Goal: Transaction & Acquisition: Purchase product/service

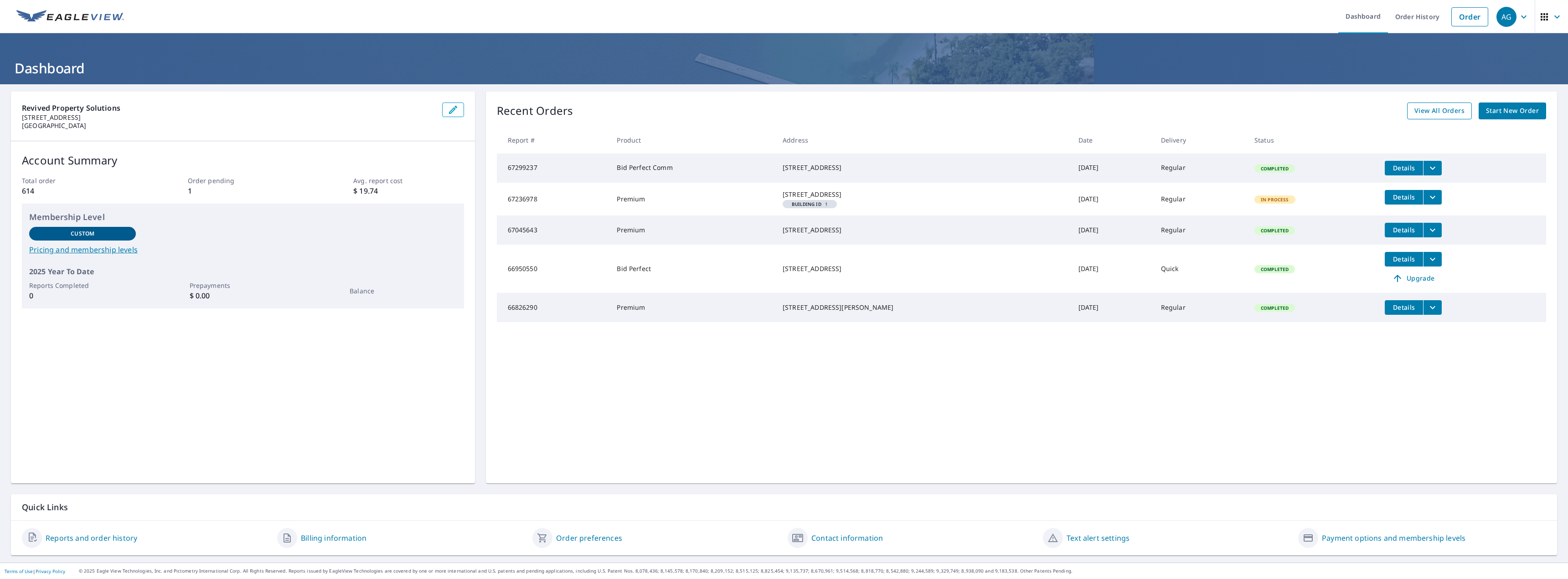
click at [1421, 110] on span "View All Orders" at bounding box center [1439, 111] width 50 height 12
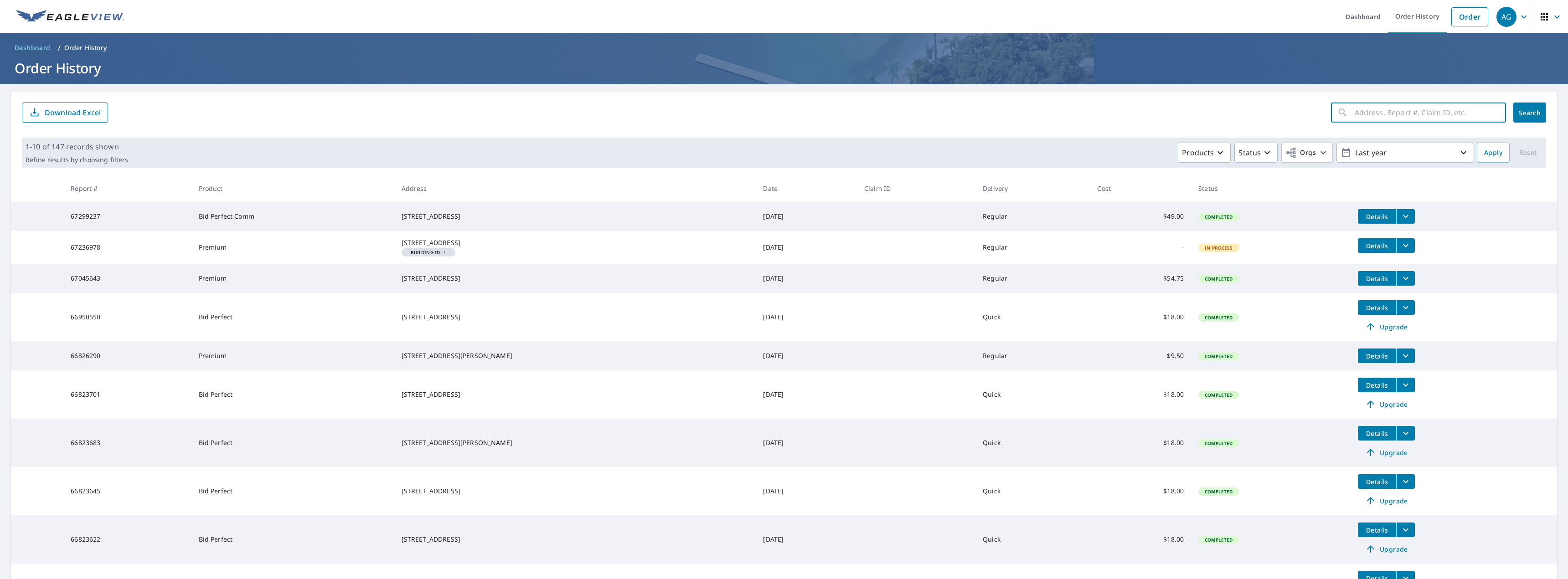
click at [1374, 113] on input "text" at bounding box center [1430, 113] width 151 height 26
type input "turnpike"
click button "Search" at bounding box center [1529, 112] width 33 height 20
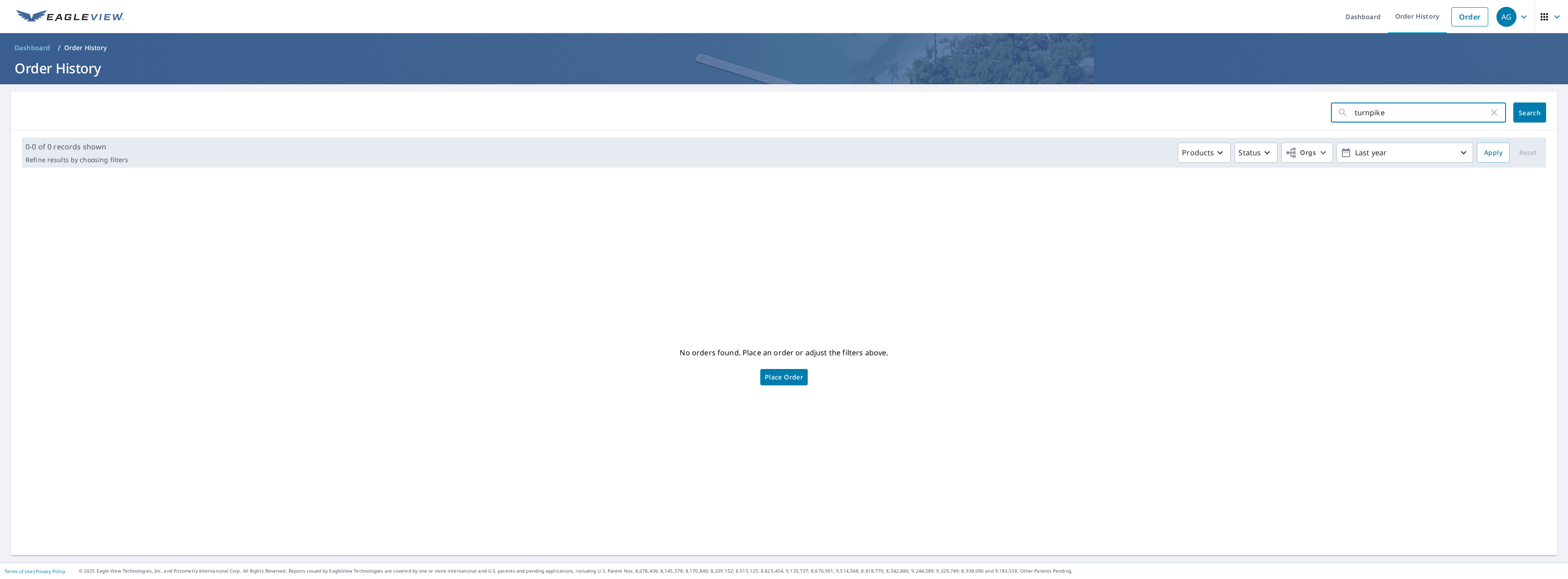
click at [1374, 113] on input "turnpike" at bounding box center [1421, 113] width 134 height 26
type input "willow"
click button "Search" at bounding box center [1529, 112] width 33 height 20
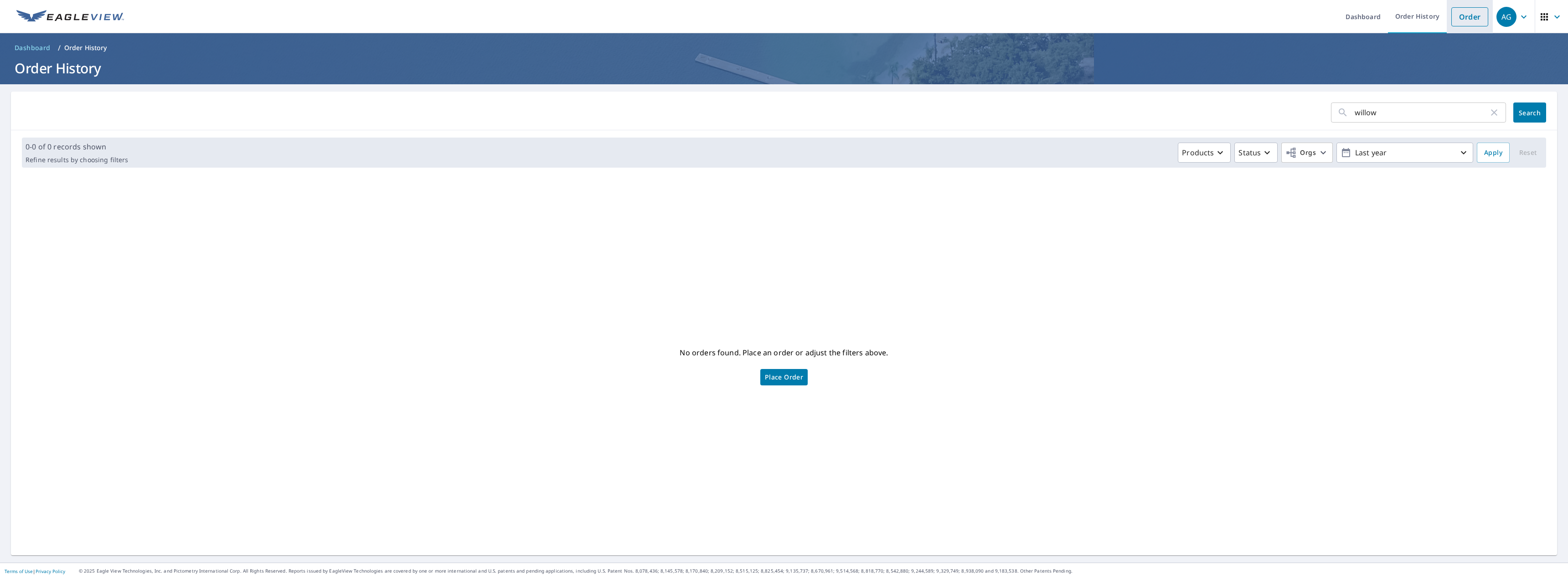
click at [1460, 22] on link "Order" at bounding box center [1469, 17] width 37 height 19
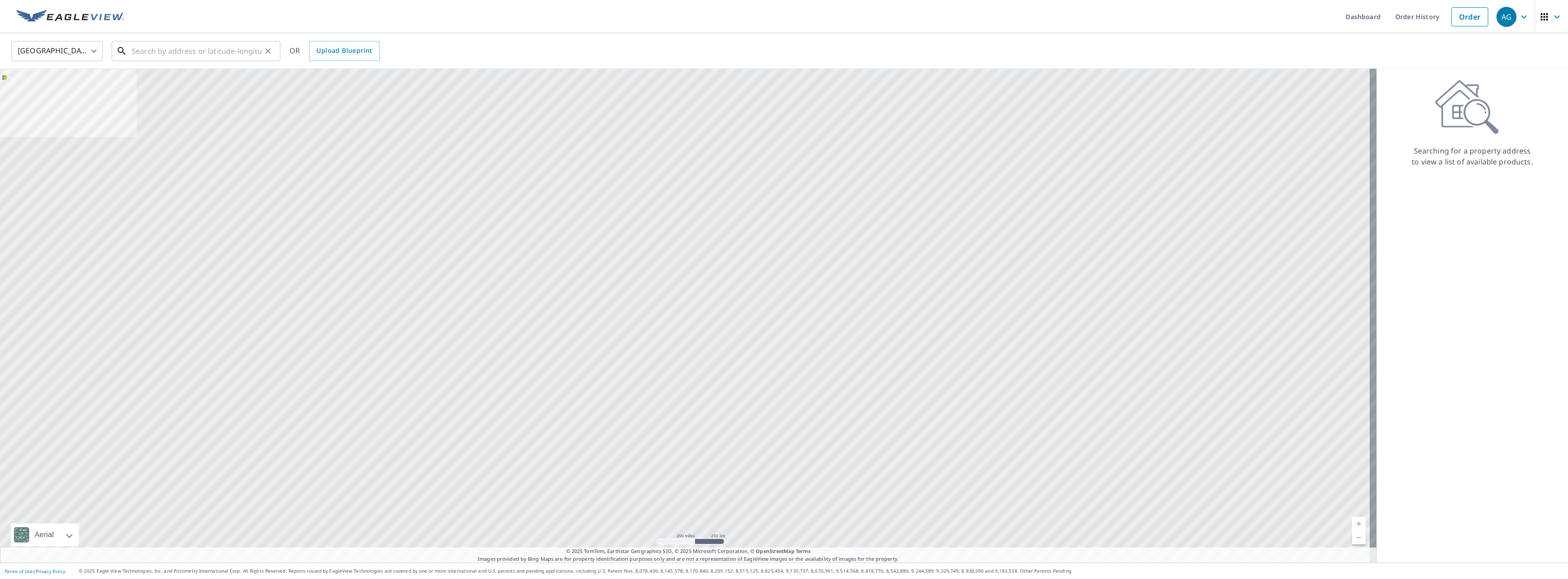
click at [192, 47] on input "text" at bounding box center [196, 51] width 130 height 26
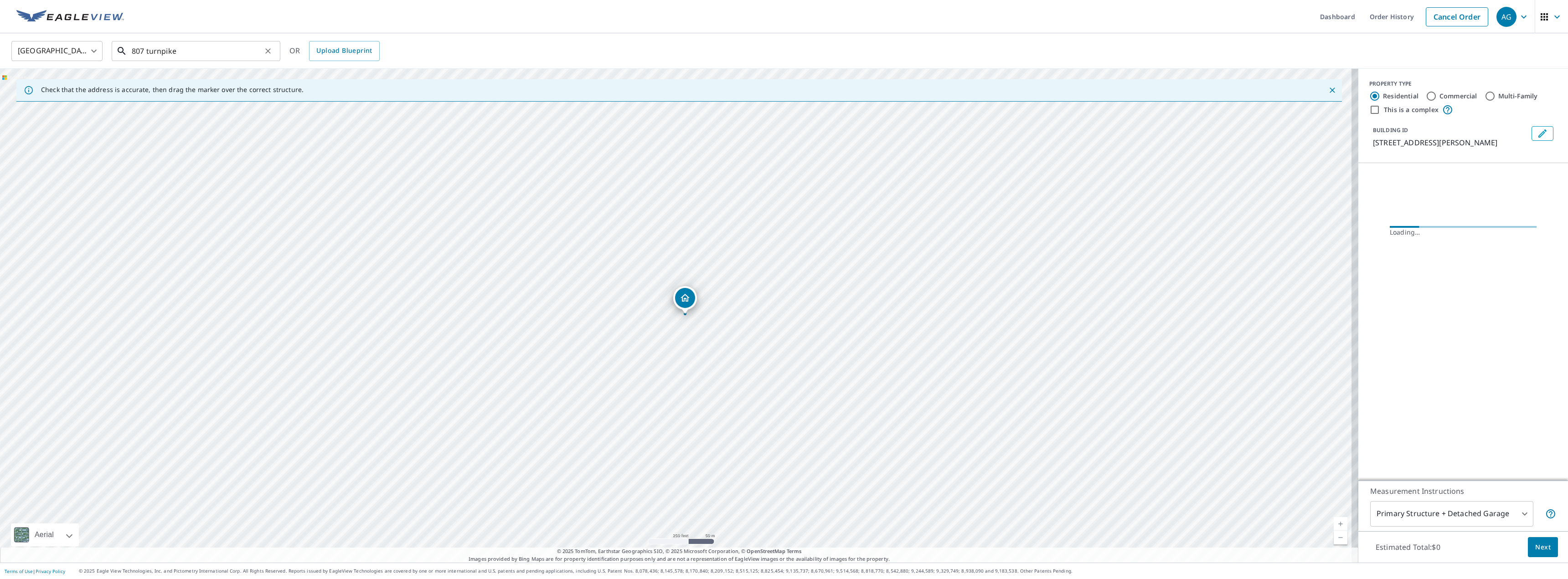
click at [192, 47] on input "807 turnpike" at bounding box center [196, 51] width 130 height 26
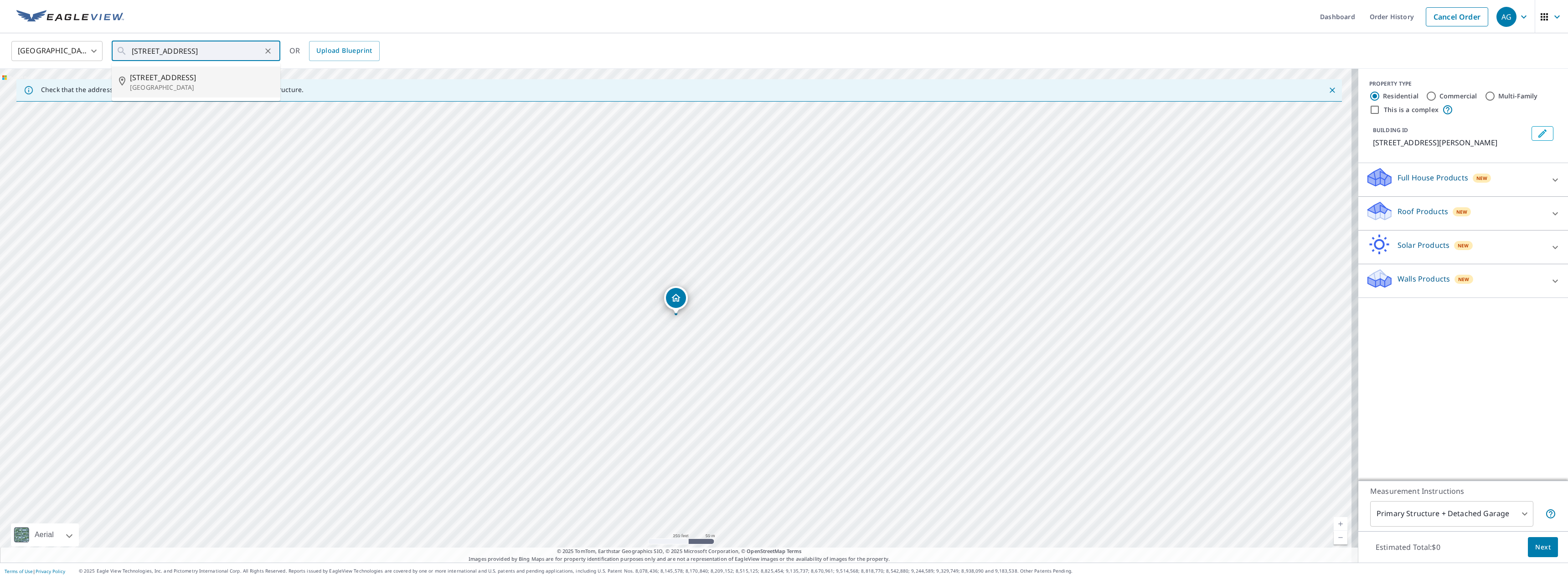
type input "807 Turnpike St North Andover, MA 01845"
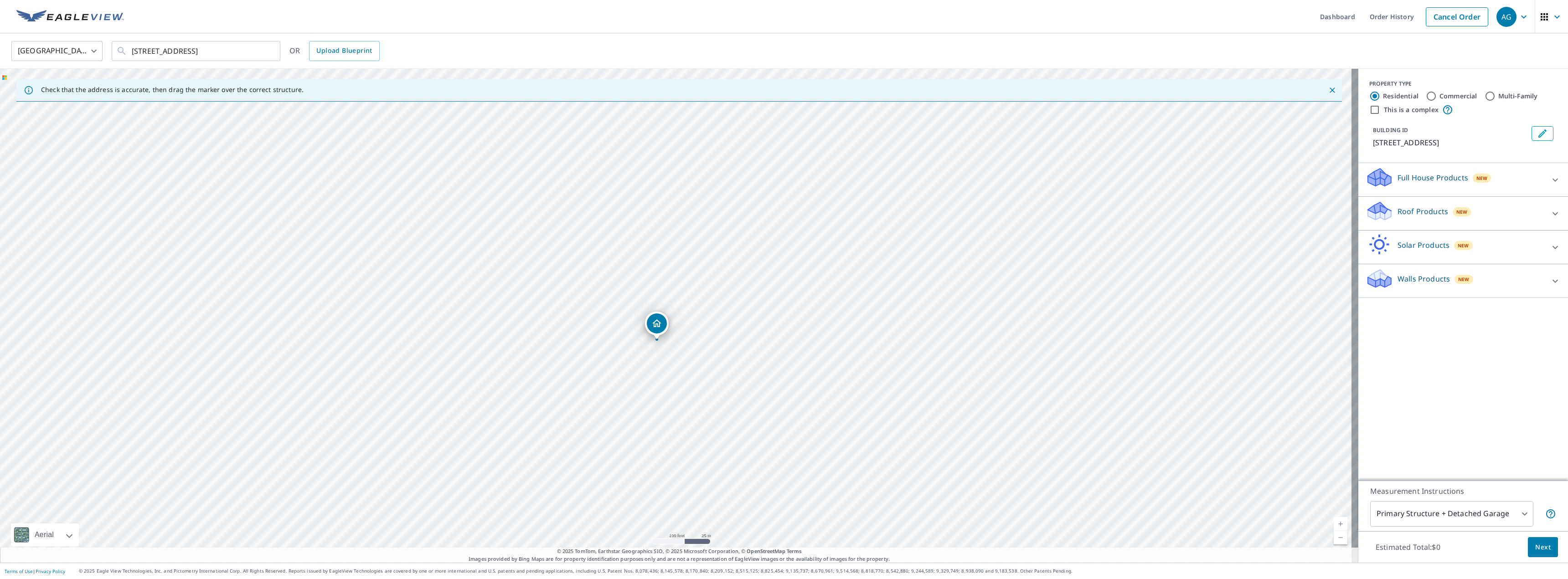
drag, startPoint x: 744, startPoint y: 273, endPoint x: 724, endPoint y: 301, distance: 34.4
click at [724, 301] on div "807 Turnpike St North Andover, MA 01845" at bounding box center [679, 316] width 1358 height 494
drag, startPoint x: 687, startPoint y: 336, endPoint x: 696, endPoint y: 405, distance: 69.6
click at [694, 406] on div "807 Turnpike St North Andover, MA 01845" at bounding box center [679, 316] width 1358 height 494
click at [1437, 100] on div "Commercial" at bounding box center [1451, 96] width 51 height 11
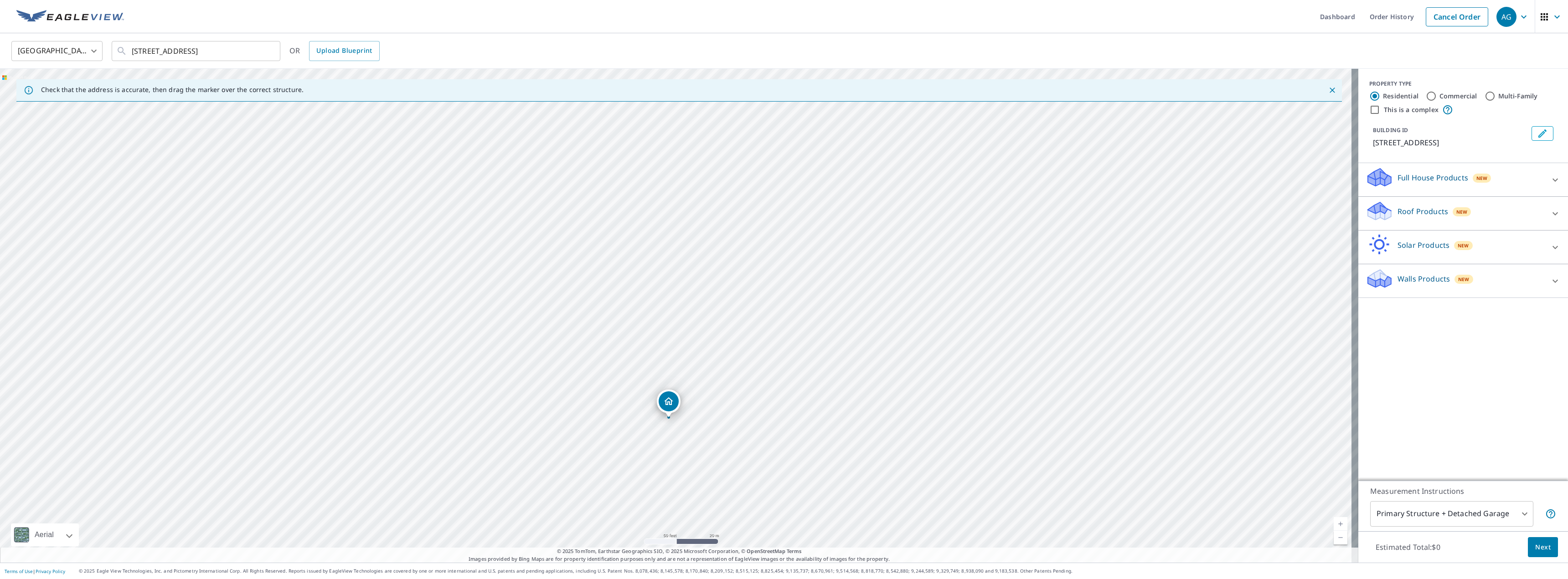
click at [1425, 97] on input "Commercial" at bounding box center [1430, 96] width 11 height 11
radio input "true"
drag, startPoint x: 847, startPoint y: 310, endPoint x: 858, endPoint y: 352, distance: 43.4
click at [858, 352] on div "[STREET_ADDRESS]" at bounding box center [679, 316] width 1358 height 494
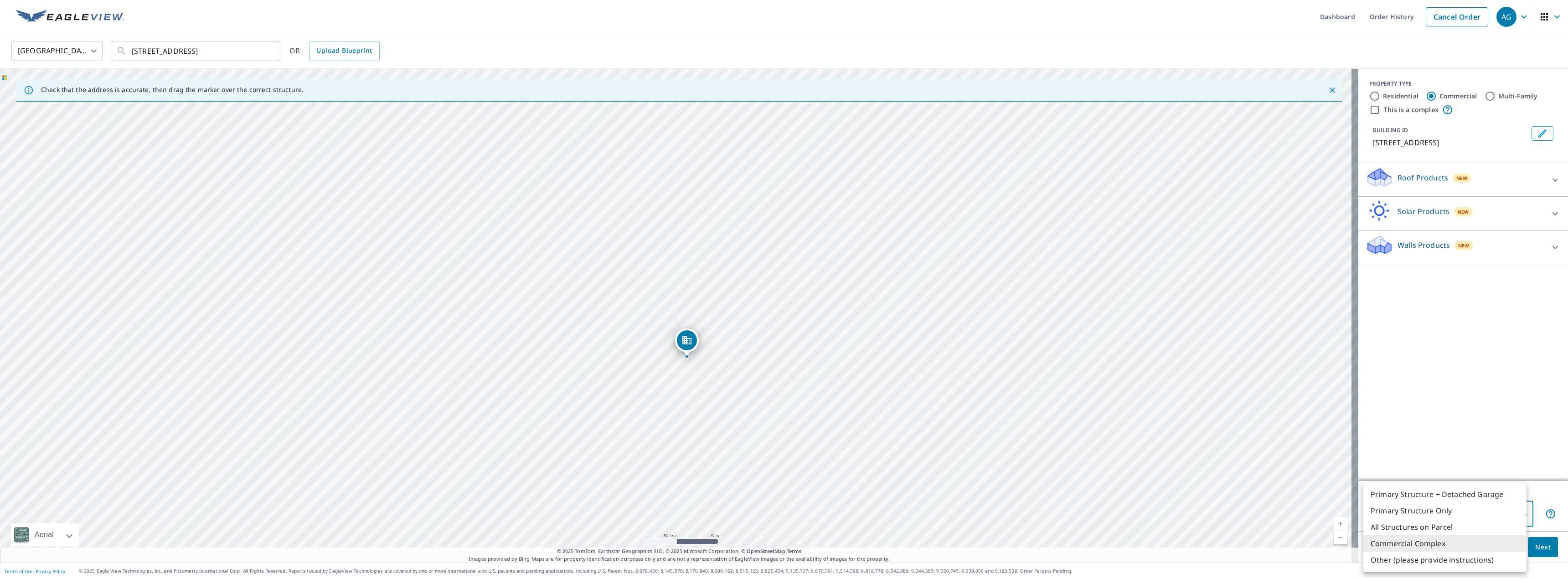
click at [1464, 512] on body "AG AG Dashboard Order History Cancel Order AG United States US ​ 807 Turnpike S…" at bounding box center [784, 289] width 1568 height 579
click at [1455, 558] on li "Other (please provide instructions)" at bounding box center [1444, 560] width 163 height 17
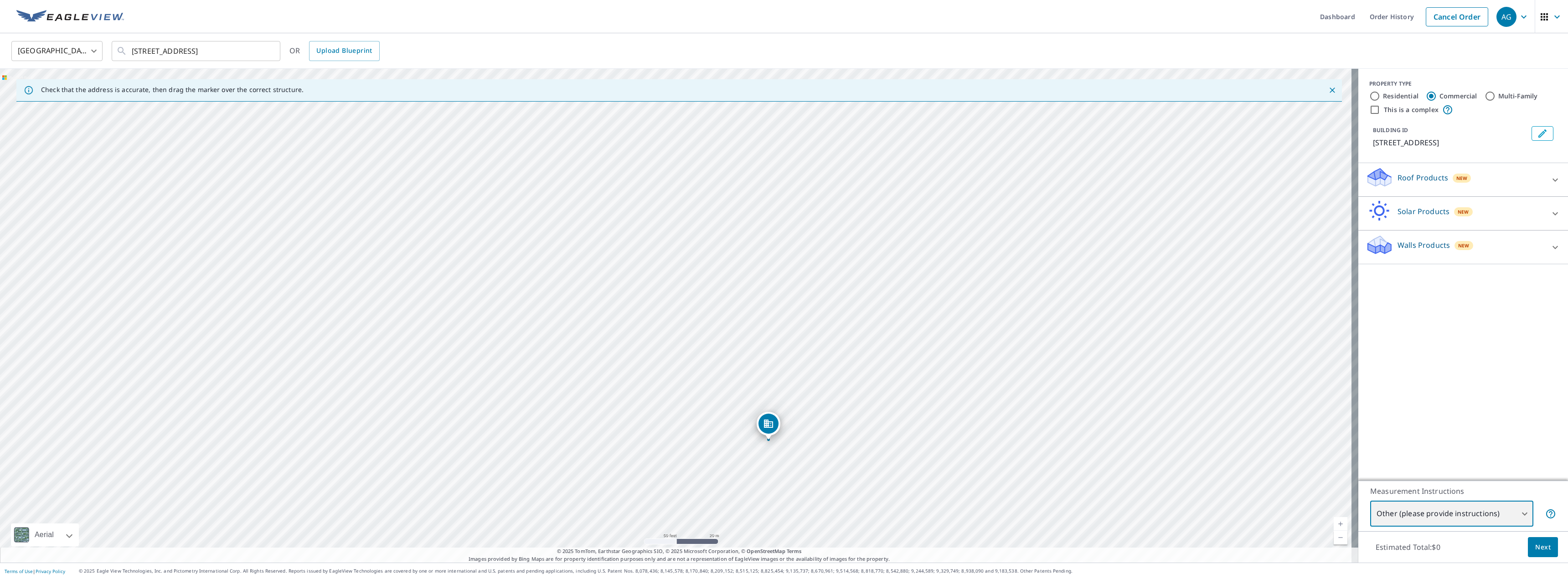
drag, startPoint x: 835, startPoint y: 363, endPoint x: 906, endPoint y: 442, distance: 106.2
click at [906, 443] on div "[STREET_ADDRESS]" at bounding box center [679, 316] width 1358 height 494
click at [1439, 518] on body "AG AG Dashboard Order History Cancel Order AG United States US ​ 807 Turnpike S…" at bounding box center [784, 289] width 1568 height 579
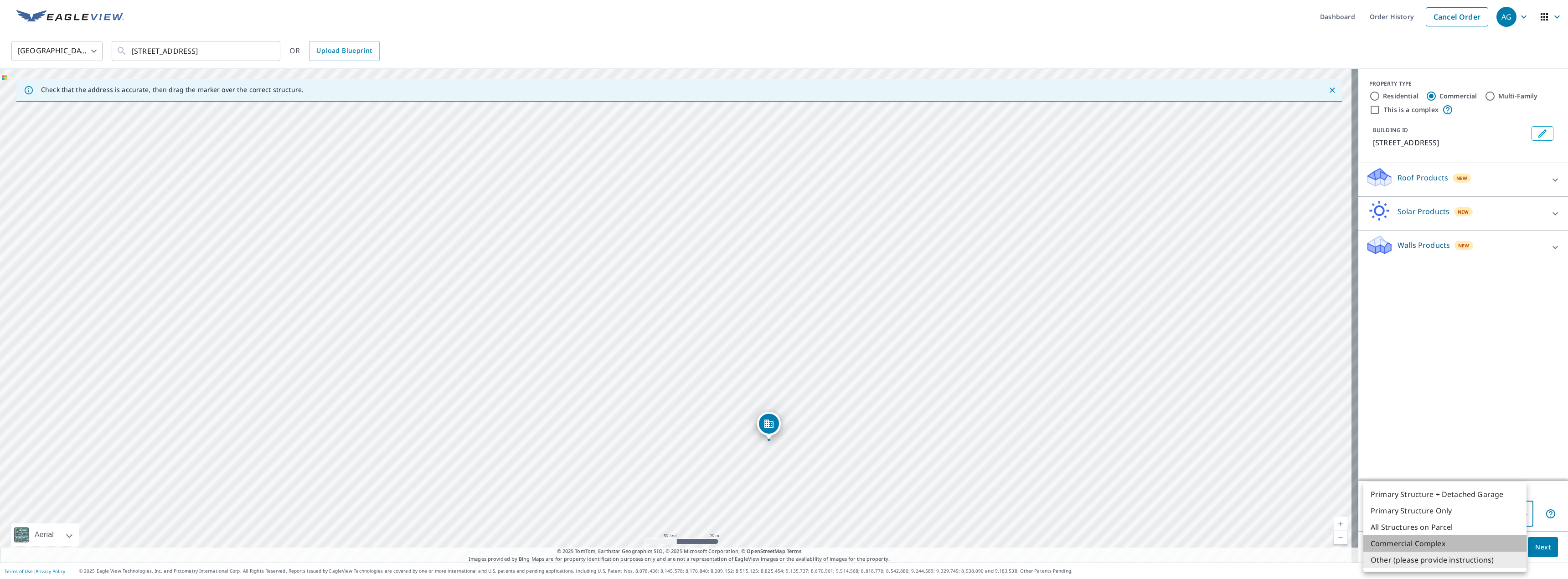
click at [1441, 547] on li "Commercial Complex" at bounding box center [1444, 544] width 163 height 17
type input "4"
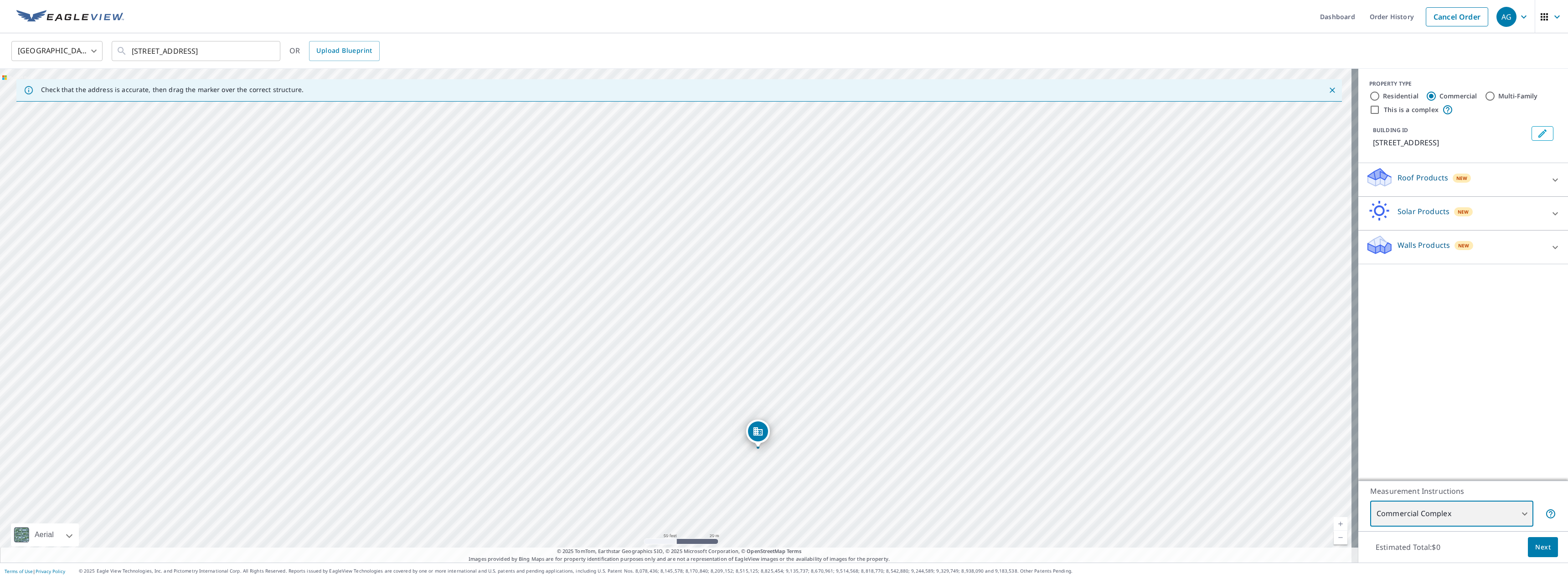
drag, startPoint x: 863, startPoint y: 385, endPoint x: 889, endPoint y: 450, distance: 70.0
click at [908, 466] on div "[STREET_ADDRESS]" at bounding box center [679, 316] width 1358 height 494
click at [691, 349] on div "[STREET_ADDRESS]" at bounding box center [679, 316] width 1358 height 494
drag, startPoint x: 672, startPoint y: 296, endPoint x: 623, endPoint y: 215, distance: 94.7
click at [1537, 550] on span "Next" at bounding box center [1542, 548] width 15 height 12
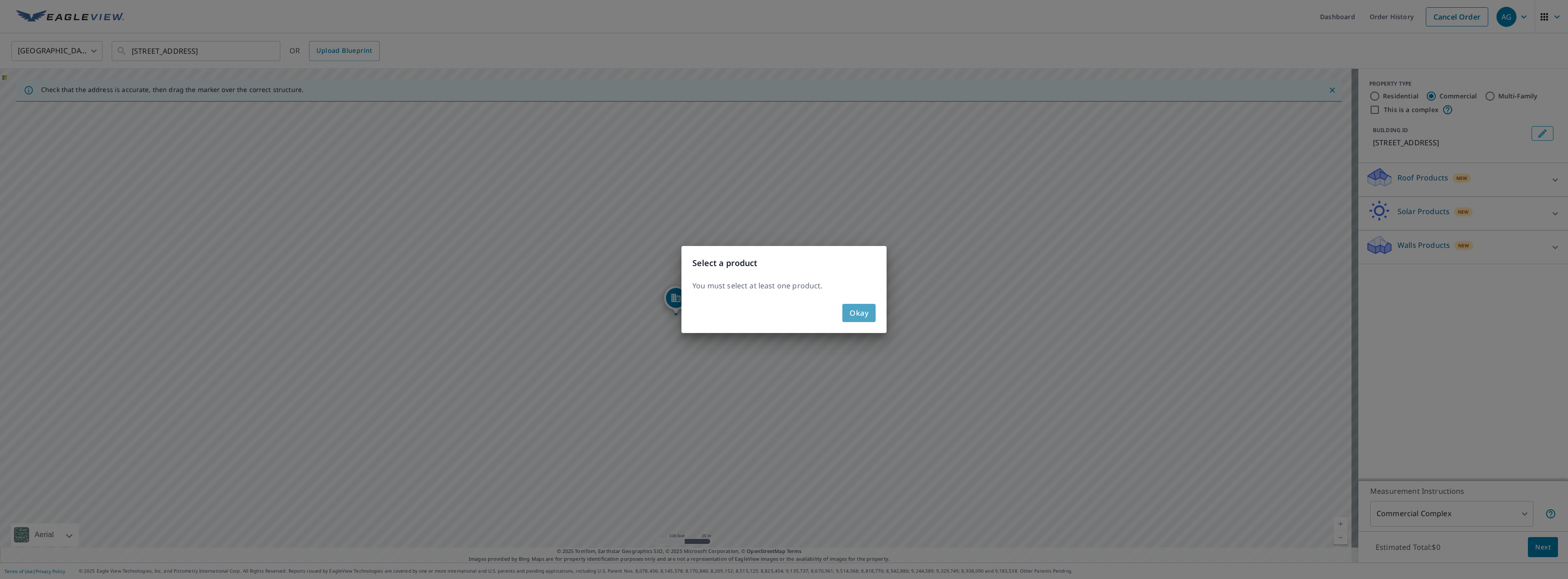
click at [863, 312] on span "Okay" at bounding box center [858, 313] width 19 height 13
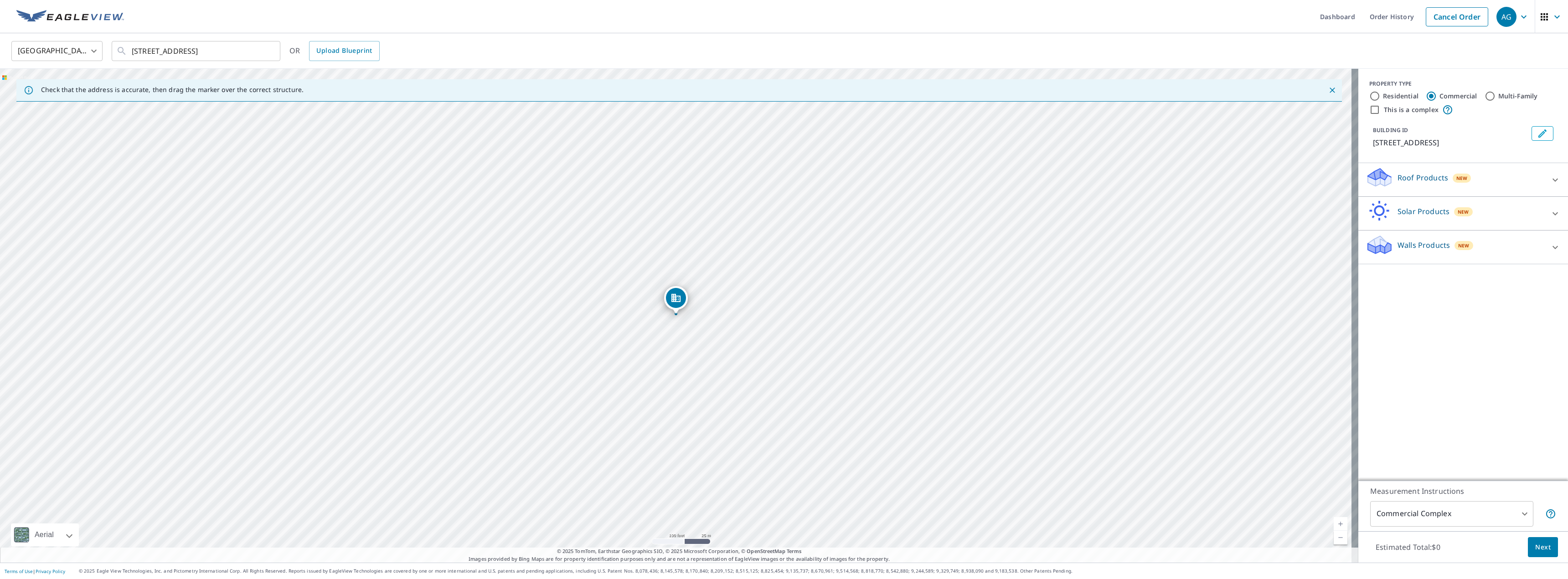
click at [1411, 180] on p "Roof Products" at bounding box center [1422, 177] width 51 height 11
drag, startPoint x: 1370, startPoint y: 113, endPoint x: 1489, endPoint y: 191, distance: 142.3
click at [1370, 113] on input "This is a complex" at bounding box center [1374, 109] width 11 height 11
checkbox input "true"
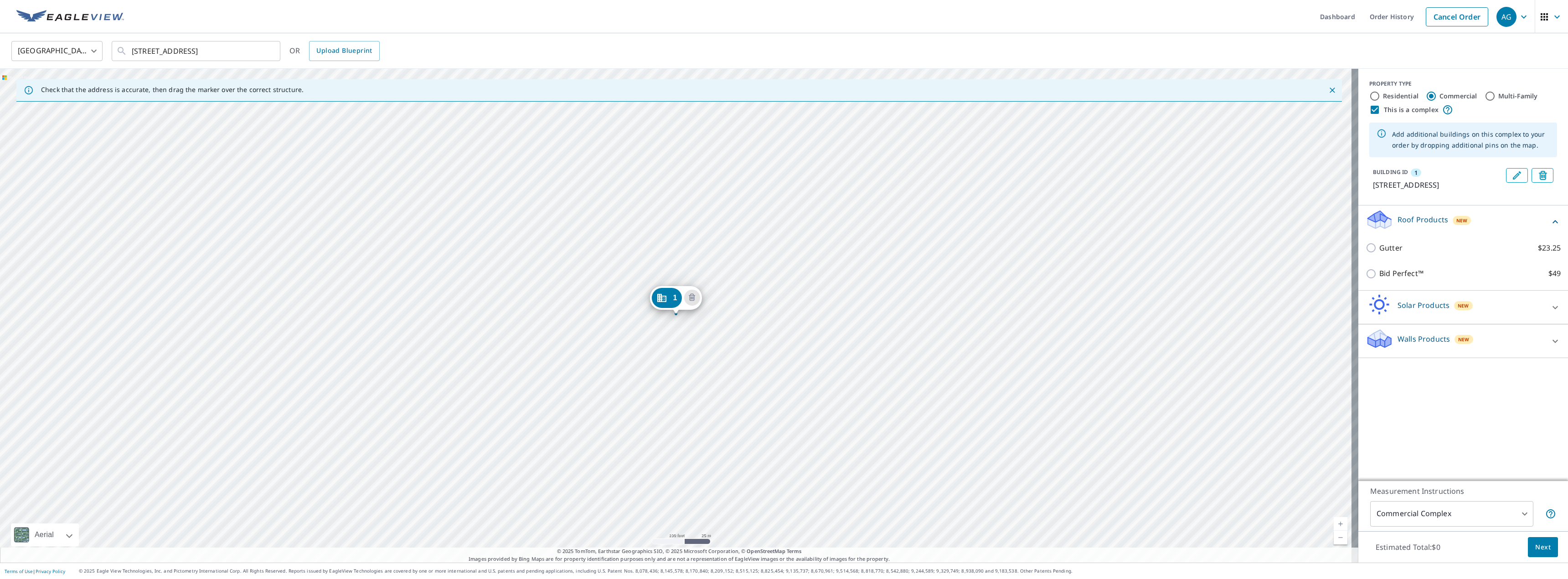
click at [627, 241] on div "1 811 Turnpike St North Andover, MA 01845" at bounding box center [679, 316] width 1358 height 494
click at [638, 252] on div "2 789 Turnpike St North Andover, MA 01845 1 811 Turnpike St North Andover, MA 0…" at bounding box center [679, 316] width 1358 height 494
click at [680, 327] on div "2 789 Turnpike St North Andover, MA 01845 1 811 Turnpike St North Andover, MA 0…" at bounding box center [679, 316] width 1358 height 494
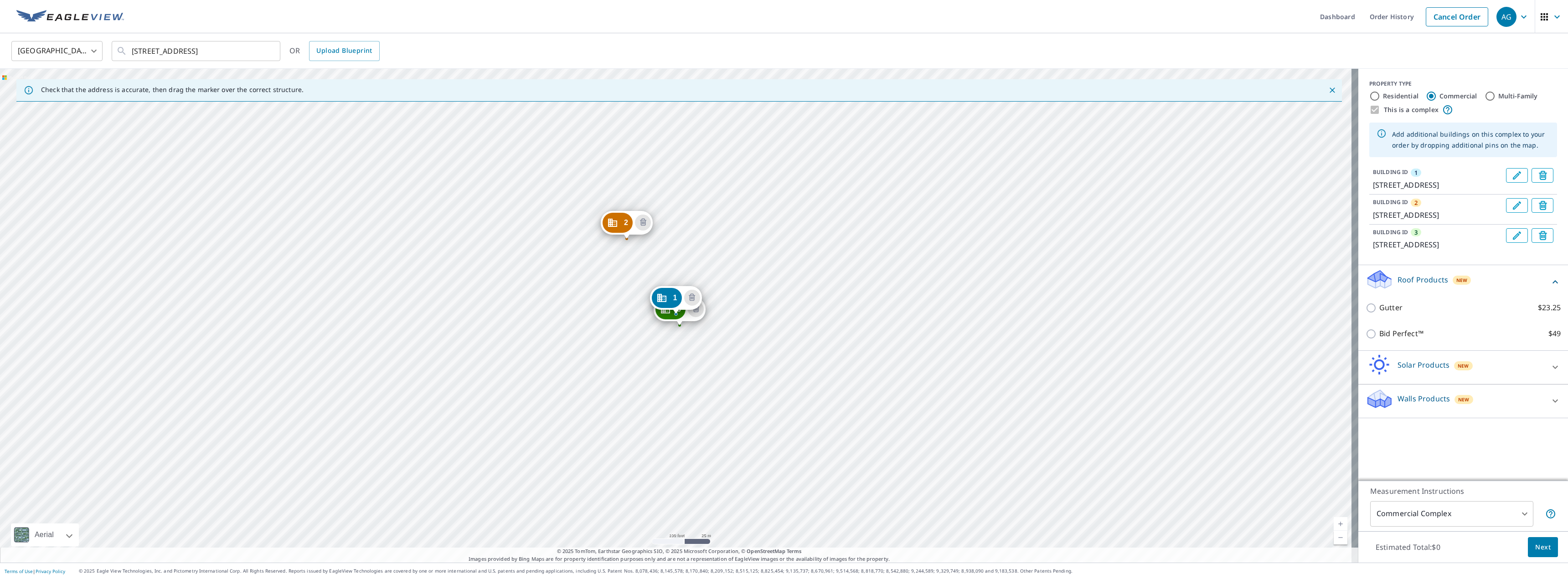
drag, startPoint x: 734, startPoint y: 341, endPoint x: 732, endPoint y: 336, distance: 5.4
click at [733, 340] on div "2 789 Turnpike St North Andover, MA 01845 3 811 Turnpike St North Andover, MA 0…" at bounding box center [679, 316] width 1358 height 494
click at [665, 280] on div "2 789 Turnpike St North Andover, MA 01845 3 811 Turnpike St North Andover, MA 0…" at bounding box center [679, 316] width 1358 height 494
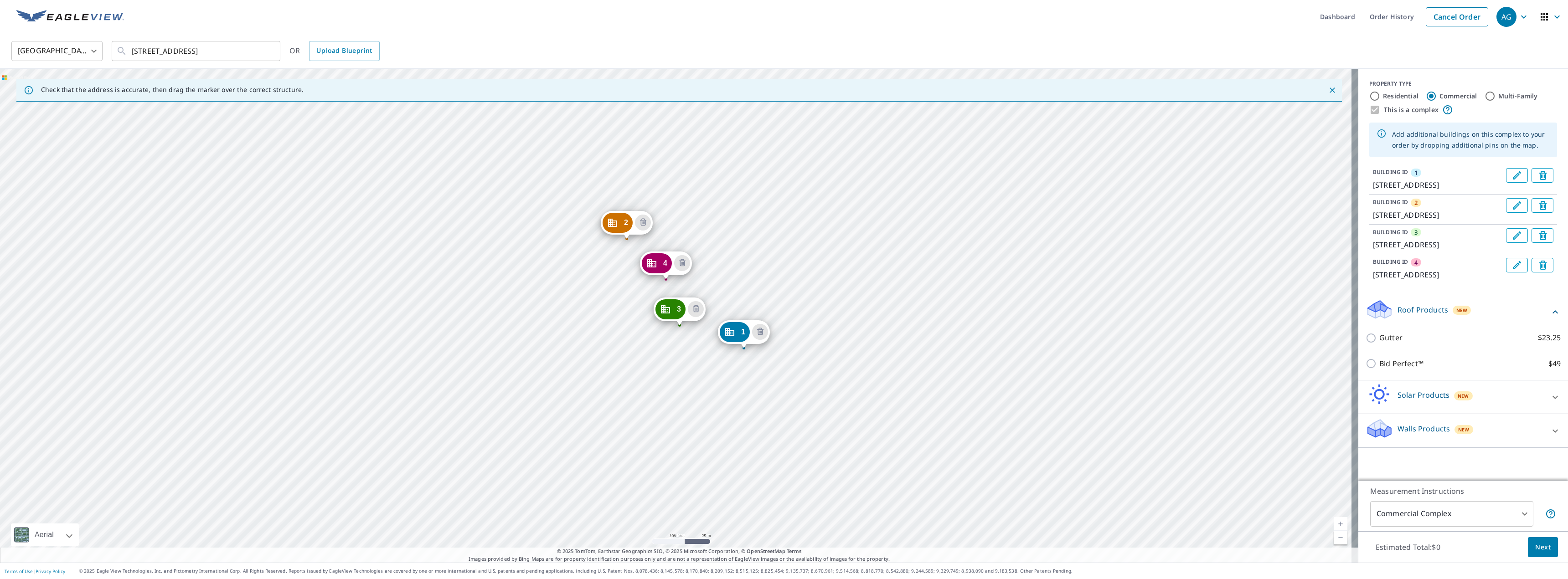
drag, startPoint x: 664, startPoint y: 293, endPoint x: 719, endPoint y: 319, distance: 60.8
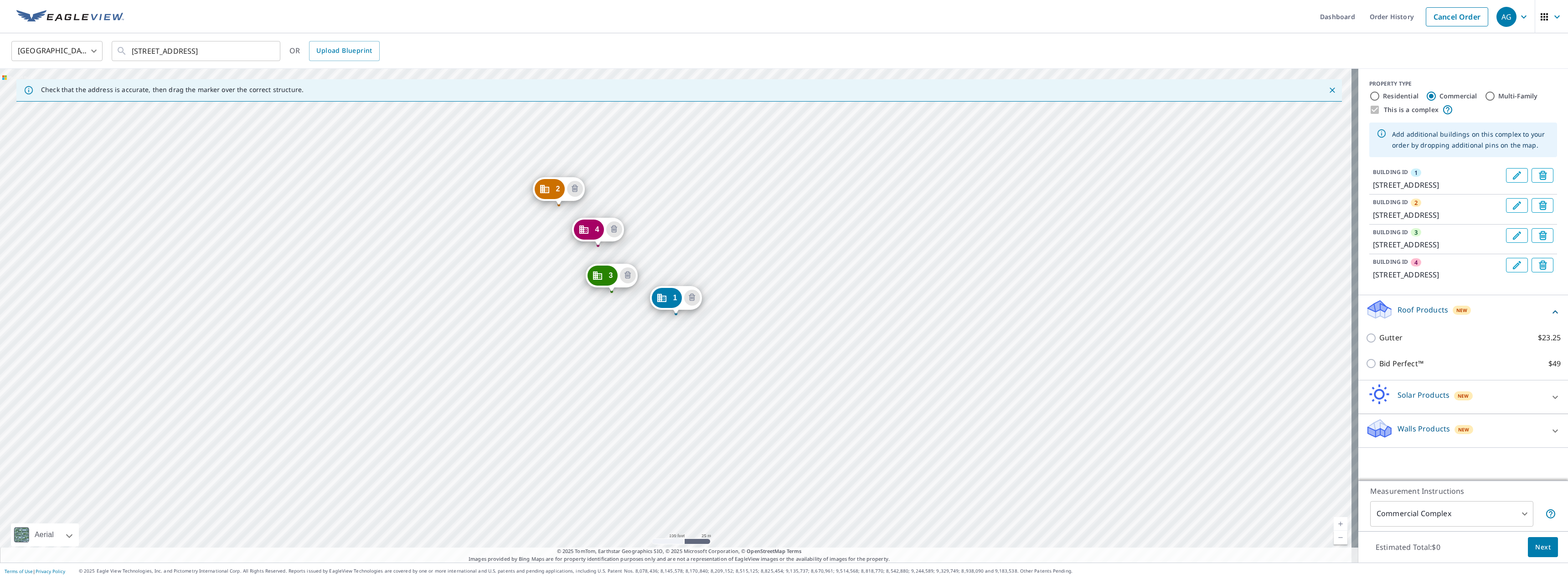
drag, startPoint x: 621, startPoint y: 274, endPoint x: 632, endPoint y: 290, distance: 19.4
click at [632, 293] on div "2 789 Turnpike St North Andover, MA 01845 3 811 Turnpike St North Andover, MA 0…" at bounding box center [679, 316] width 1358 height 494
drag, startPoint x: 607, startPoint y: 280, endPoint x: 623, endPoint y: 299, distance: 24.8
drag, startPoint x: 596, startPoint y: 228, endPoint x: 614, endPoint y: 249, distance: 27.7
drag, startPoint x: 556, startPoint y: 183, endPoint x: 574, endPoint y: 200, distance: 24.8
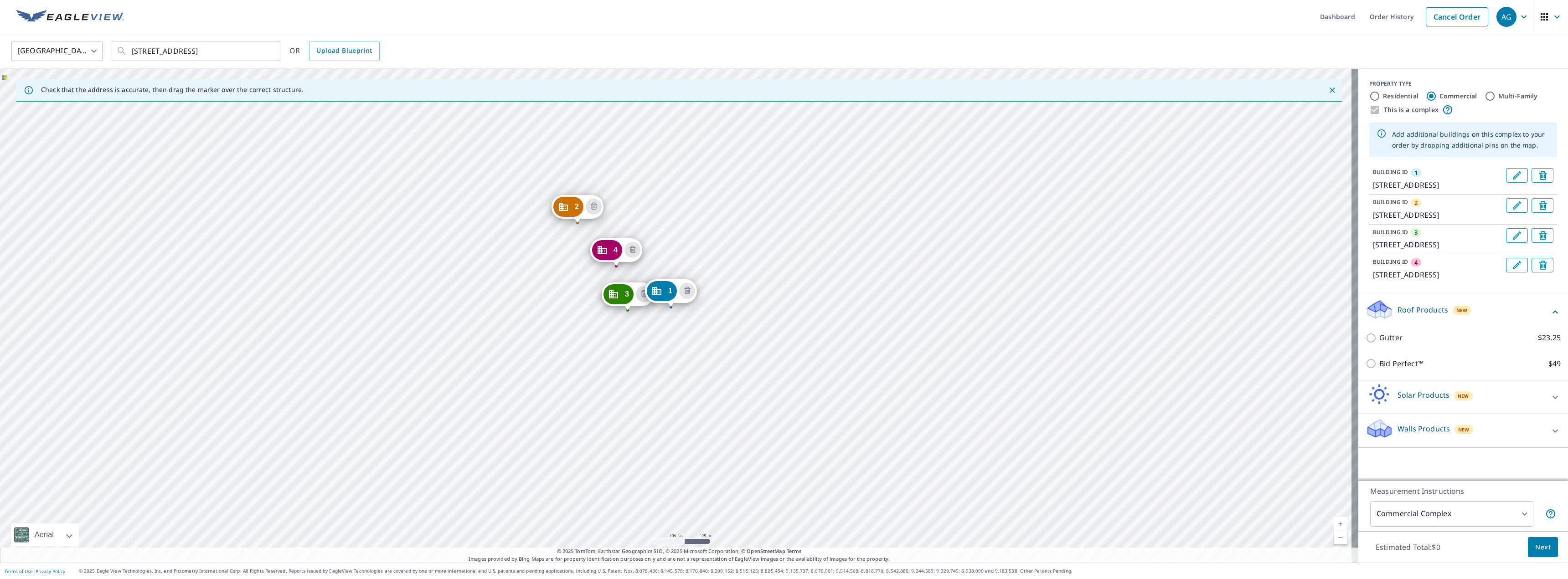
drag, startPoint x: 673, startPoint y: 289, endPoint x: 668, endPoint y: 282, distance: 8.6
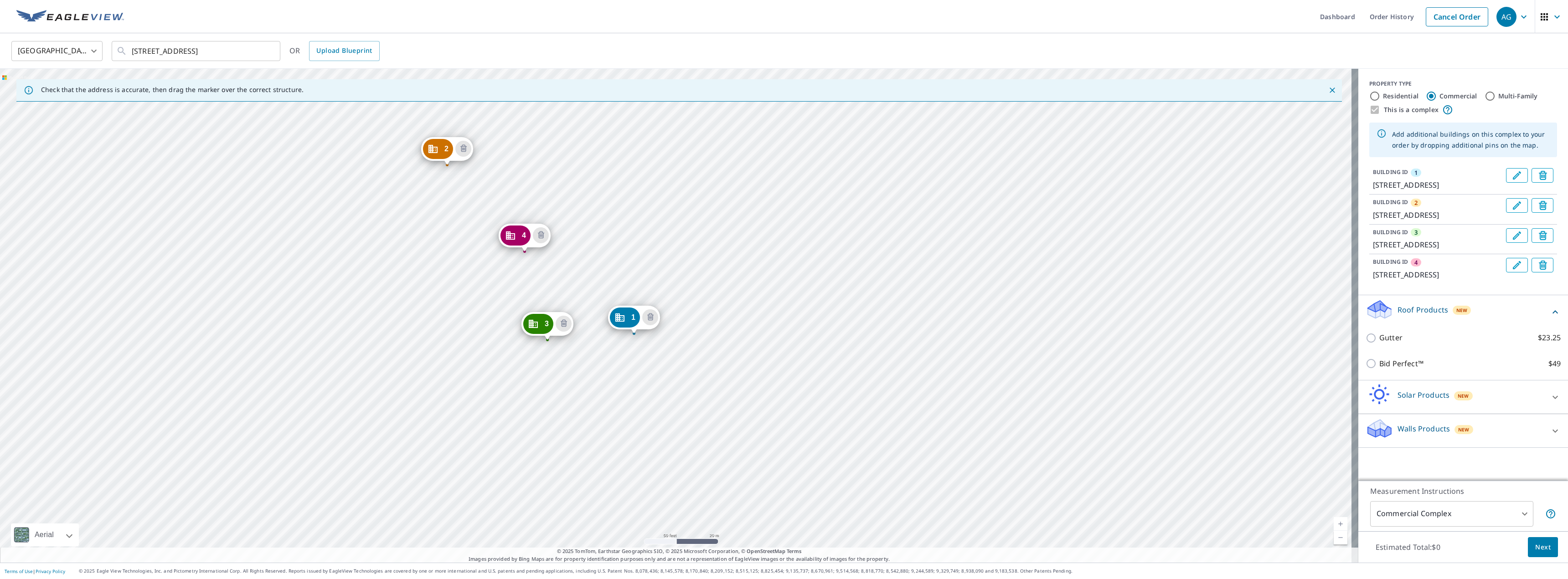
scroll to position [11, 0]
click at [1528, 553] on button "Next" at bounding box center [1542, 548] width 30 height 20
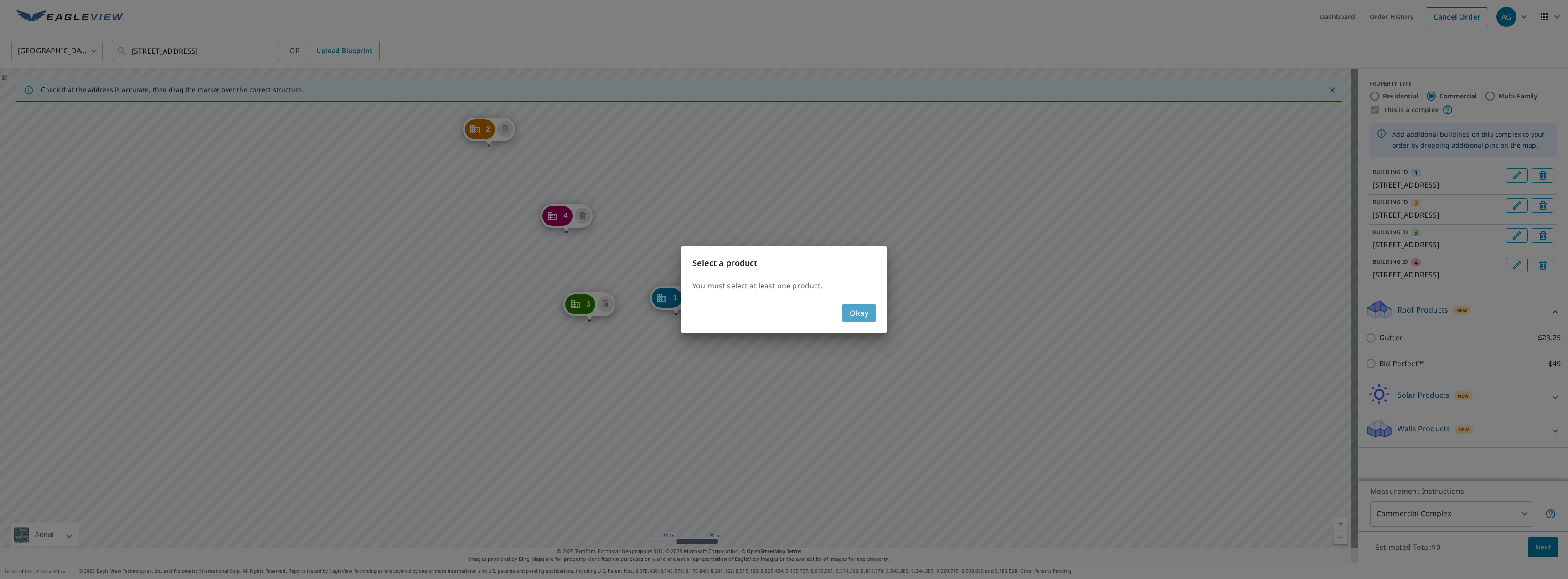
click at [851, 317] on span "Okay" at bounding box center [858, 313] width 19 height 13
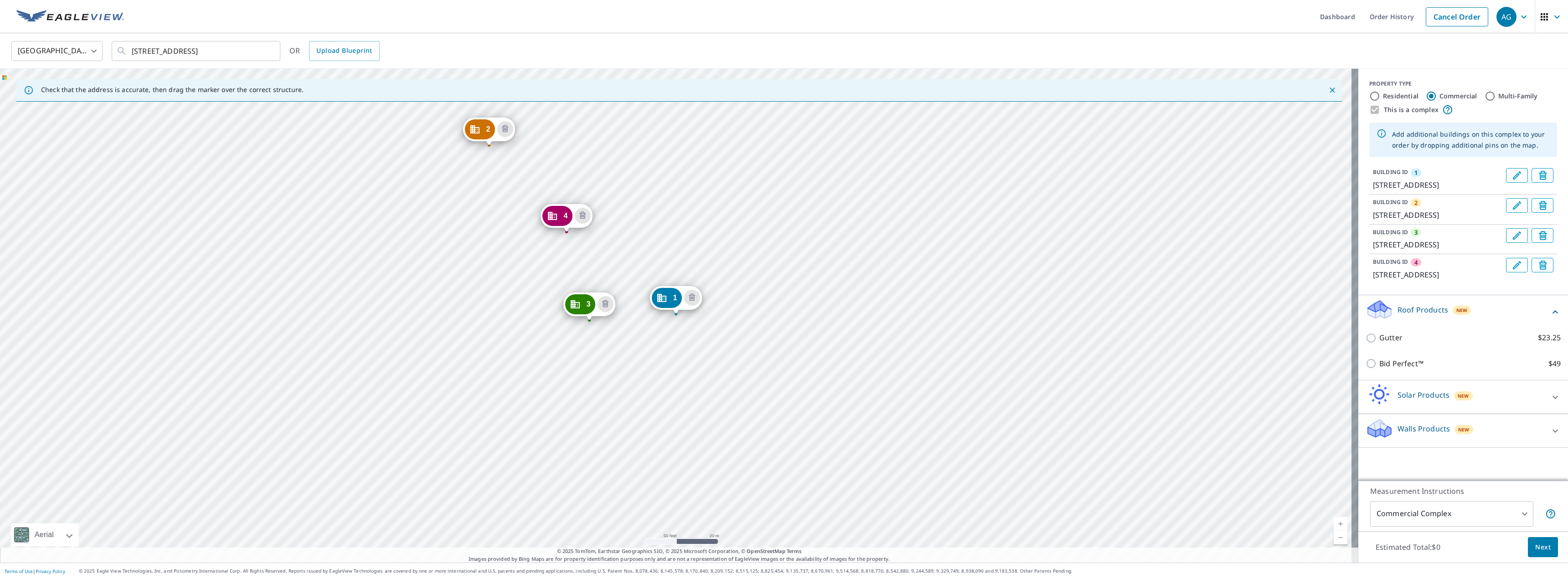
scroll to position [0, 0]
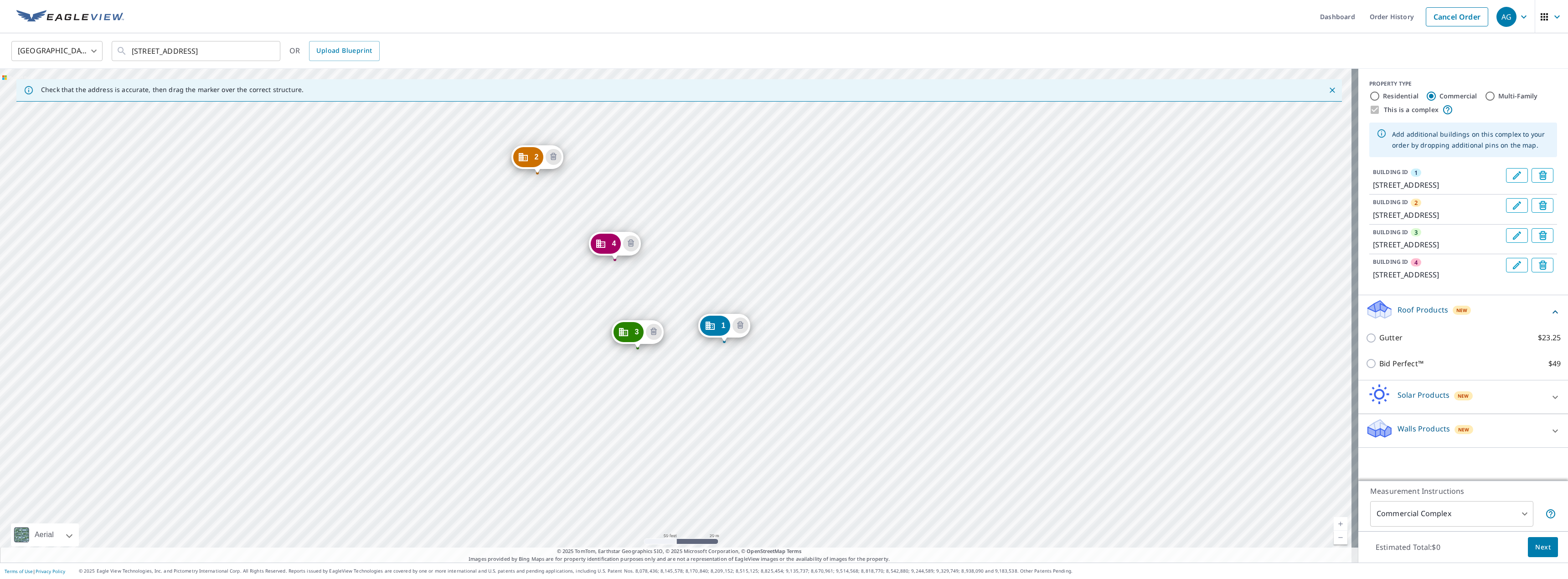
drag, startPoint x: 755, startPoint y: 226, endPoint x: 785, endPoint y: 241, distance: 33.5
click at [785, 241] on div "2 793 Turnpike St North Andover, MA 01845 3 809 Turnpike St North Andover, MA 0…" at bounding box center [679, 316] width 1358 height 494
drag, startPoint x: 601, startPoint y: 241, endPoint x: 630, endPoint y: 273, distance: 43.2
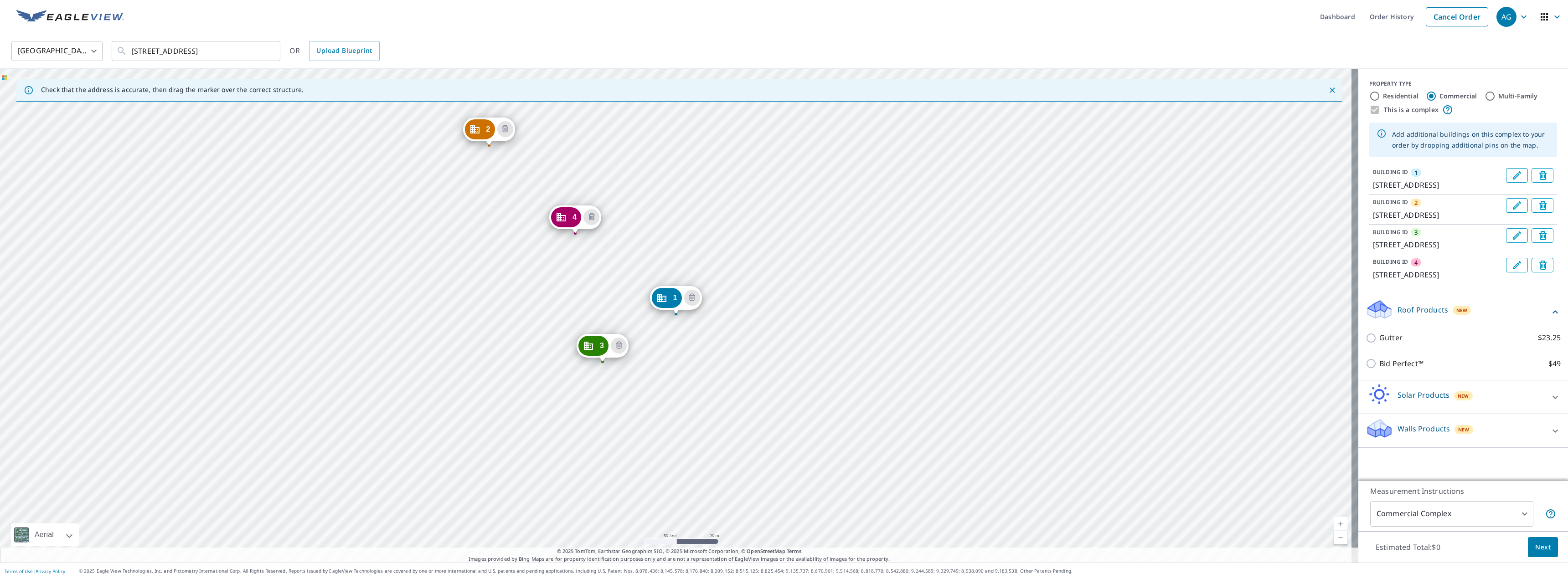
drag, startPoint x: 586, startPoint y: 305, endPoint x: 599, endPoint y: 345, distance: 42.1
drag, startPoint x: 666, startPoint y: 296, endPoint x: 595, endPoint y: 285, distance: 71.8
click at [1541, 550] on span "Next" at bounding box center [1542, 548] width 15 height 12
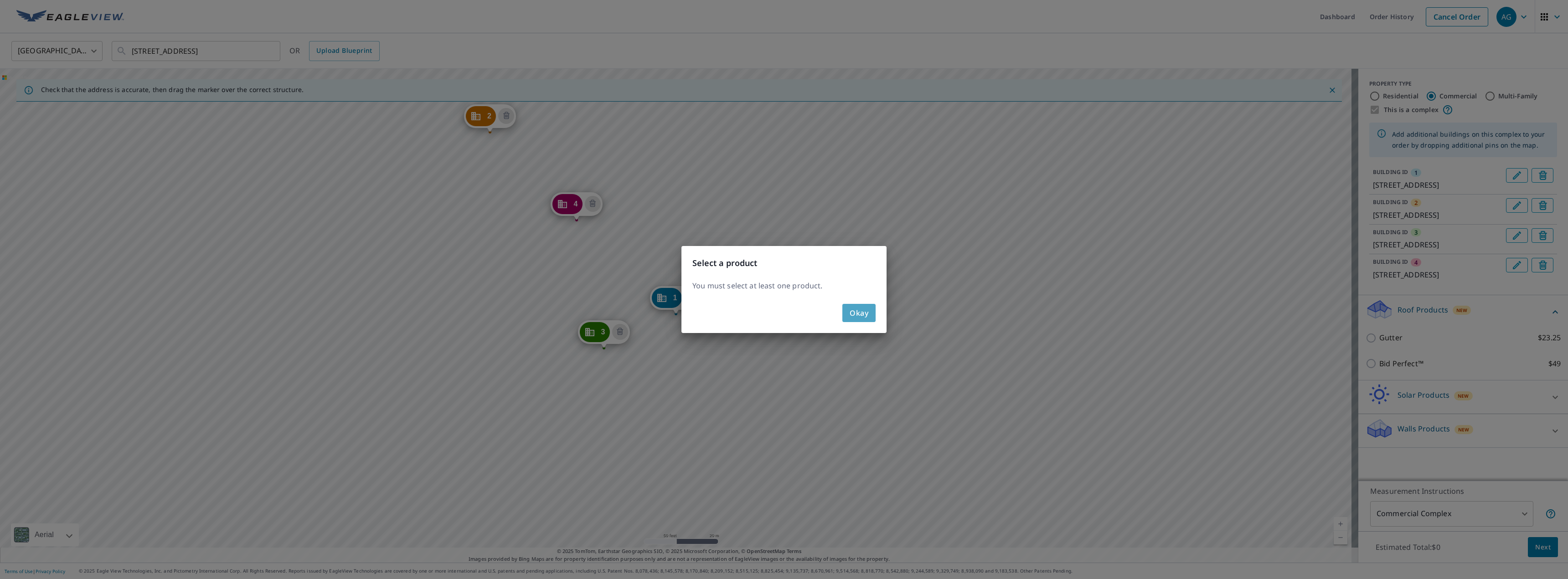
drag, startPoint x: 865, startPoint y: 310, endPoint x: 1167, endPoint y: 260, distance: 306.1
click at [872, 309] on button "Okay" at bounding box center [859, 313] width 33 height 18
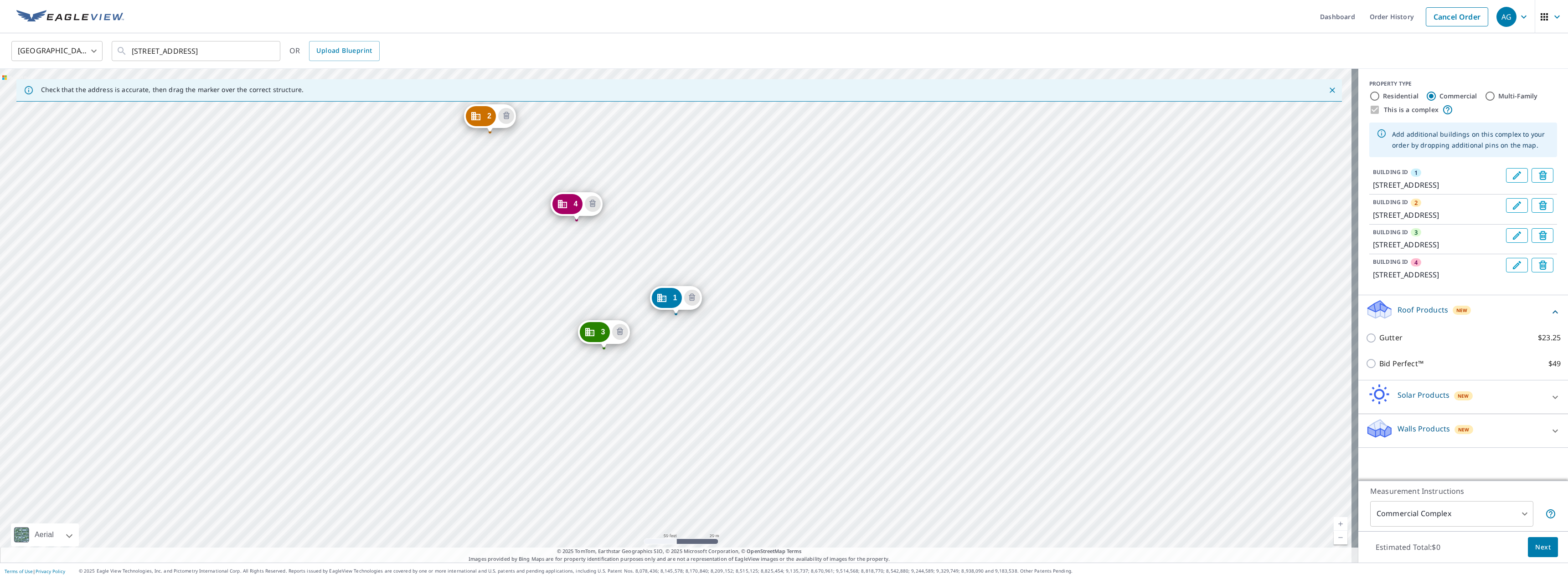
scroll to position [11, 0]
click at [1373, 319] on icon at bounding box center [1379, 313] width 23 height 11
click at [1389, 325] on div "Roof Products New" at bounding box center [1454, 312] width 179 height 26
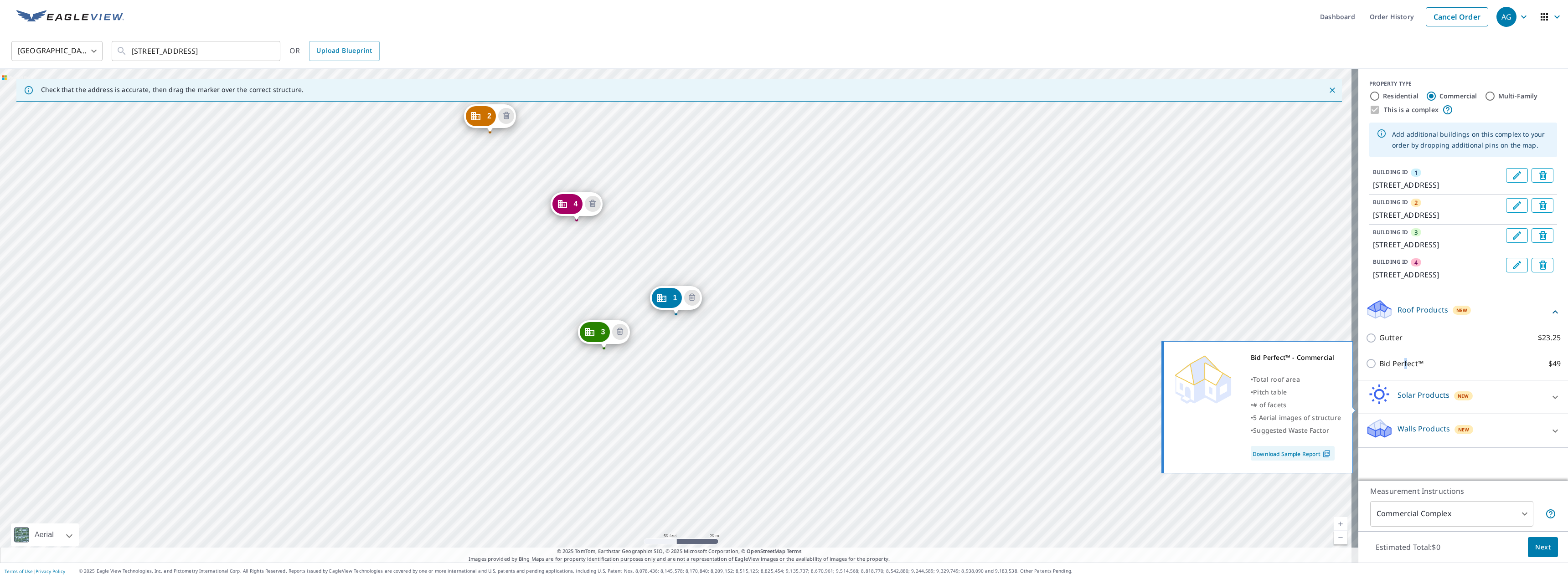
click at [1398, 370] on p "Bid Perfect™" at bounding box center [1401, 364] width 44 height 12
click at [1368, 369] on input "Bid Perfect™ $49" at bounding box center [1372, 363] width 13 height 11
checkbox input "true"
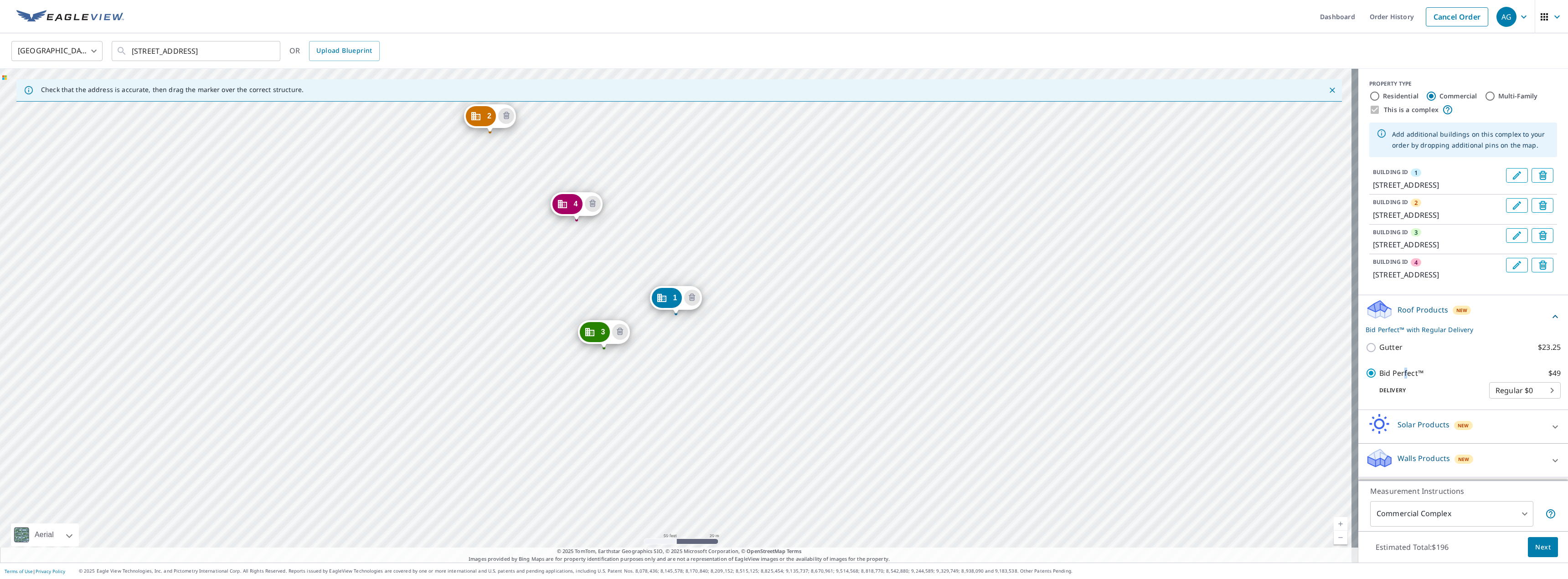
scroll to position [40, 0]
drag, startPoint x: 1532, startPoint y: 548, endPoint x: 1526, endPoint y: 542, distance: 8.5
click at [1528, 542] on button "Next" at bounding box center [1542, 548] width 30 height 20
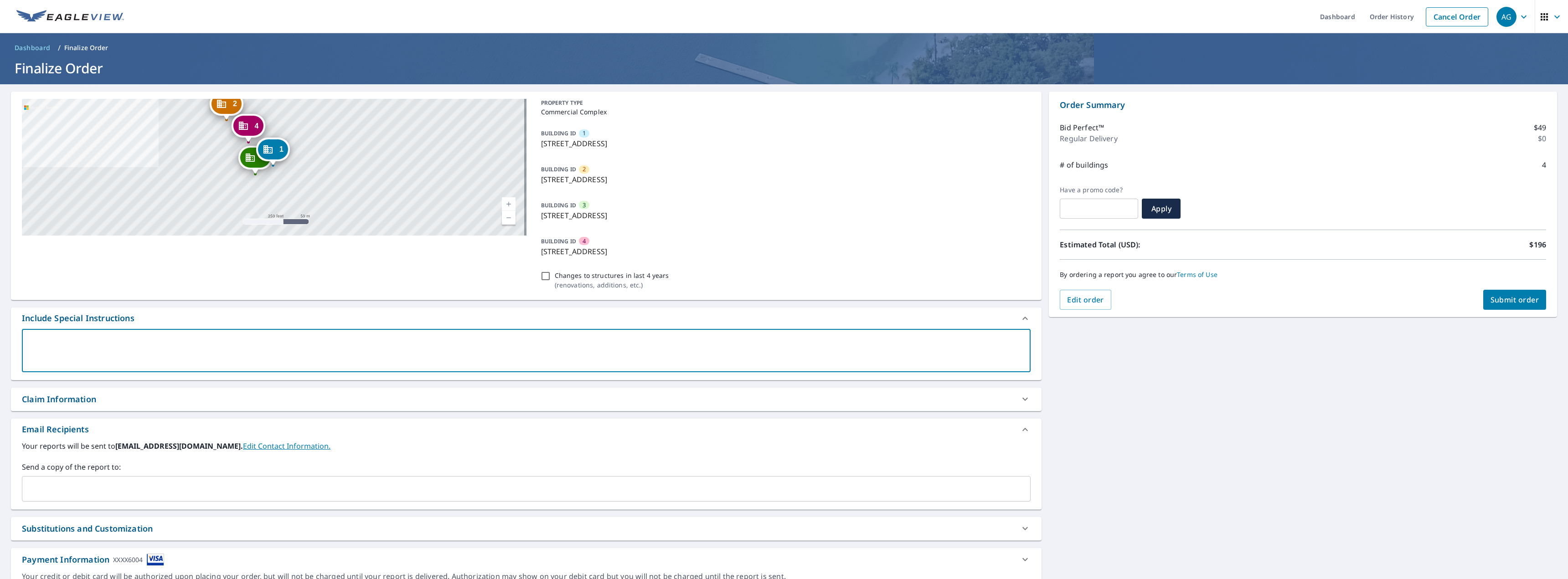
click at [542, 347] on textarea at bounding box center [526, 351] width 996 height 26
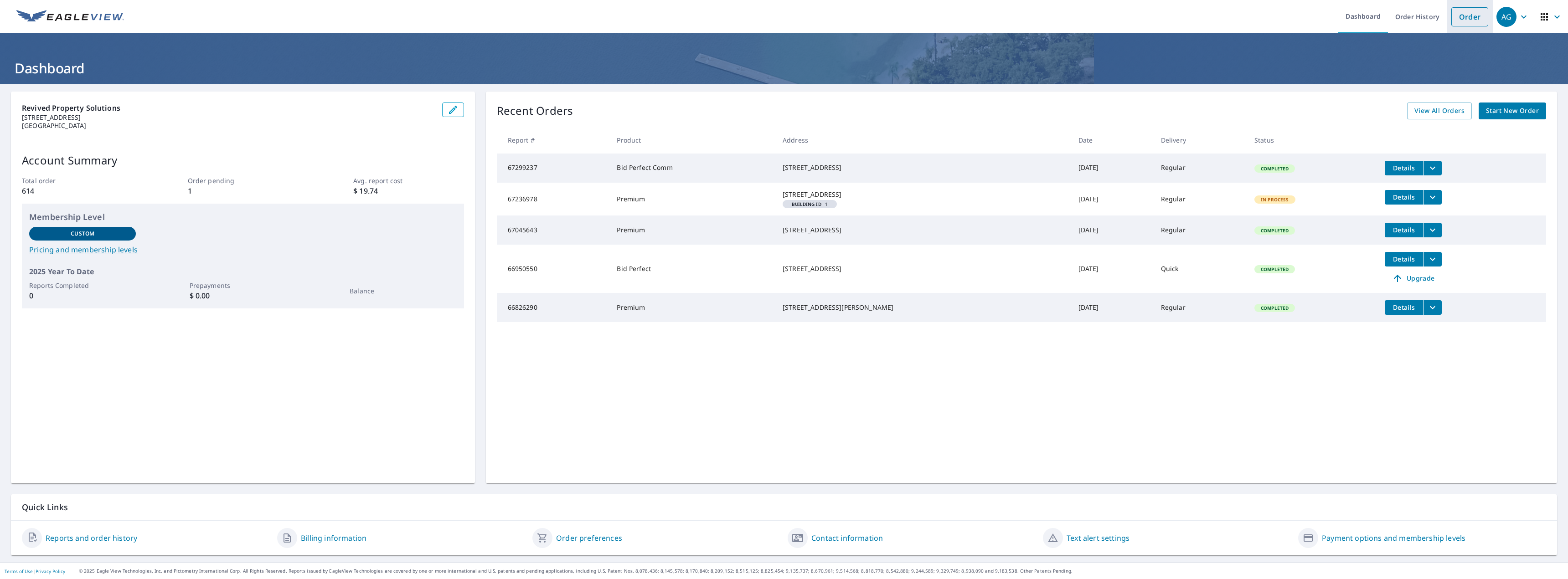
drag, startPoint x: 1450, startPoint y: 13, endPoint x: 1446, endPoint y: 17, distance: 5.7
click at [1451, 14] on link "Order" at bounding box center [1469, 17] width 37 height 19
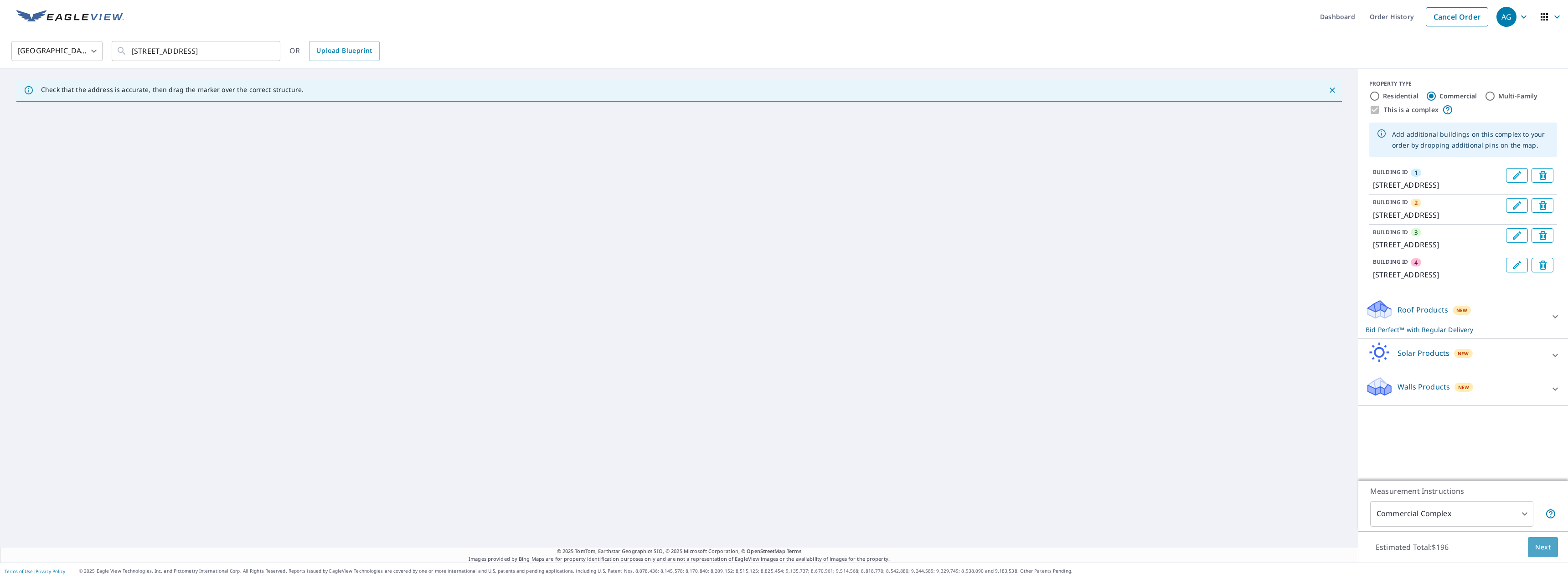
click at [1536, 545] on span "Next" at bounding box center [1542, 548] width 15 height 12
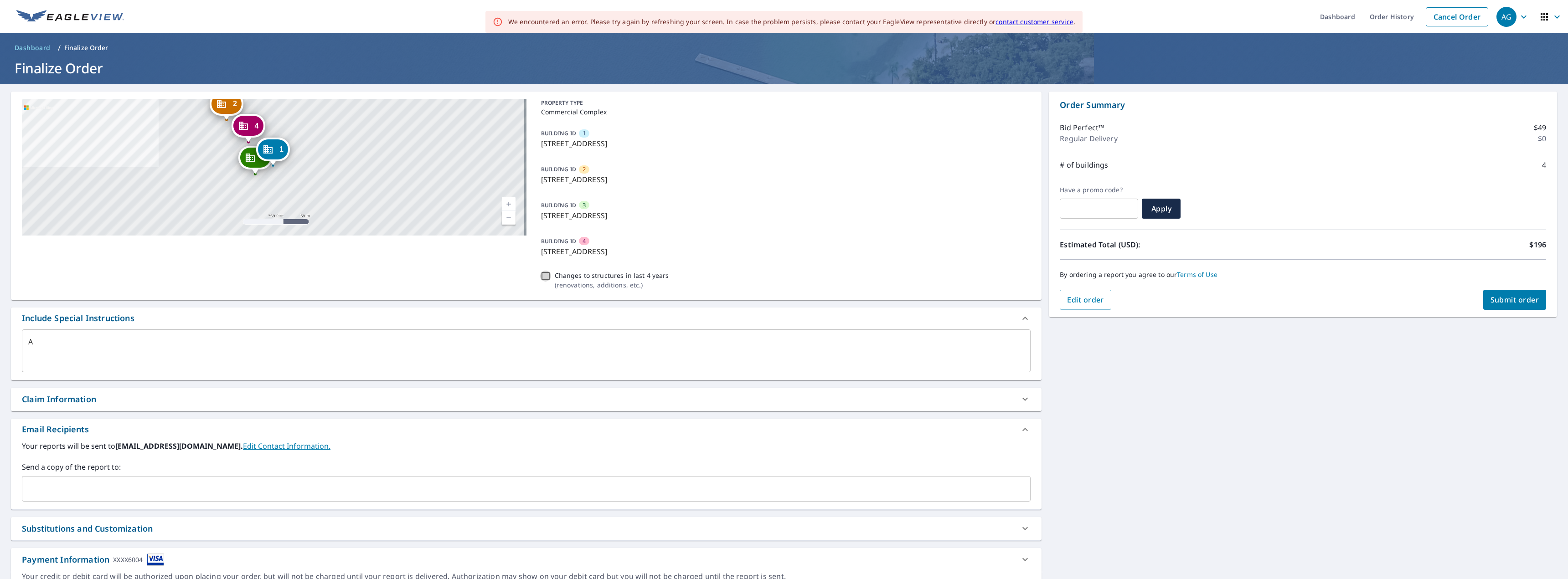
drag, startPoint x: 544, startPoint y: 274, endPoint x: 707, endPoint y: 289, distance: 163.7
click at [544, 274] on input "Changes to structures in last 4 years ( renovations, additions, etc. )" at bounding box center [545, 276] width 11 height 11
checkbox input "true"
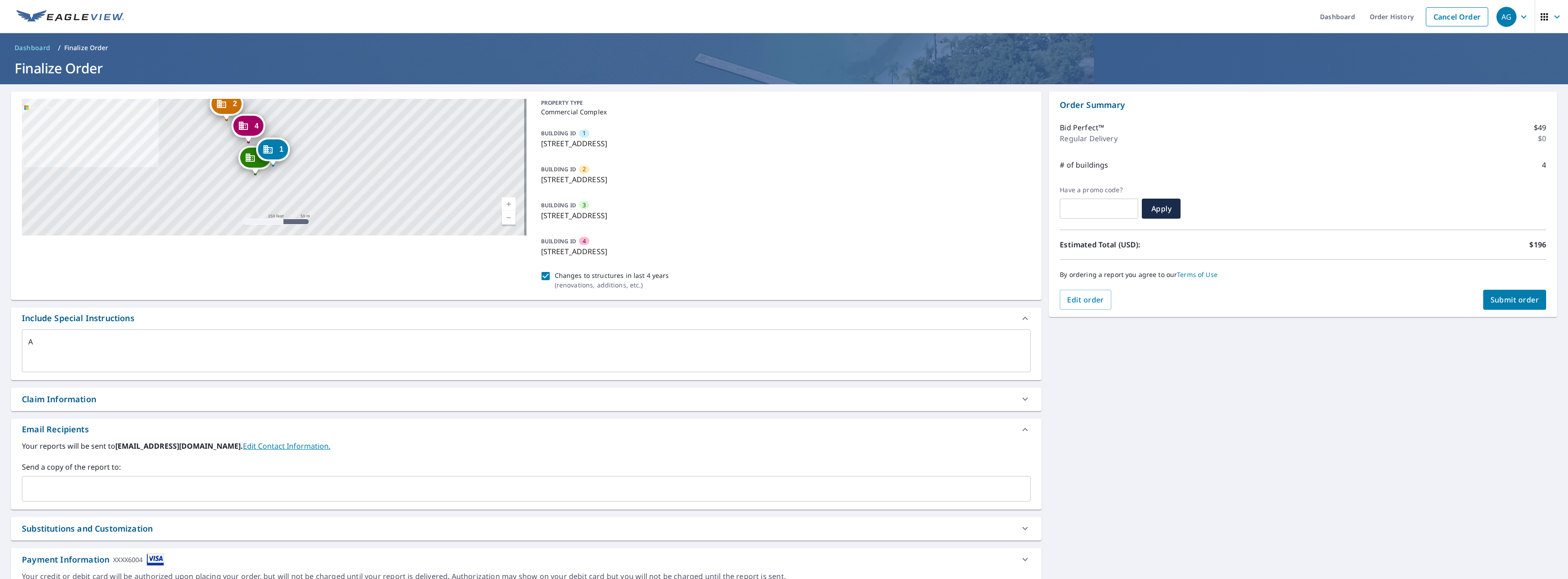
scroll to position [34, 0]
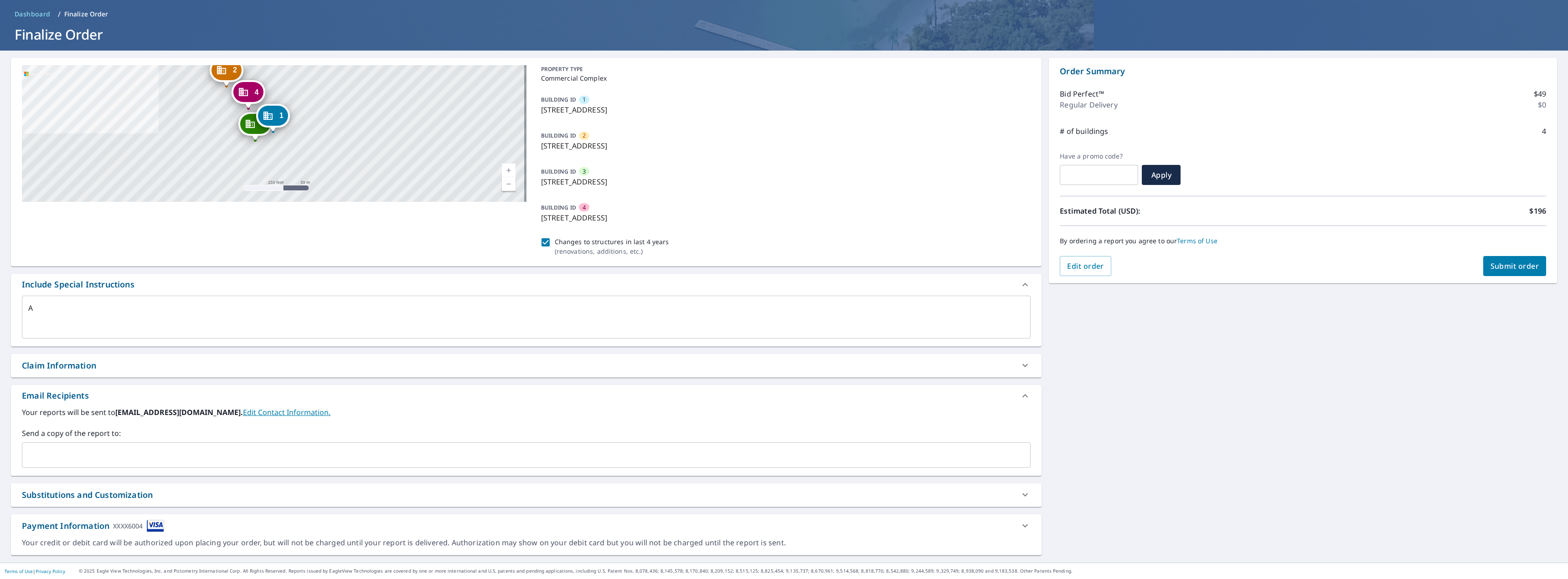
click at [86, 497] on div "Substitutions and Customization" at bounding box center [87, 495] width 131 height 12
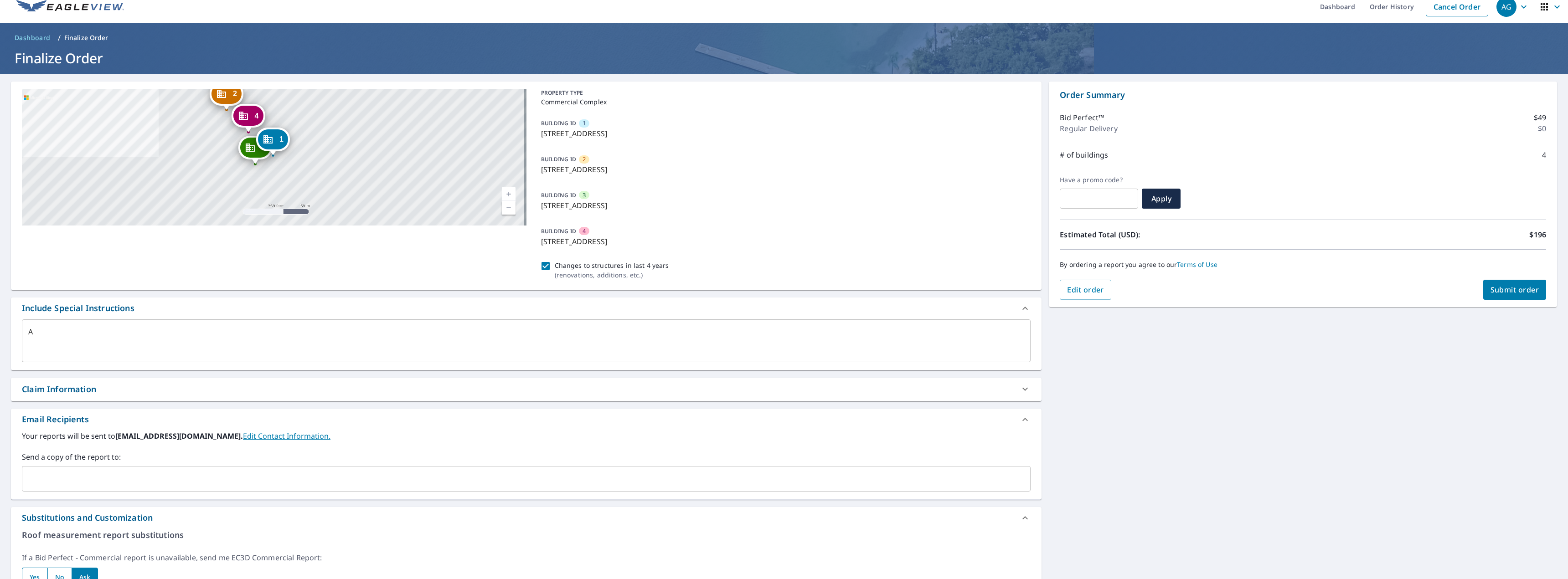
scroll to position [0, 0]
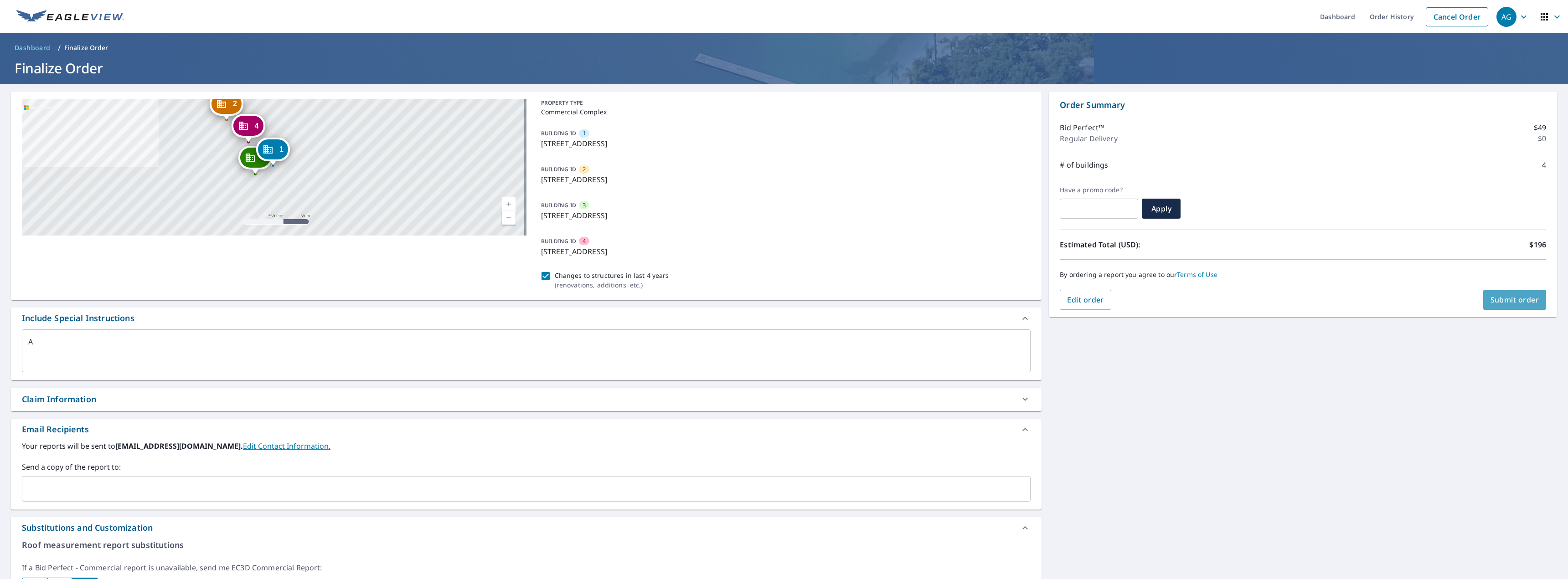
click at [1516, 294] on button "Submit order" at bounding box center [1514, 299] width 63 height 20
type textarea "x"
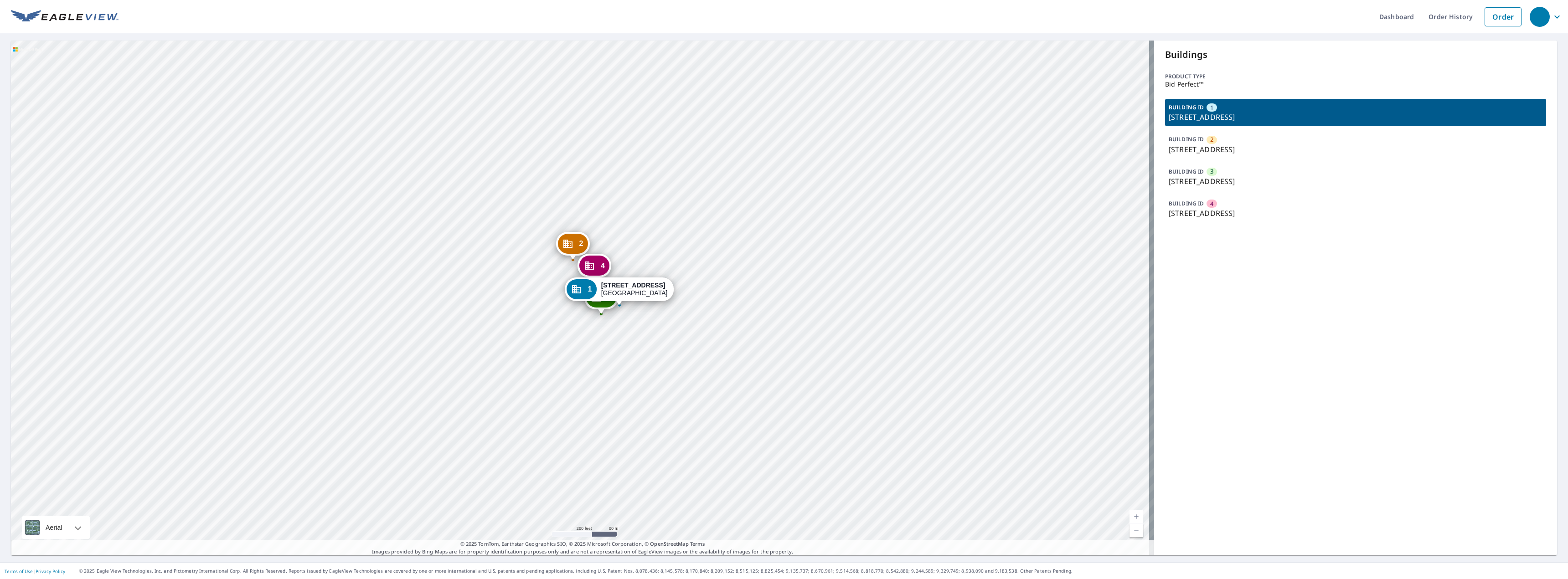
drag, startPoint x: 602, startPoint y: 281, endPoint x: 641, endPoint y: 290, distance: 40.0
click at [641, 290] on div "805 Turnpike St North Andover, MA 01845" at bounding box center [634, 289] width 67 height 15
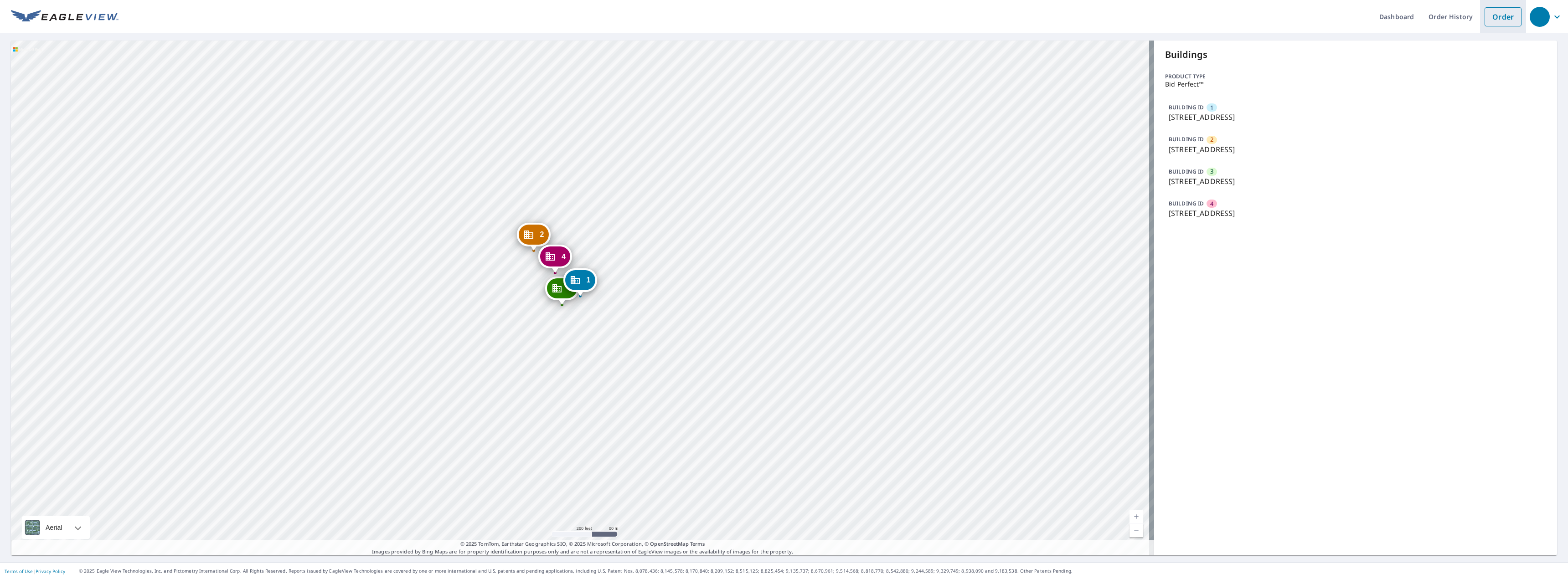
click at [1484, 15] on link "Order" at bounding box center [1503, 17] width 37 height 19
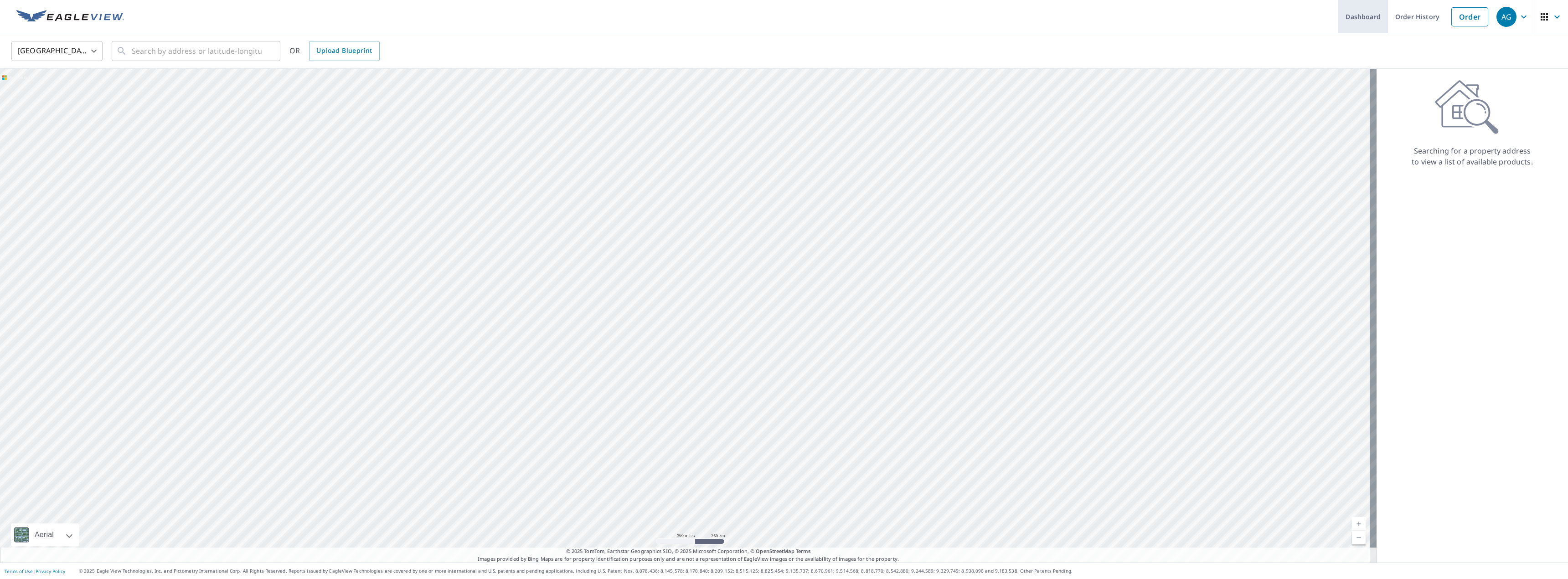
click at [1361, 13] on link "Dashboard" at bounding box center [1363, 17] width 50 height 33
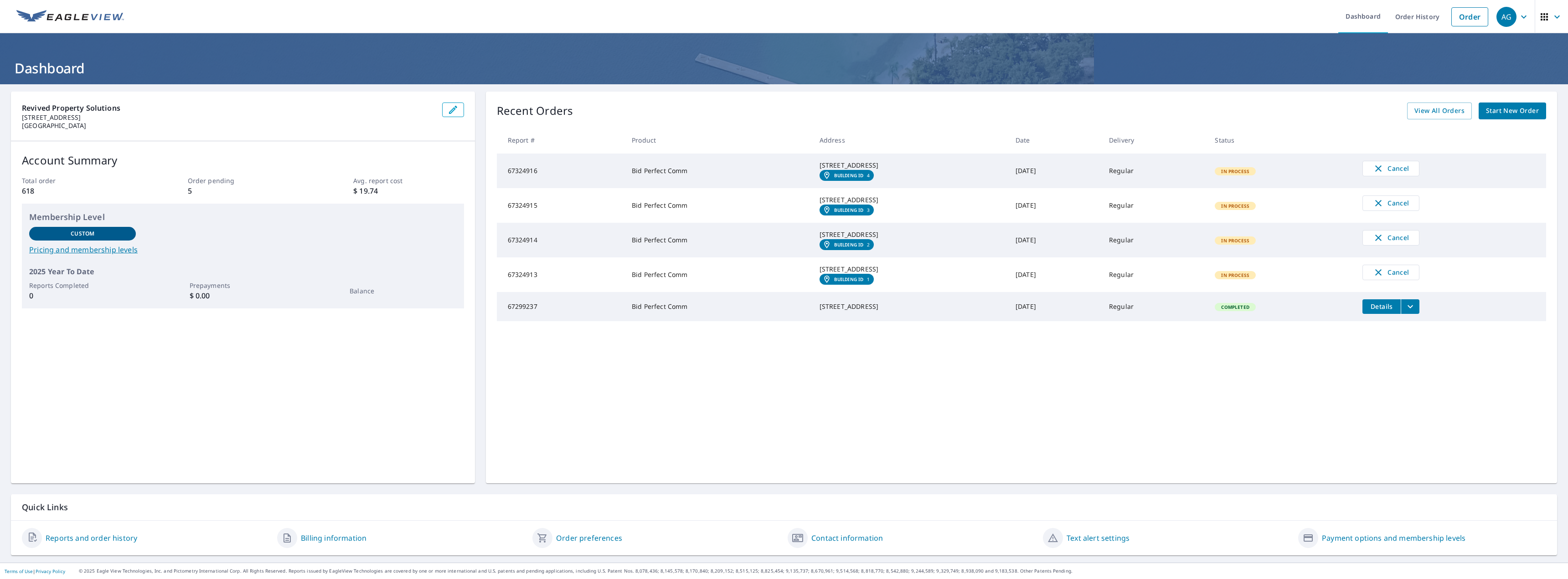
click at [834, 178] on em "Building ID" at bounding box center [849, 175] width 29 height 6
click at [1394, 243] on span "Cancel" at bounding box center [1390, 237] width 38 height 11
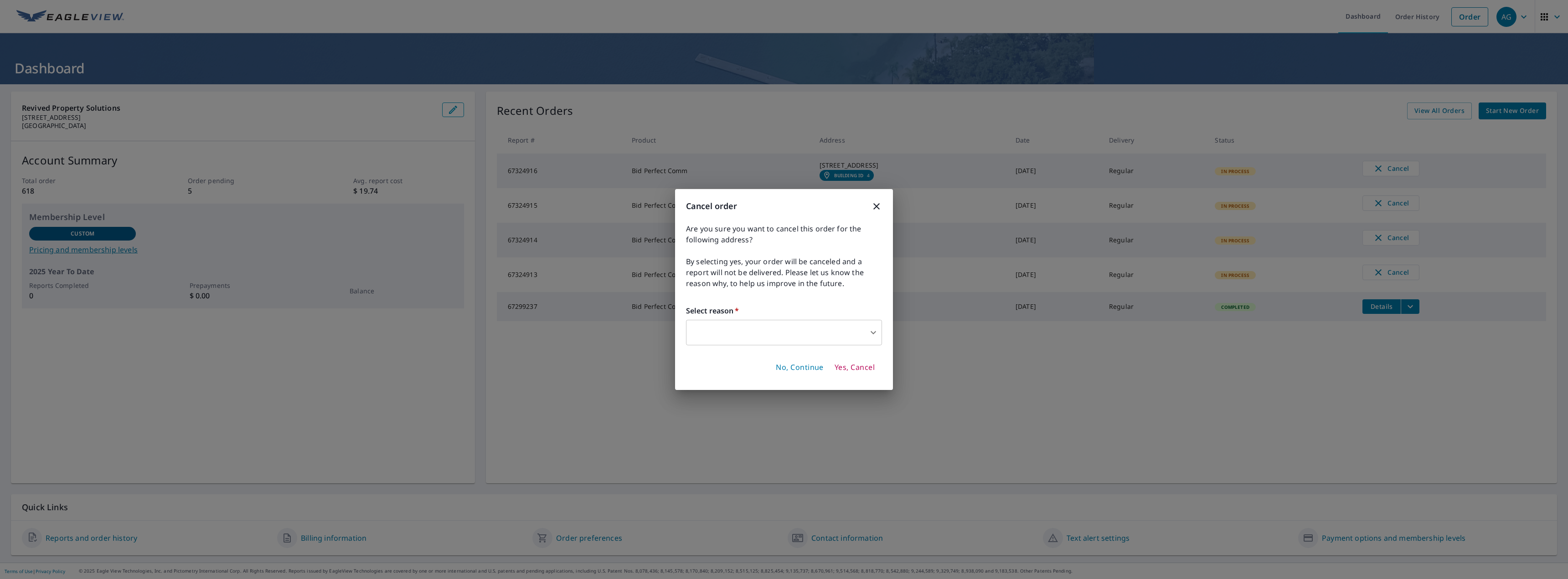
click at [780, 344] on body "AG AG Dashboard Order History Order AG Dashboard Revived Property Solutions 807…" at bounding box center [784, 289] width 1568 height 579
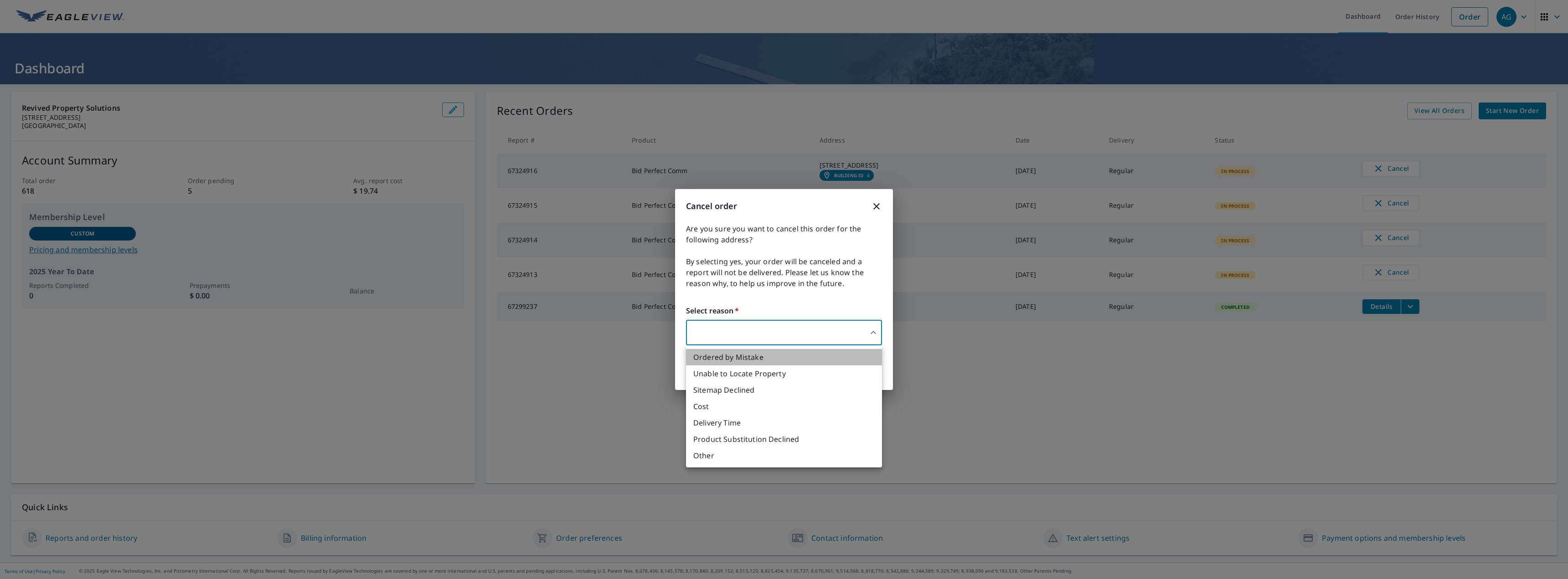
click at [774, 360] on li "Ordered by Mistake" at bounding box center [784, 357] width 196 height 17
type input "30"
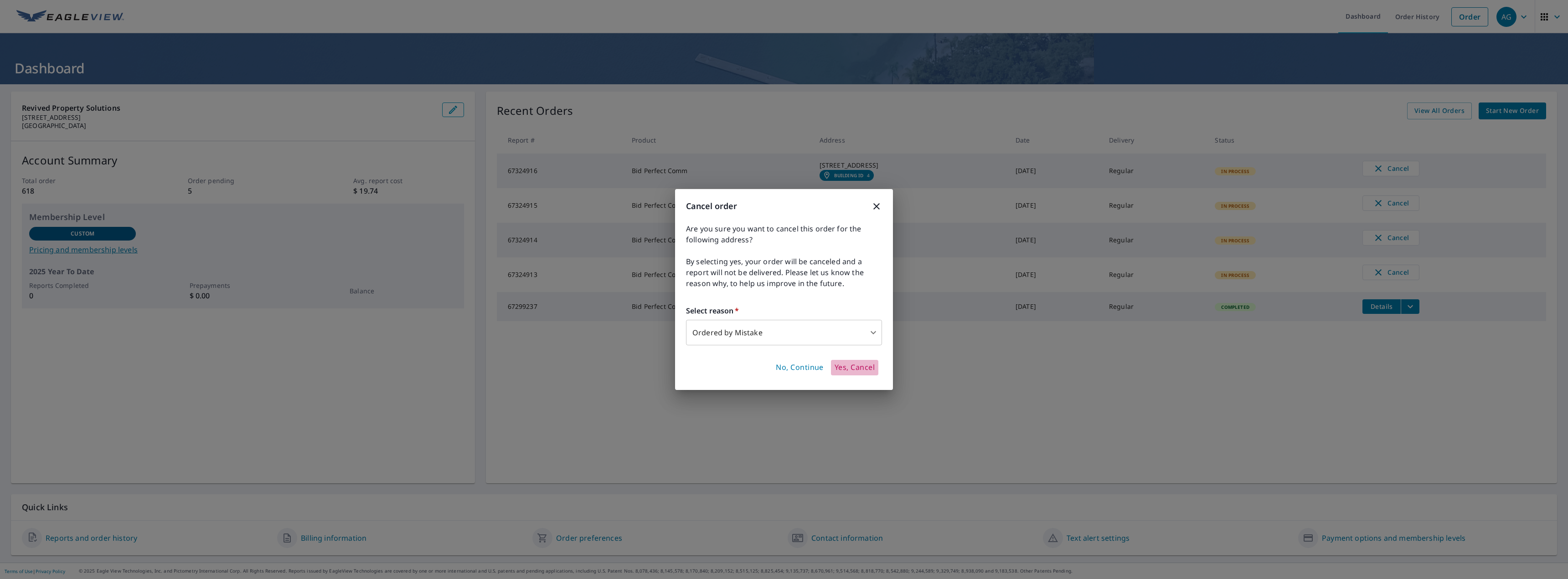
click at [862, 368] on span "Yes, Cancel" at bounding box center [854, 368] width 40 height 10
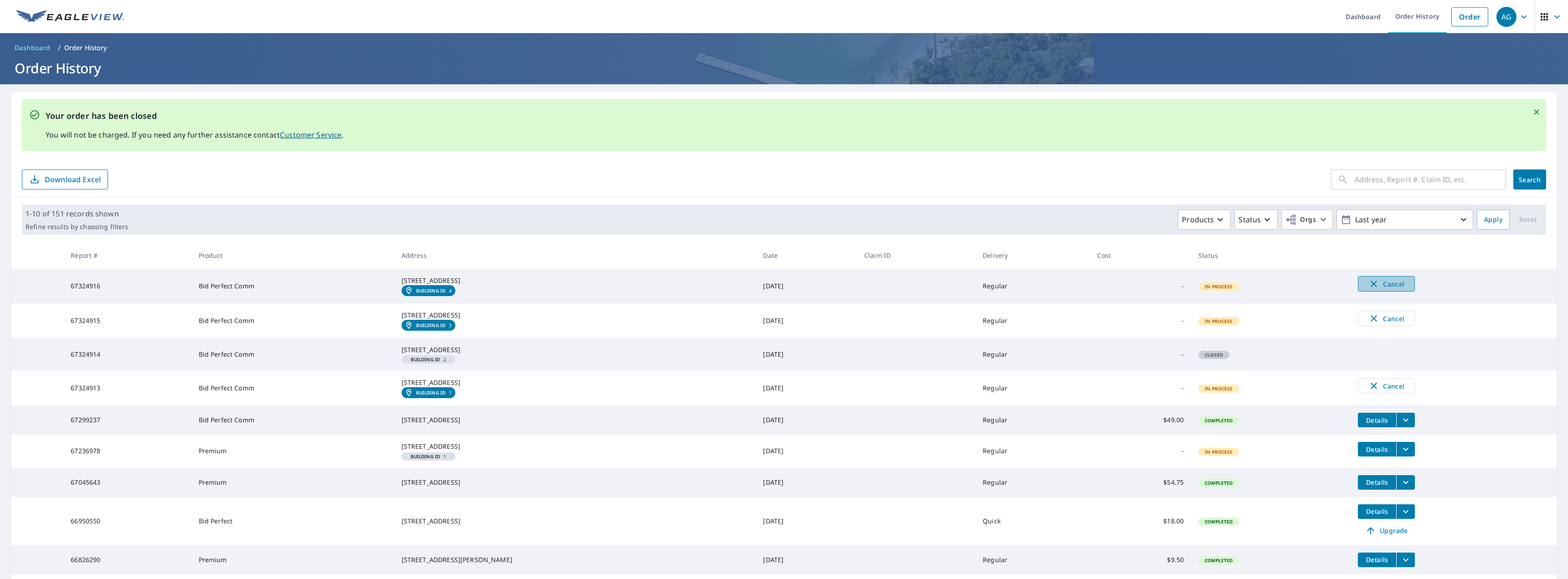
click at [1377, 285] on span "Cancel" at bounding box center [1386, 283] width 38 height 11
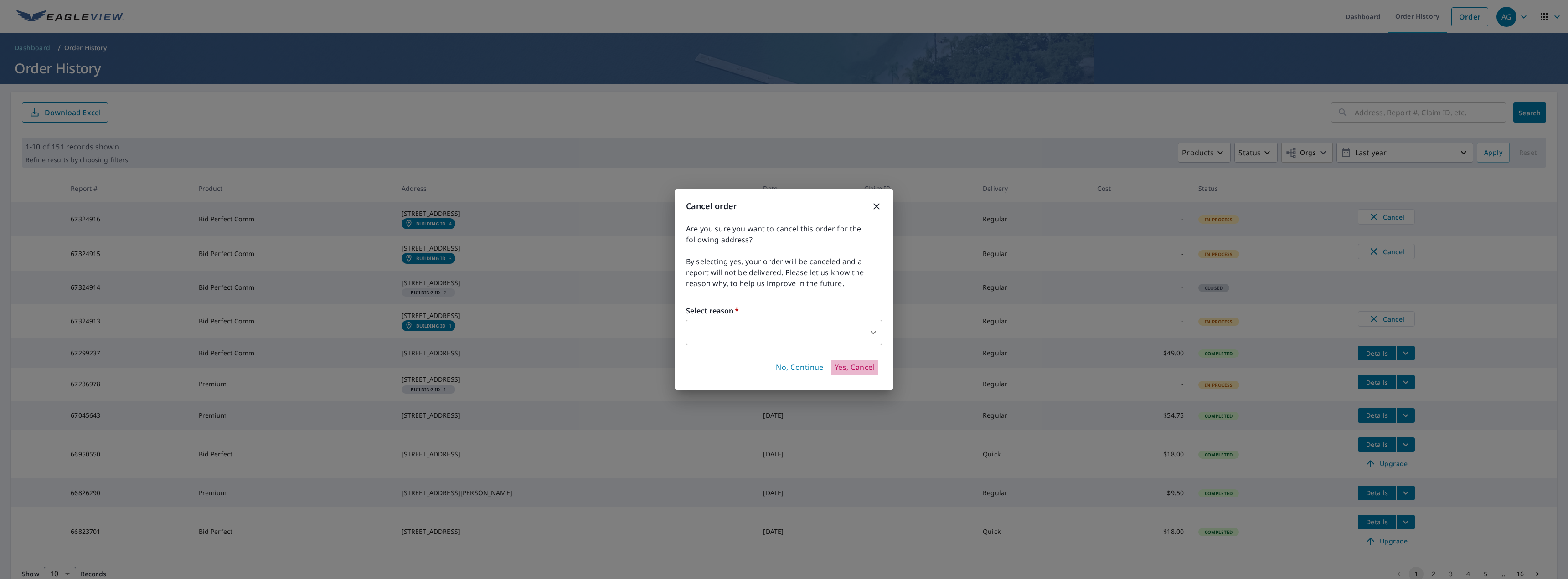
drag, startPoint x: 870, startPoint y: 363, endPoint x: 876, endPoint y: 365, distance: 6.3
click at [872, 363] on span "Yes, Cancel" at bounding box center [854, 368] width 40 height 10
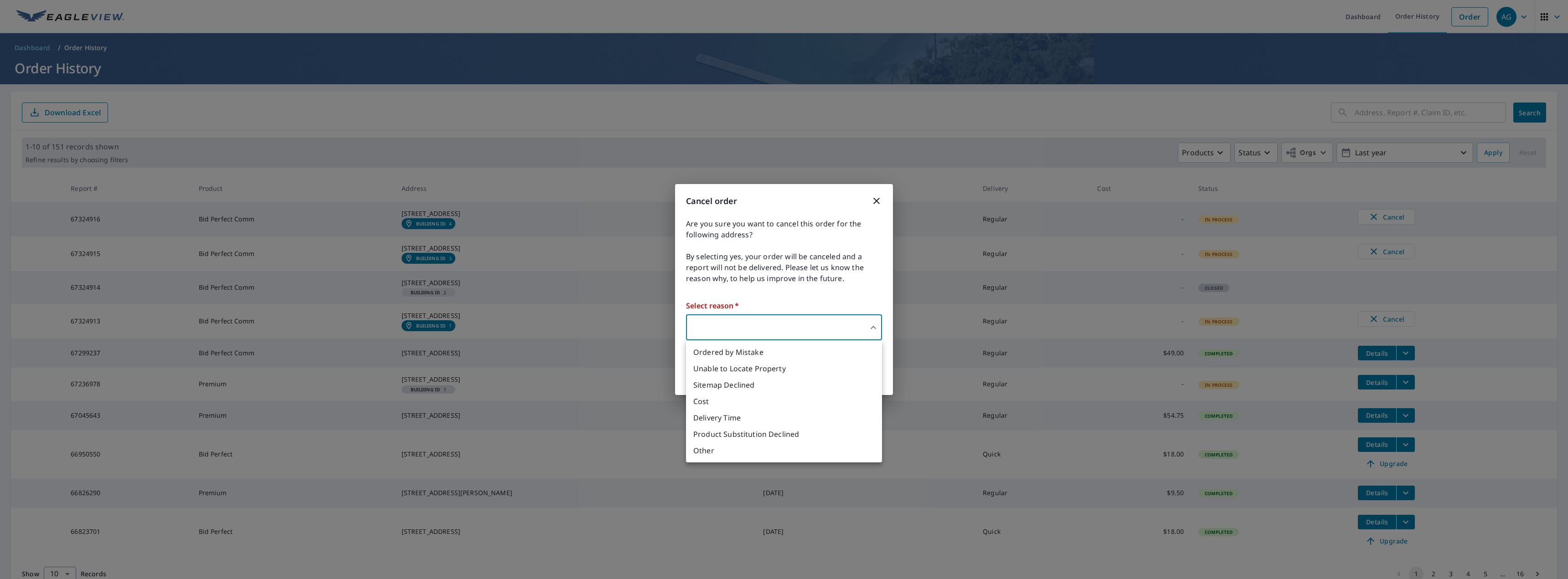
click at [810, 328] on body "AG AG Dashboard Order History Order AG Dashboard / Order History Order History …" at bounding box center [784, 289] width 1568 height 579
drag, startPoint x: 812, startPoint y: 353, endPoint x: 872, endPoint y: 341, distance: 61.2
click at [812, 353] on li "Ordered by Mistake" at bounding box center [784, 353] width 196 height 17
type input "30"
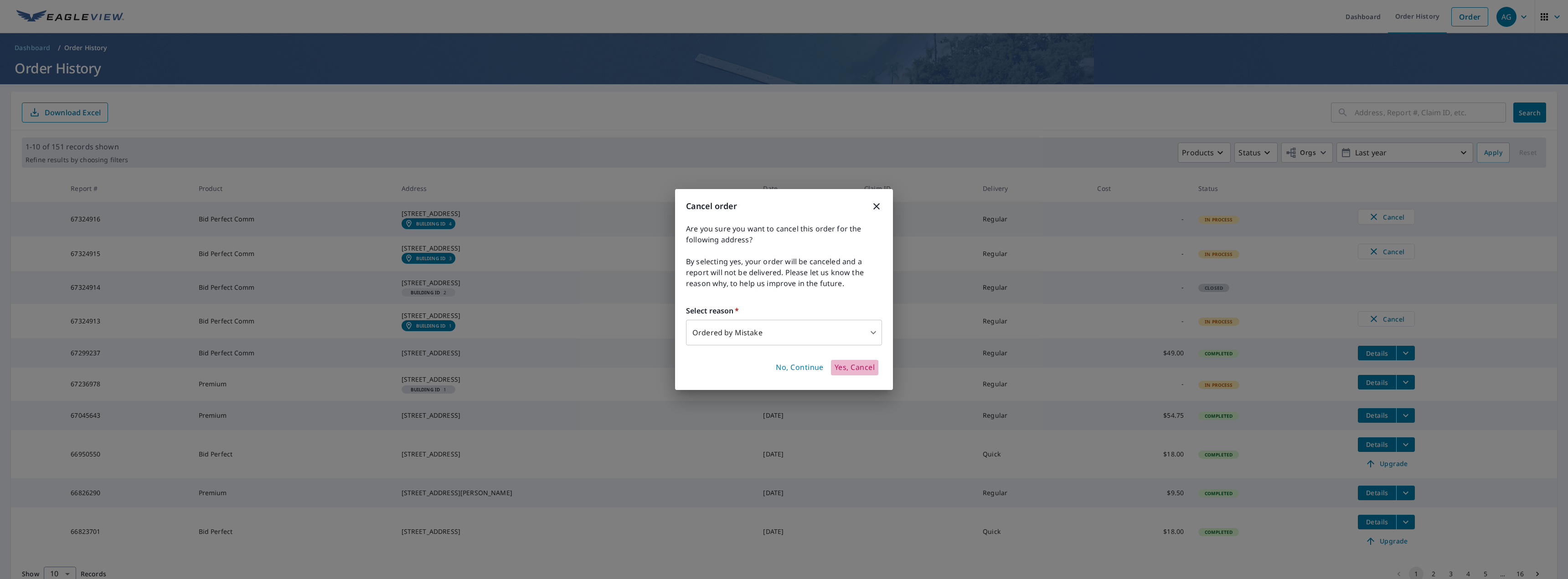
drag, startPoint x: 839, startPoint y: 366, endPoint x: 853, endPoint y: 360, distance: 15.2
click at [840, 365] on span "Yes, Cancel" at bounding box center [854, 368] width 40 height 10
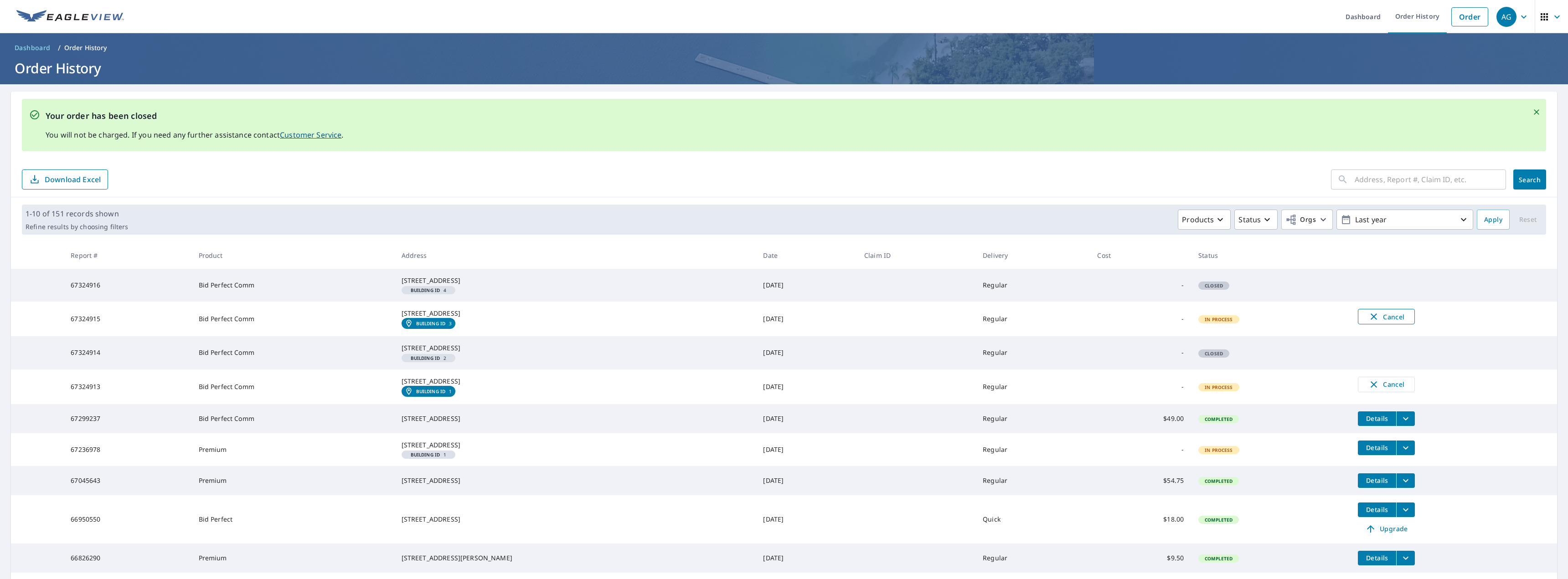
click at [1385, 322] on span "Cancel" at bounding box center [1386, 316] width 38 height 11
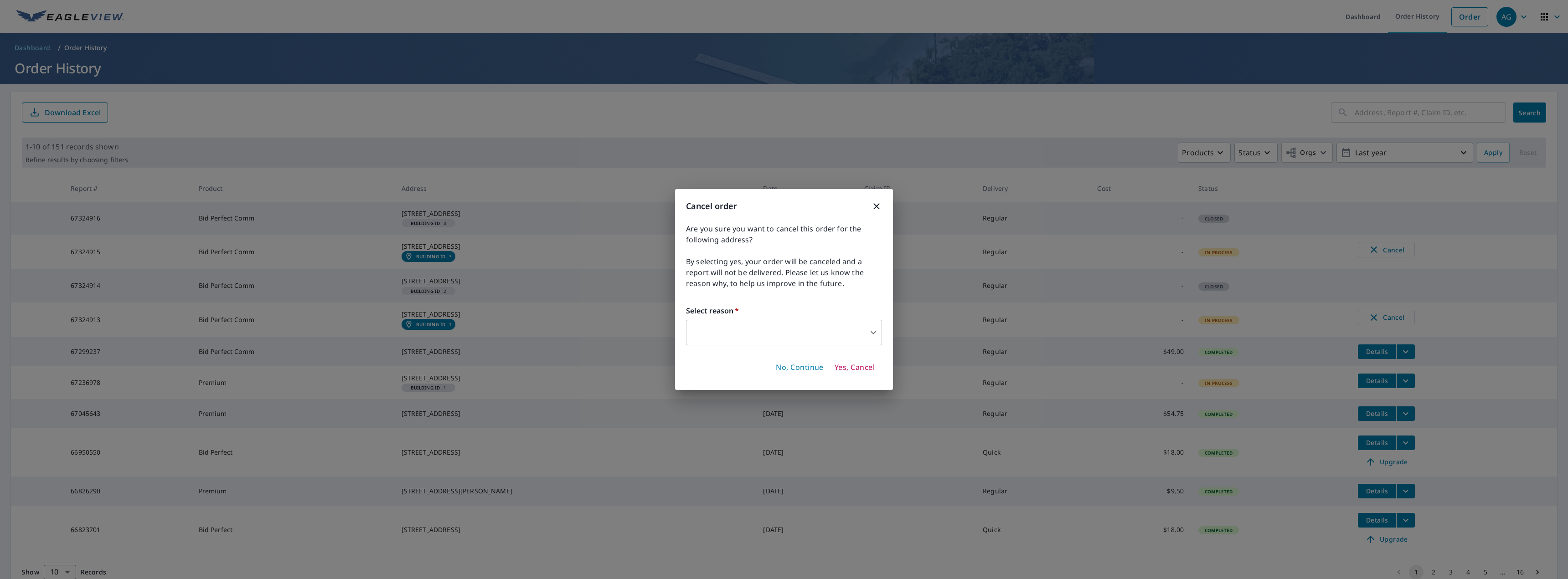
click at [825, 333] on body "AG AG Dashboard Order History Order AG Dashboard / Order History Order History …" at bounding box center [784, 289] width 1568 height 579
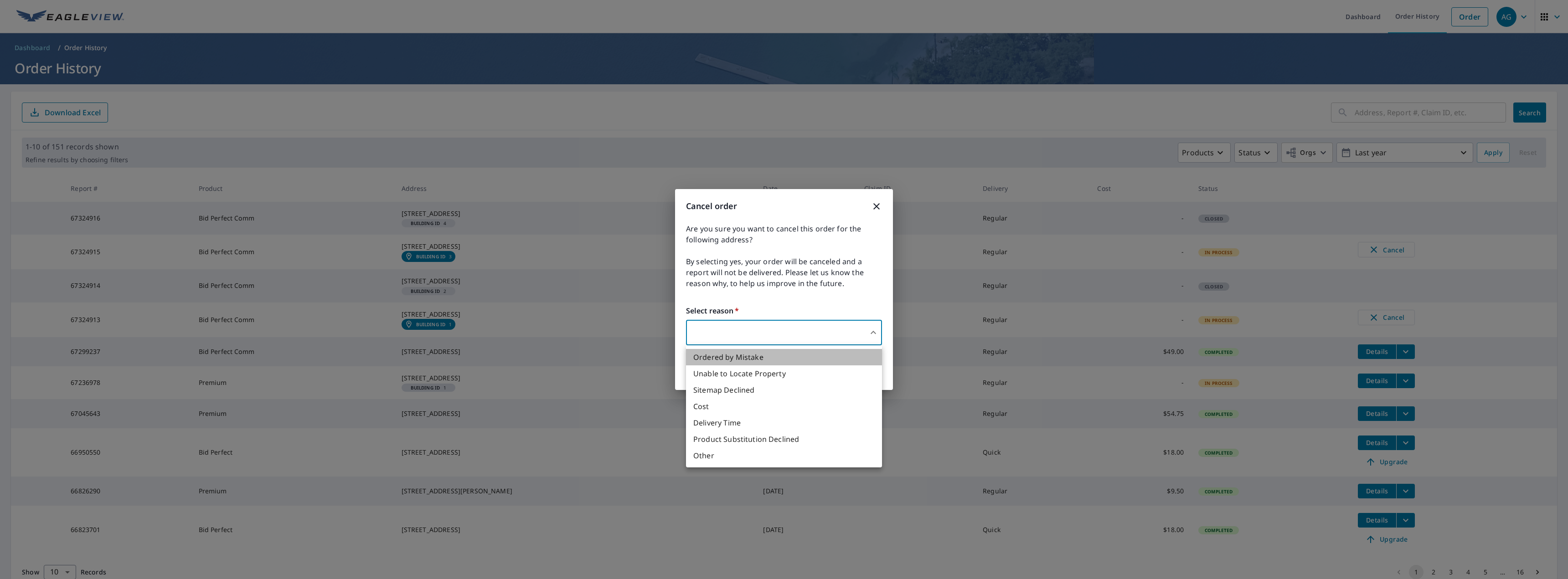
drag, startPoint x: 824, startPoint y: 354, endPoint x: 864, endPoint y: 353, distance: 40.0
click at [824, 354] on li "Ordered by Mistake" at bounding box center [784, 357] width 196 height 17
type input "30"
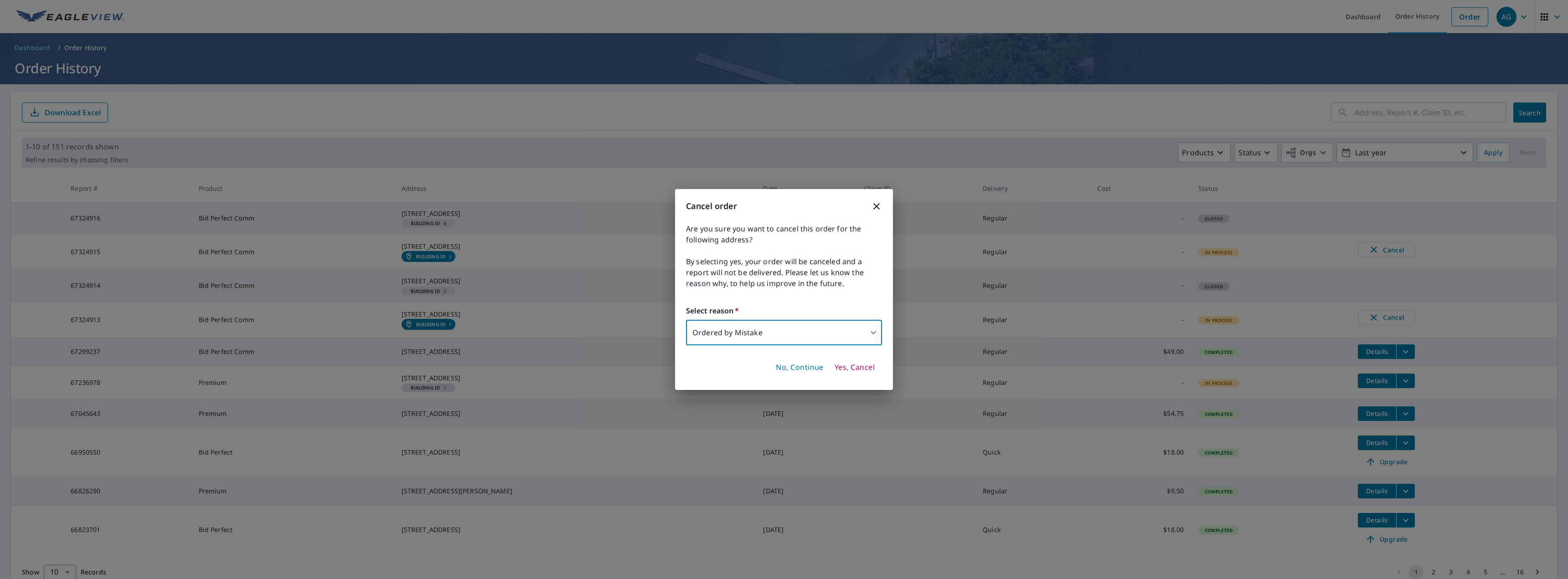
click at [865, 375] on button "Yes, Cancel" at bounding box center [854, 368] width 47 height 15
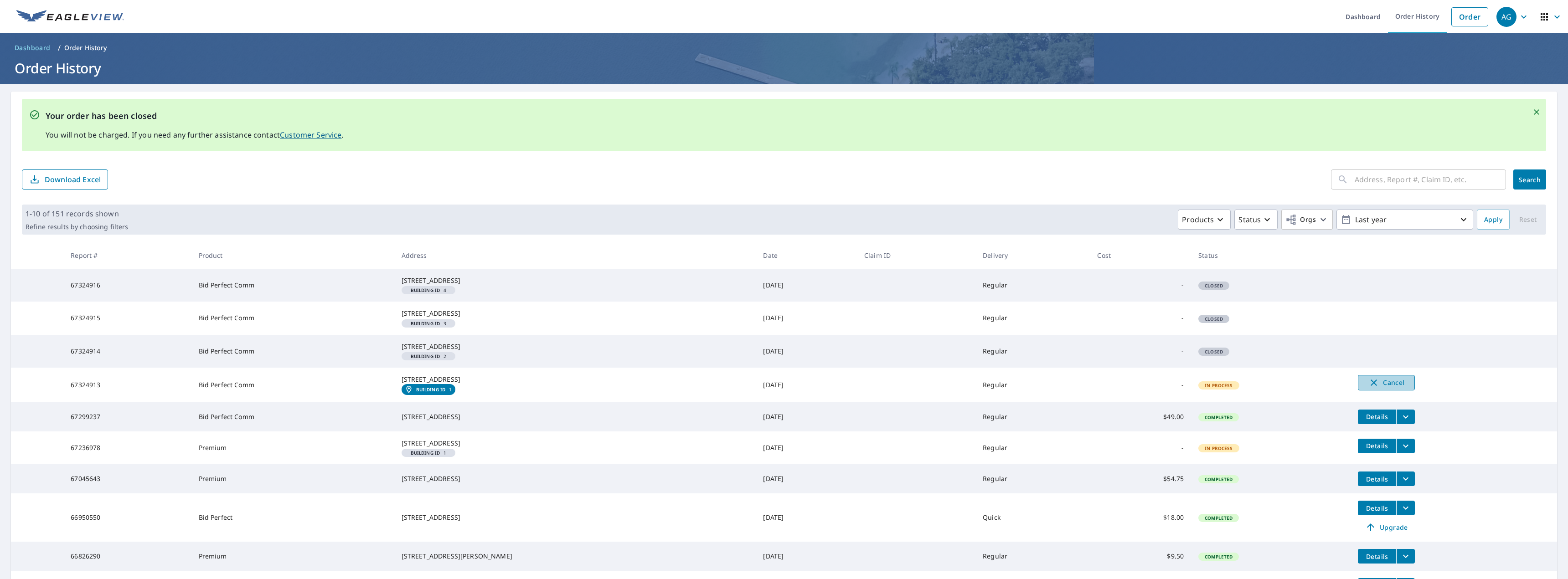
click at [1370, 388] on span "Cancel" at bounding box center [1386, 383] width 38 height 11
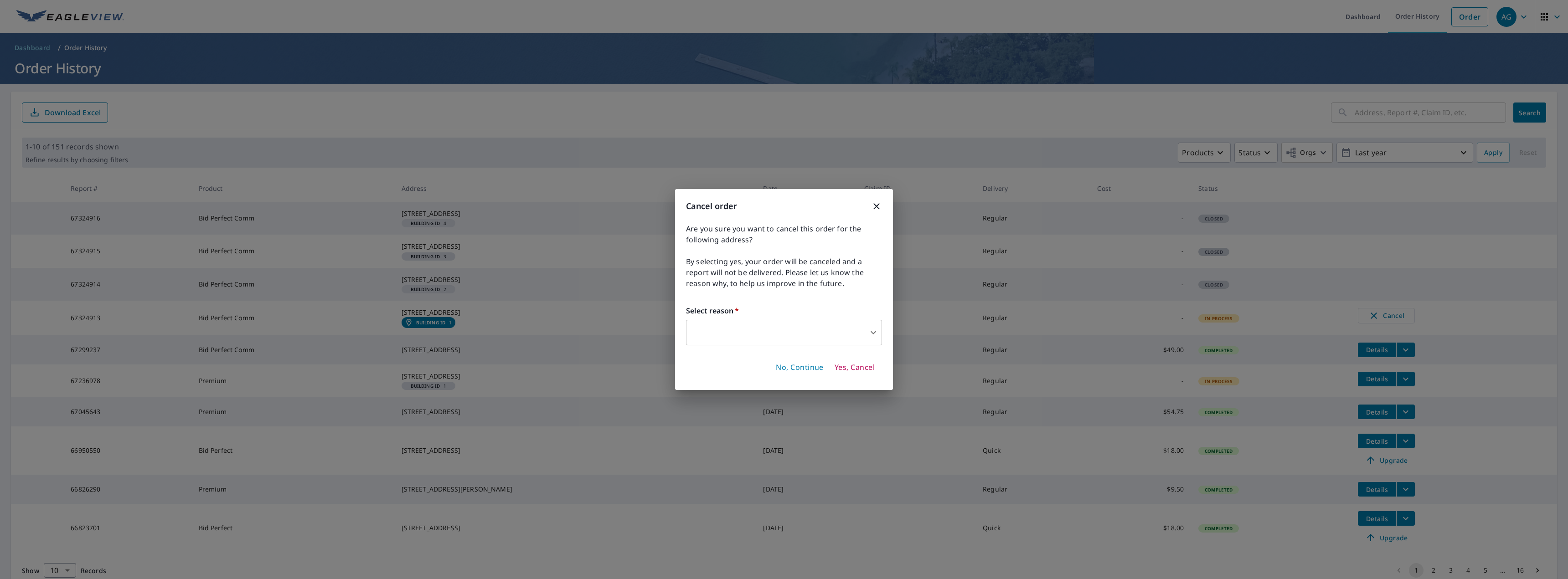
click at [869, 366] on span "Yes, Cancel" at bounding box center [854, 368] width 40 height 10
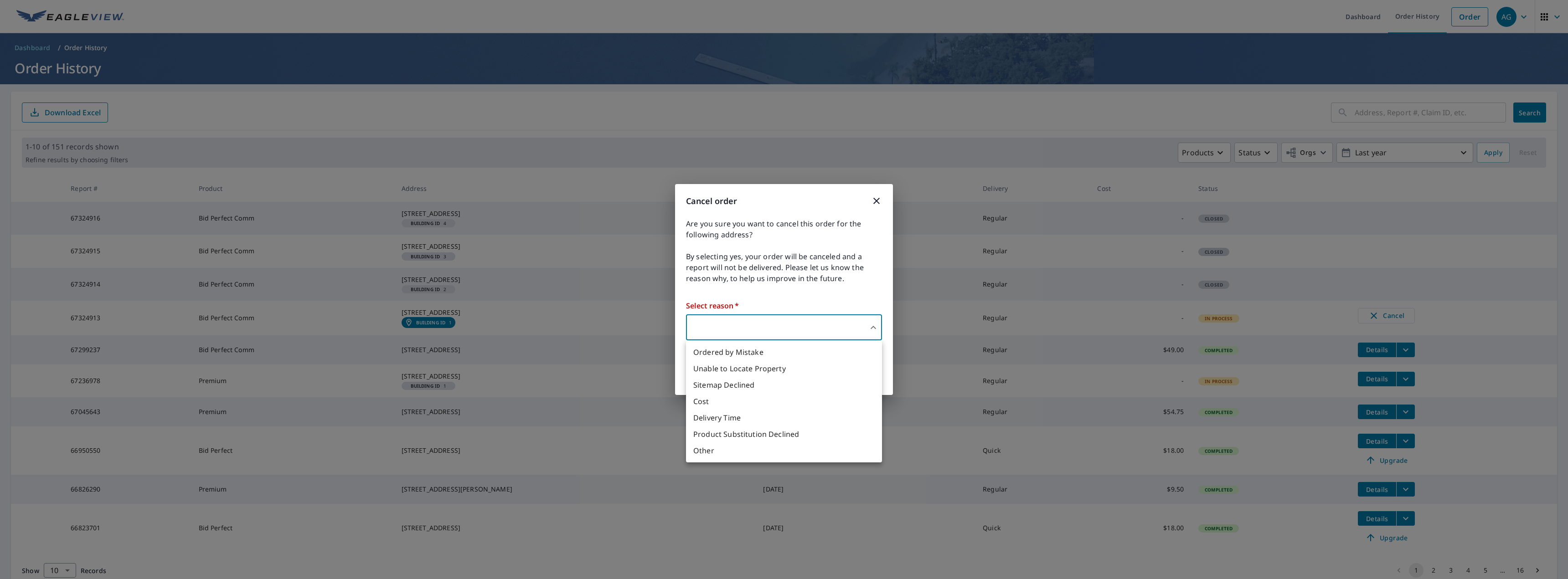
click at [808, 324] on body "AG AG Dashboard Order History Order AG Dashboard / Order History Order History …" at bounding box center [784, 289] width 1568 height 579
drag, startPoint x: 810, startPoint y: 352, endPoint x: 817, endPoint y: 356, distance: 8.1
click at [810, 352] on li "Ordered by Mistake" at bounding box center [784, 353] width 196 height 17
type input "30"
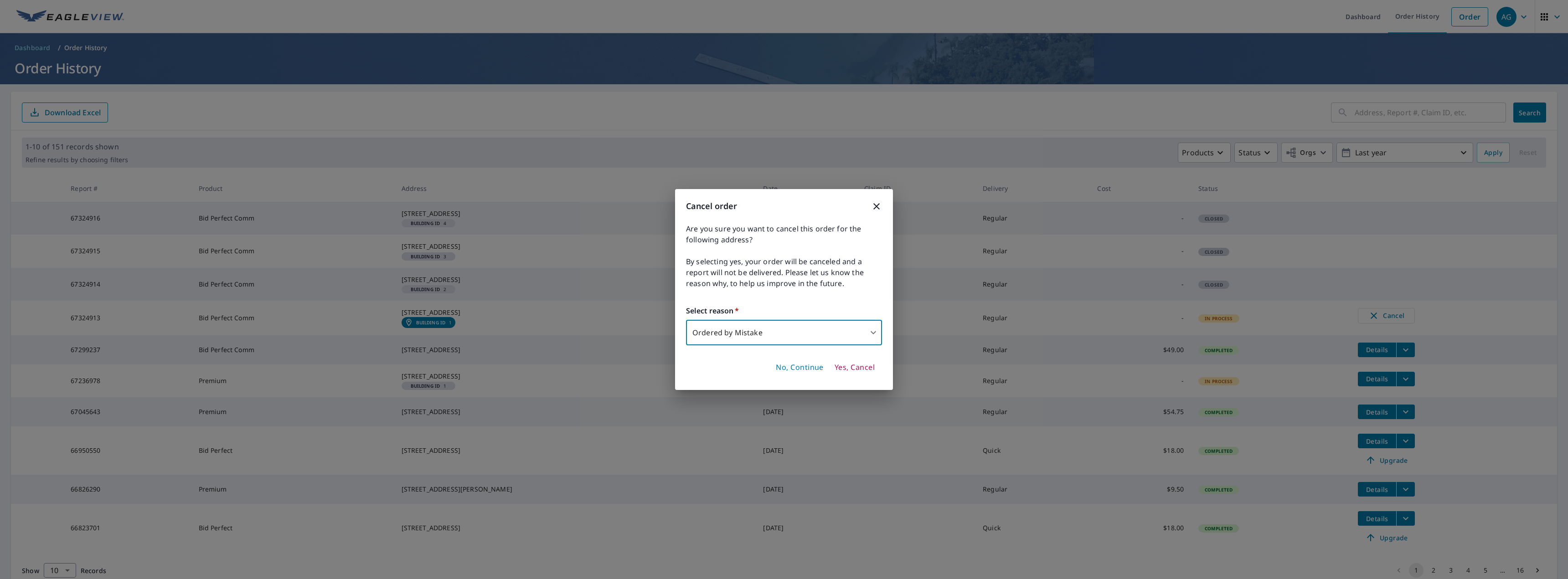
drag, startPoint x: 845, startPoint y: 370, endPoint x: 874, endPoint y: 377, distance: 29.8
click at [849, 373] on button "Yes, Cancel" at bounding box center [854, 368] width 47 height 15
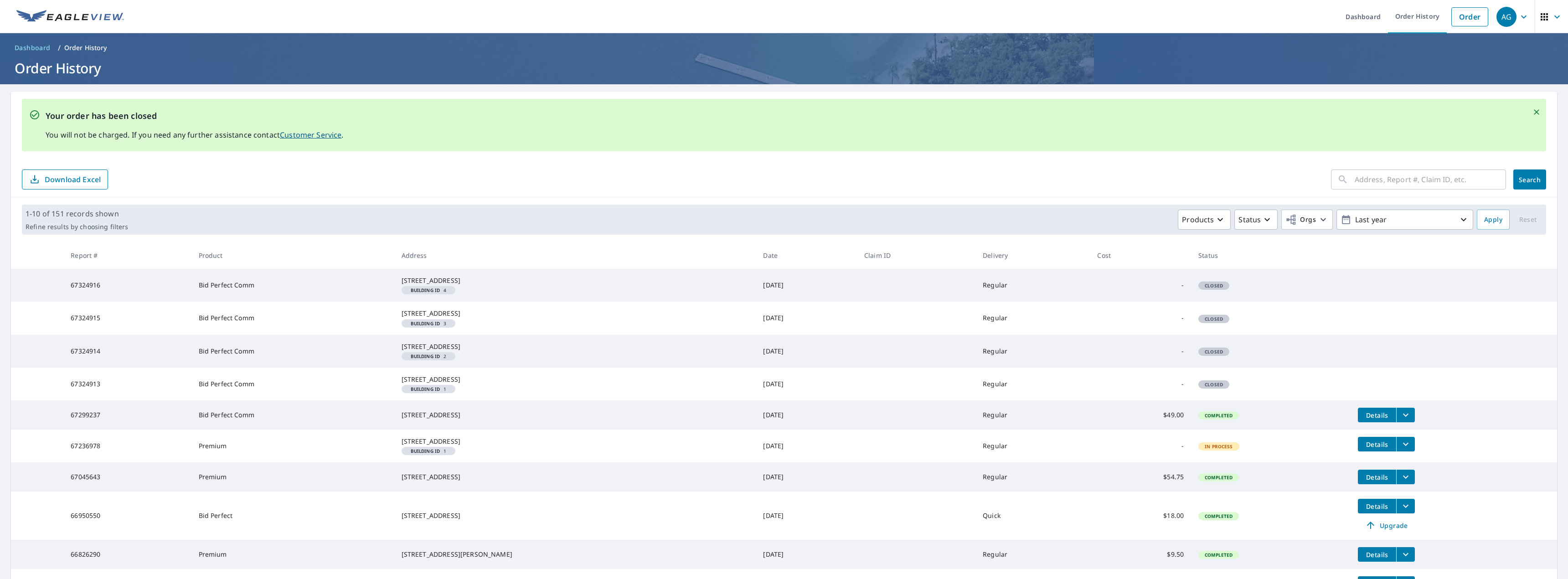
drag, startPoint x: 55, startPoint y: 73, endPoint x: 81, endPoint y: 43, distance: 39.7
click at [56, 73] on h1 "Order History" at bounding box center [783, 68] width 1546 height 19
drag, startPoint x: 29, startPoint y: 50, endPoint x: 51, endPoint y: 51, distance: 22.0
click at [29, 51] on span "Dashboard" at bounding box center [33, 48] width 36 height 9
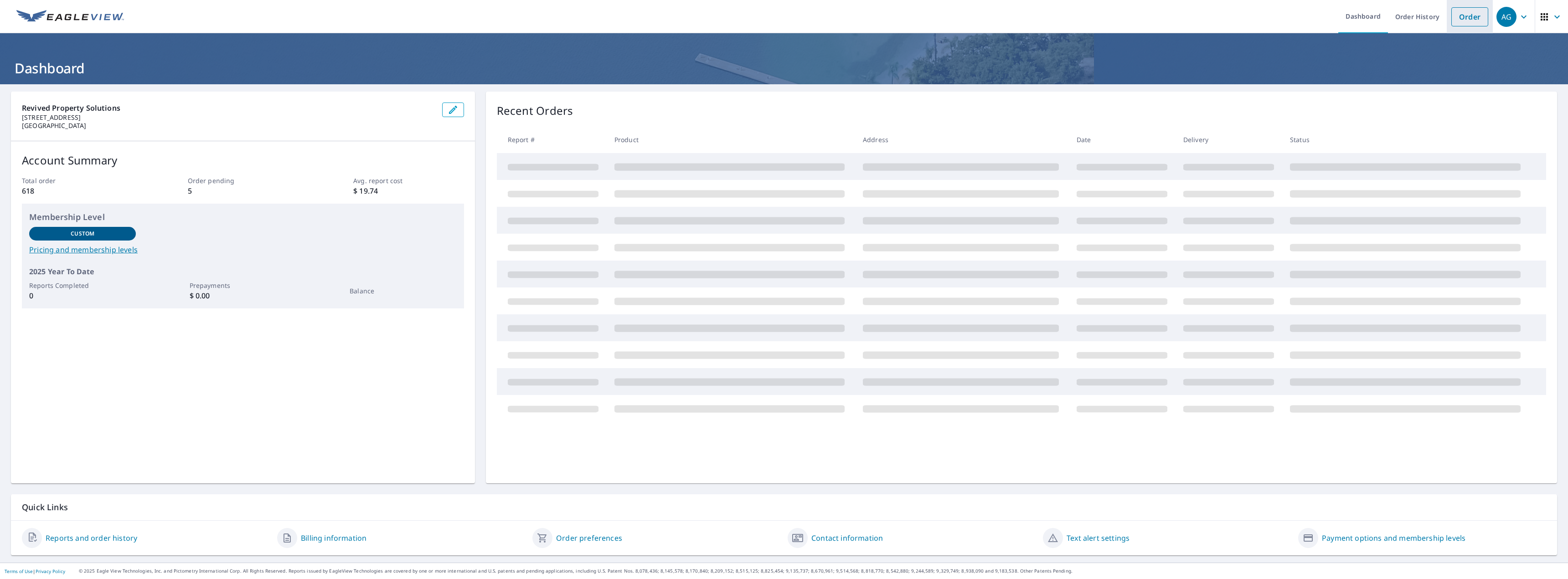
click at [1462, 21] on link "Order" at bounding box center [1469, 17] width 37 height 19
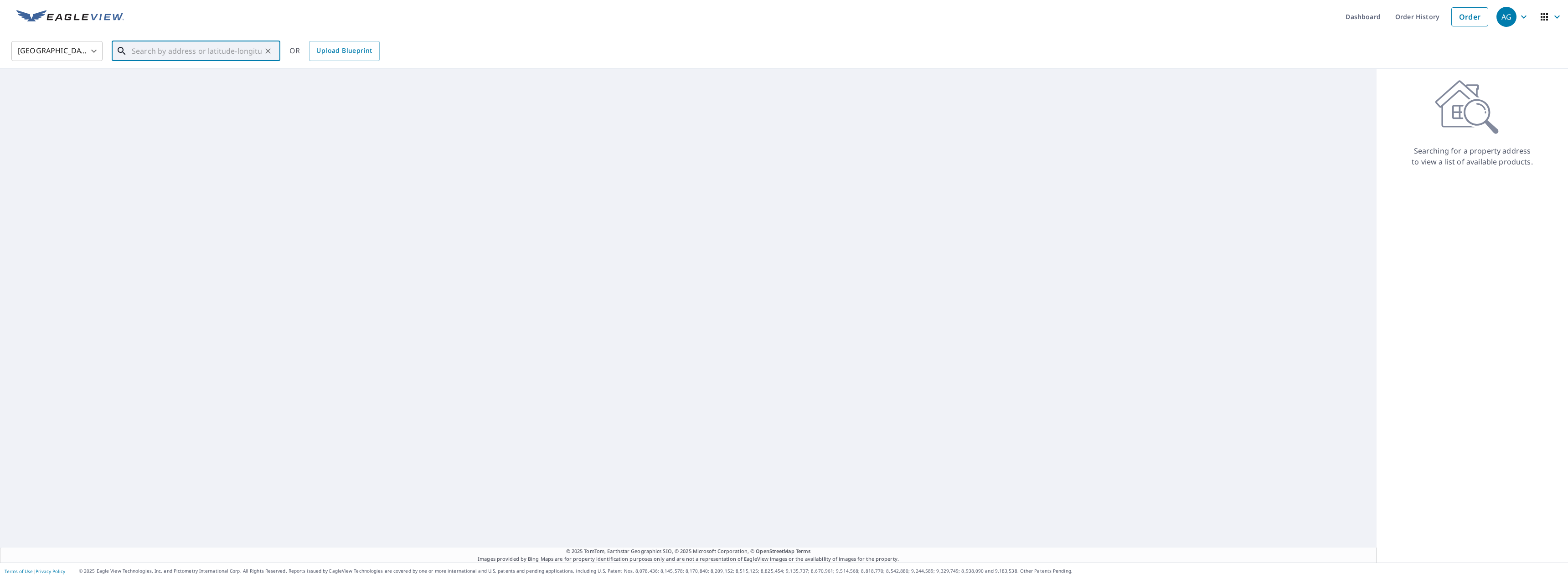
click at [156, 58] on input "text" at bounding box center [196, 51] width 130 height 26
click at [202, 45] on input "807 turnpike" at bounding box center [196, 51] width 130 height 26
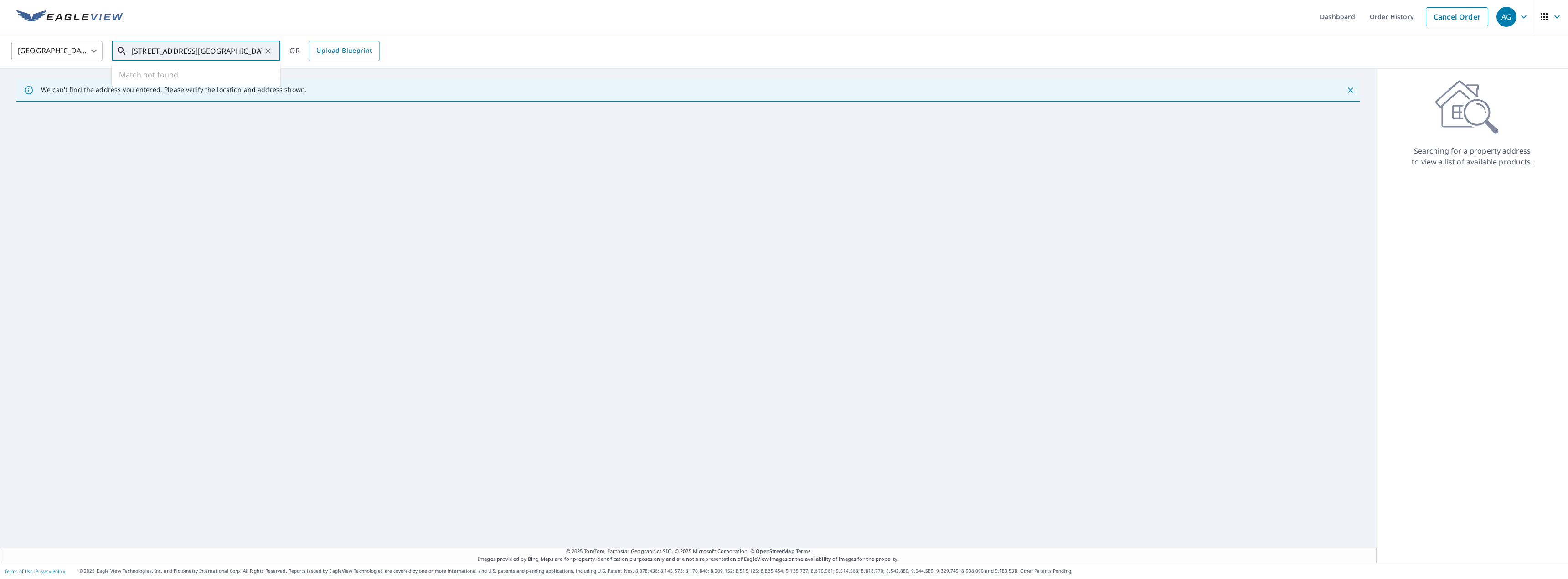
click at [214, 49] on input "807 turnpike st north reading" at bounding box center [196, 51] width 130 height 26
drag, startPoint x: 256, startPoint y: 52, endPoint x: 211, endPoint y: 55, distance: 45.1
click at [211, 55] on input "807 turnpike st north reading" at bounding box center [196, 51] width 130 height 26
click at [225, 87] on p "[GEOGRAPHIC_DATA]" at bounding box center [202, 88] width 143 height 9
type input "[STREET_ADDRESS]"
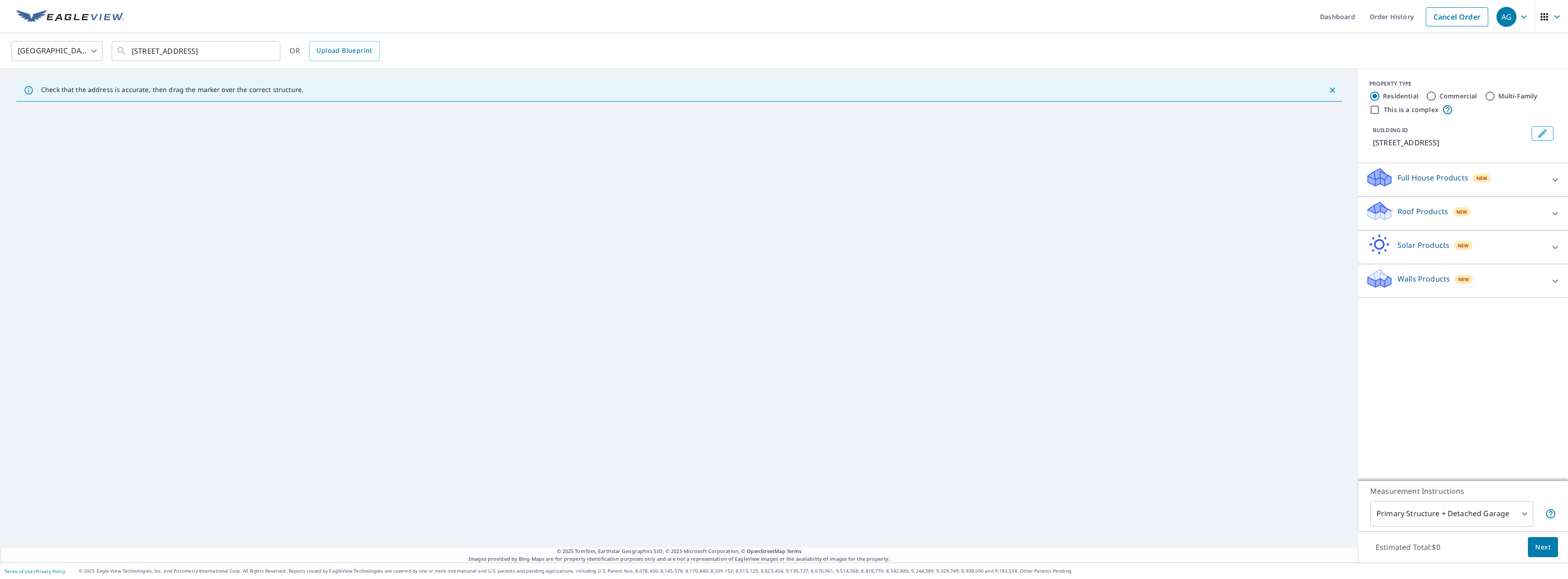
click at [1427, 218] on div "Roof Products New" at bounding box center [1454, 213] width 179 height 26
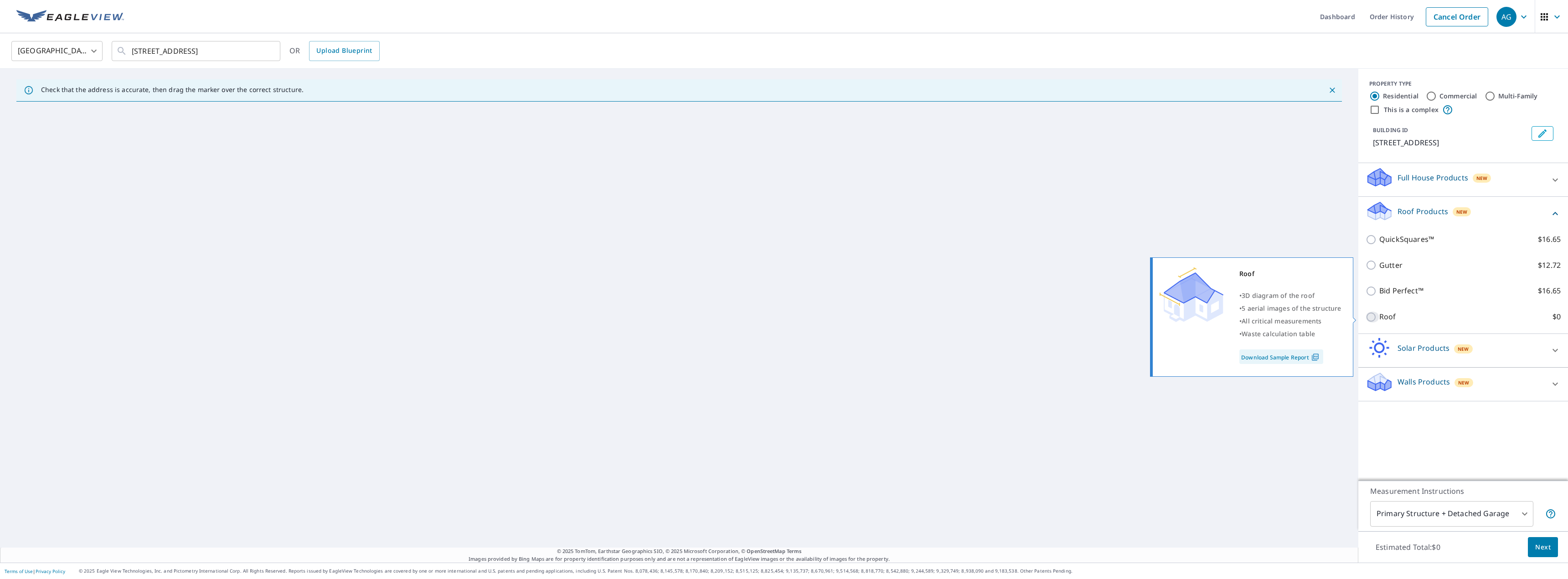
click at [1371, 317] on input "Roof $0" at bounding box center [1372, 317] width 13 height 11
checkbox input "true"
type input "3"
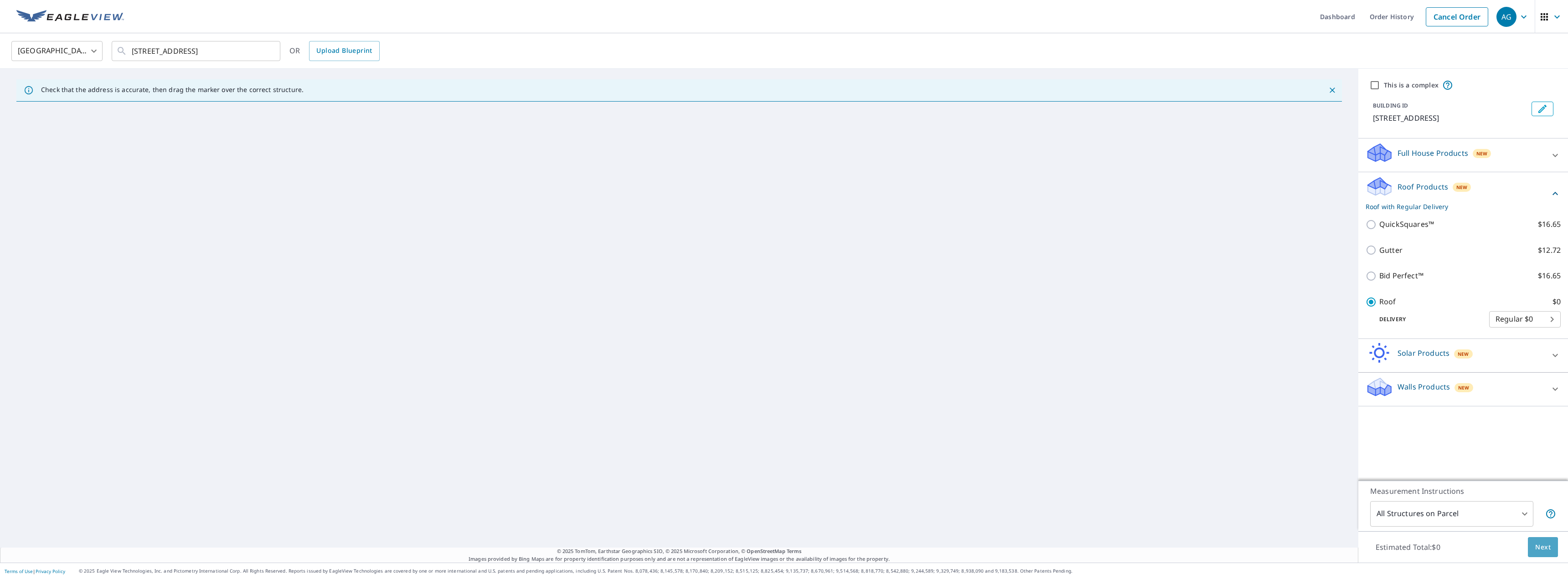
click at [1535, 545] on span "Next" at bounding box center [1542, 548] width 15 height 12
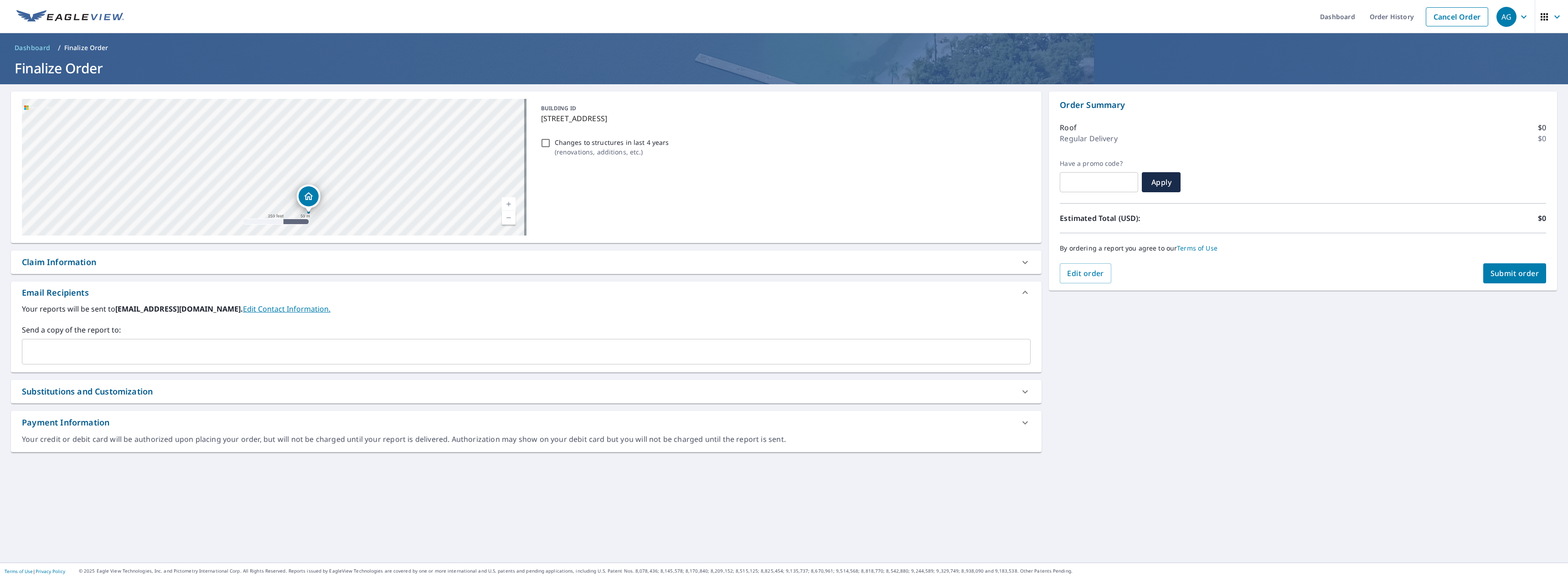
drag, startPoint x: 337, startPoint y: 166, endPoint x: 367, endPoint y: 204, distance: 48.4
click at [371, 212] on div "[STREET_ADDRESS]" at bounding box center [274, 168] width 504 height 137
drag, startPoint x: 351, startPoint y: 184, endPoint x: 372, endPoint y: 157, distance: 34.2
click at [372, 157] on div "[STREET_ADDRESS]" at bounding box center [274, 168] width 504 height 137
click at [1071, 274] on span "Edit order" at bounding box center [1085, 273] width 37 height 10
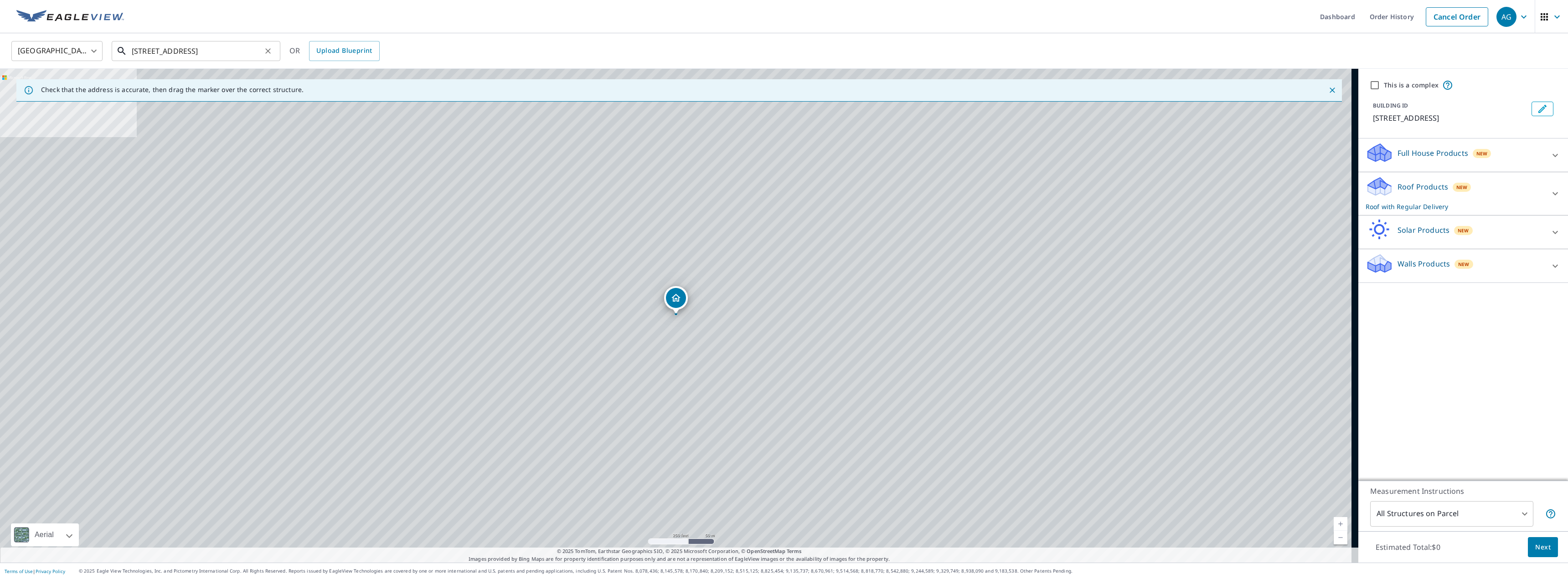
click at [141, 52] on input "[STREET_ADDRESS]" at bounding box center [196, 51] width 130 height 26
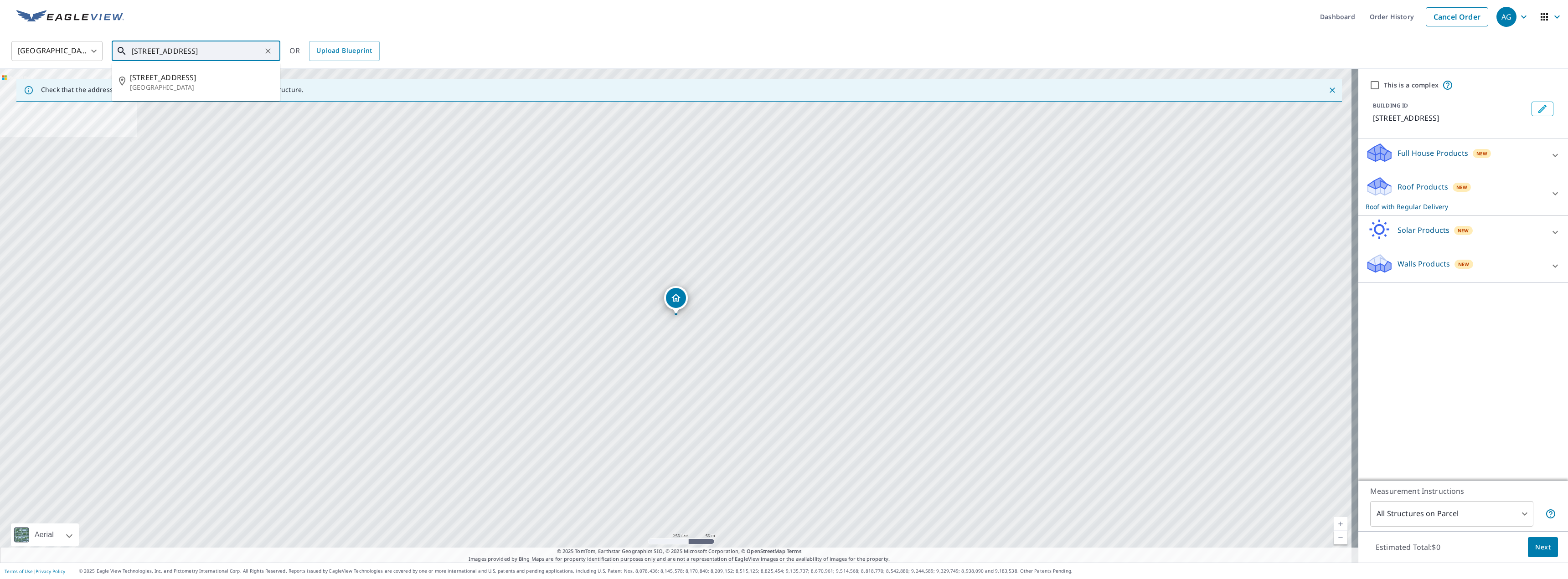
type input "805 Turnpike St North Andover, MA 01845"
click at [524, 42] on div "United States US ​ 805 Turnpike St North Andover, MA 01845 ​ OR Upload Blueprint" at bounding box center [780, 51] width 1552 height 21
click at [1416, 187] on p "Roof Products" at bounding box center [1422, 186] width 51 height 11
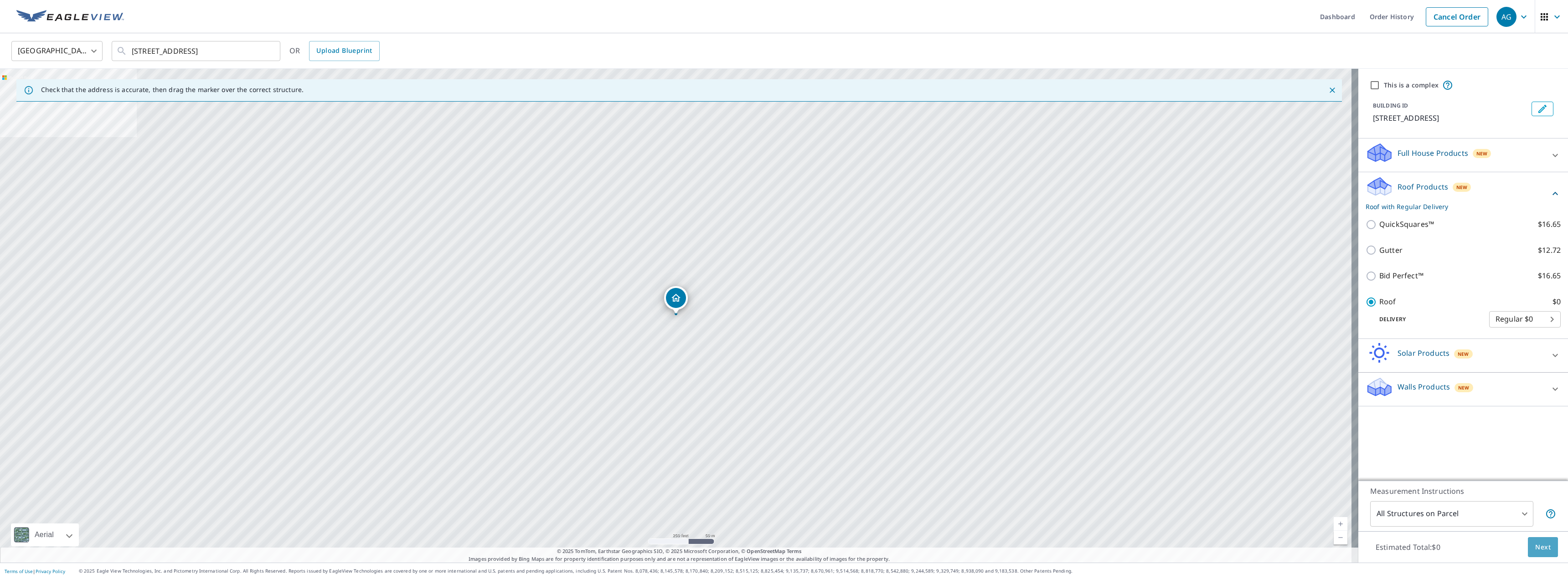
click at [1528, 550] on button "Next" at bounding box center [1542, 548] width 30 height 20
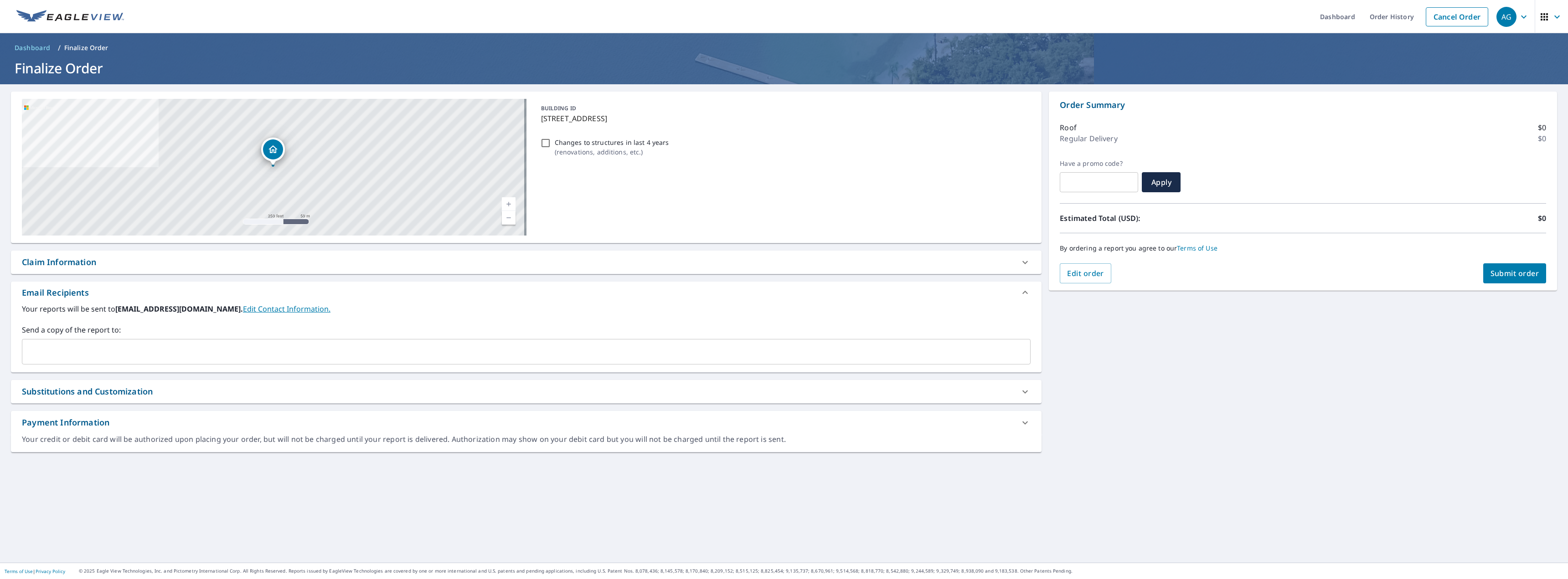
click at [1212, 372] on div "807 Turnpike St North Andover, MA 01845 Aerial Road A standard road map Aerial …" at bounding box center [784, 324] width 1568 height 479
click at [285, 148] on div "[STREET_ADDRESS]" at bounding box center [274, 168] width 504 height 137
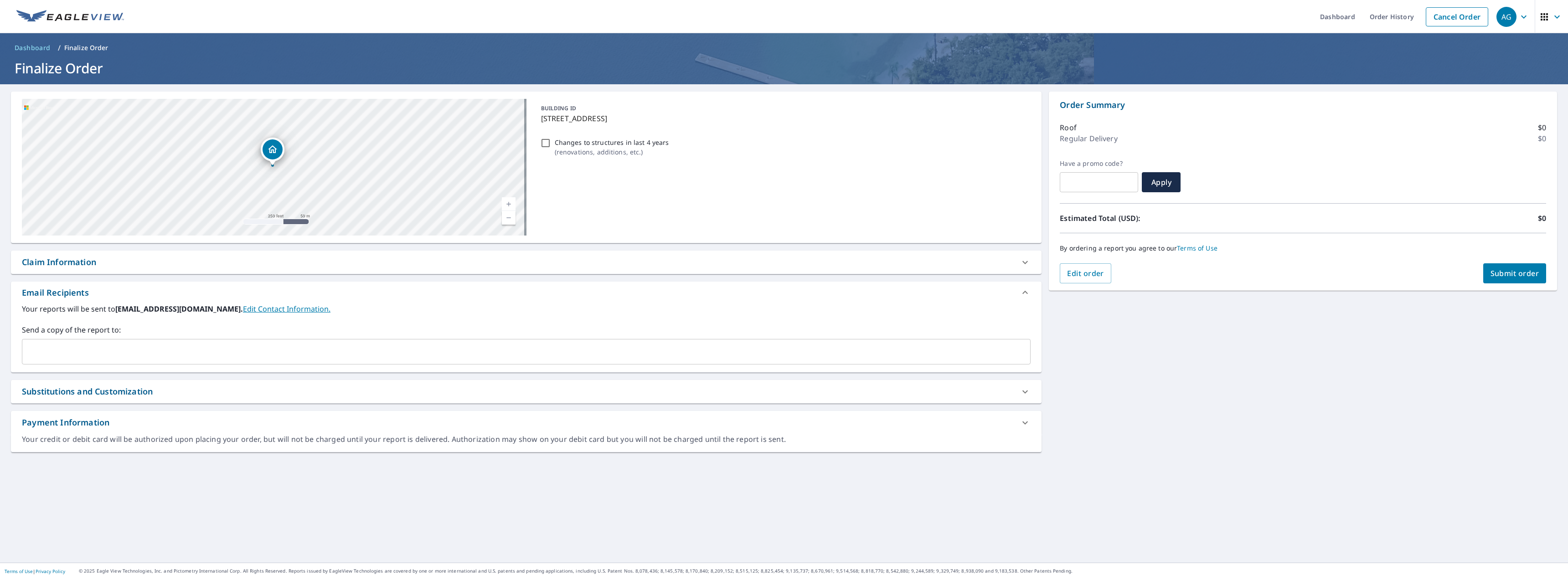
click at [271, 147] on icon "Dropped pin, building 1, Residential property, 807 Turnpike St North Andover, M…" at bounding box center [272, 149] width 11 height 11
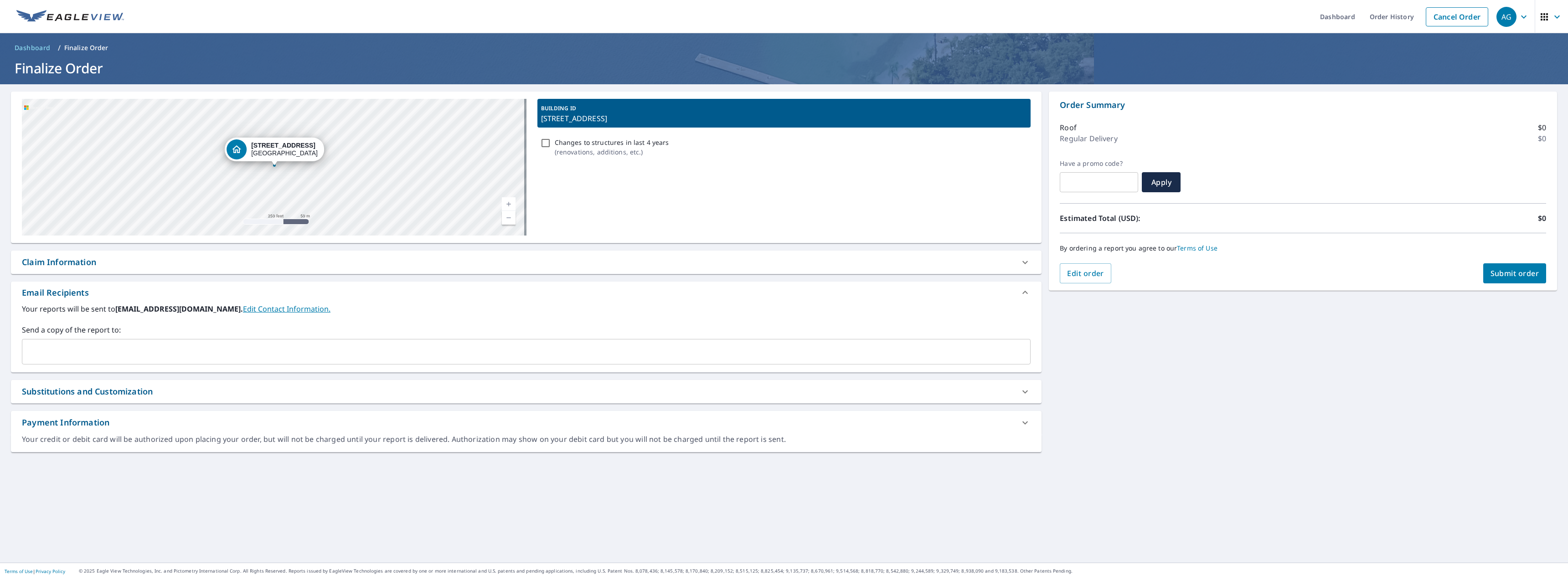
click at [392, 186] on div "[STREET_ADDRESS]" at bounding box center [274, 168] width 504 height 137
click at [1067, 274] on span "Edit order" at bounding box center [1085, 273] width 37 height 10
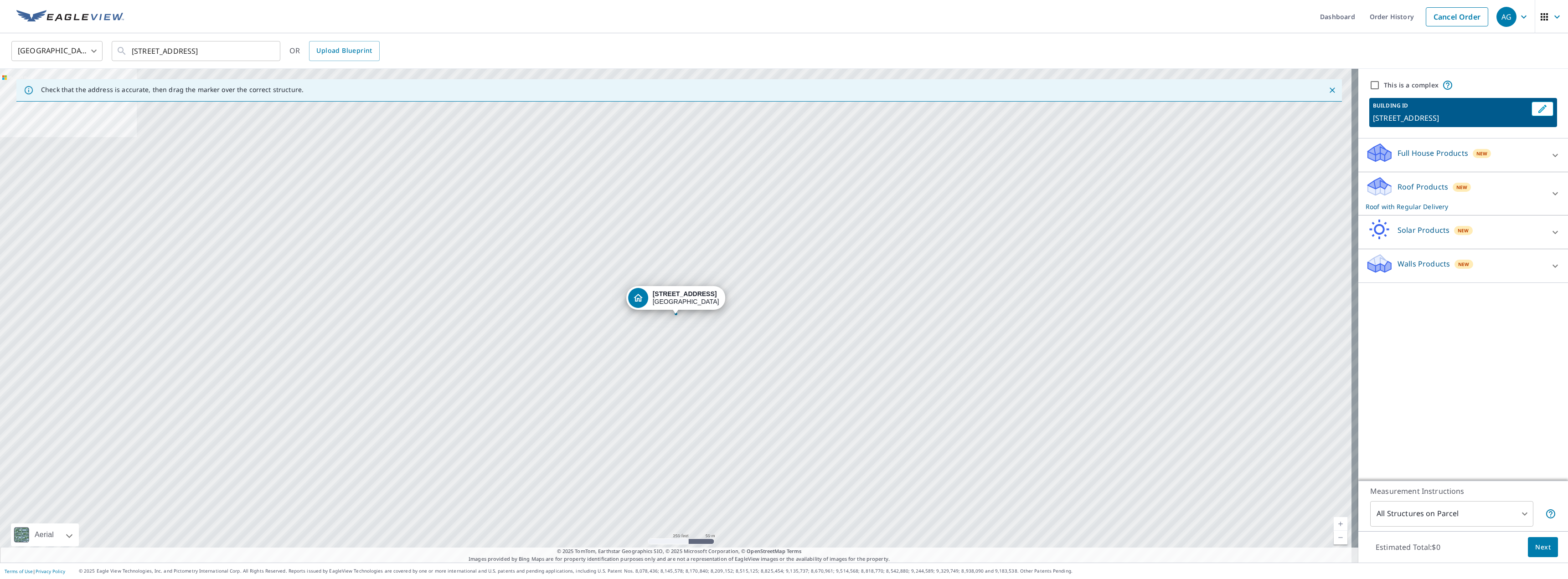
click at [580, 351] on div "[STREET_ADDRESS]" at bounding box center [679, 316] width 1358 height 494
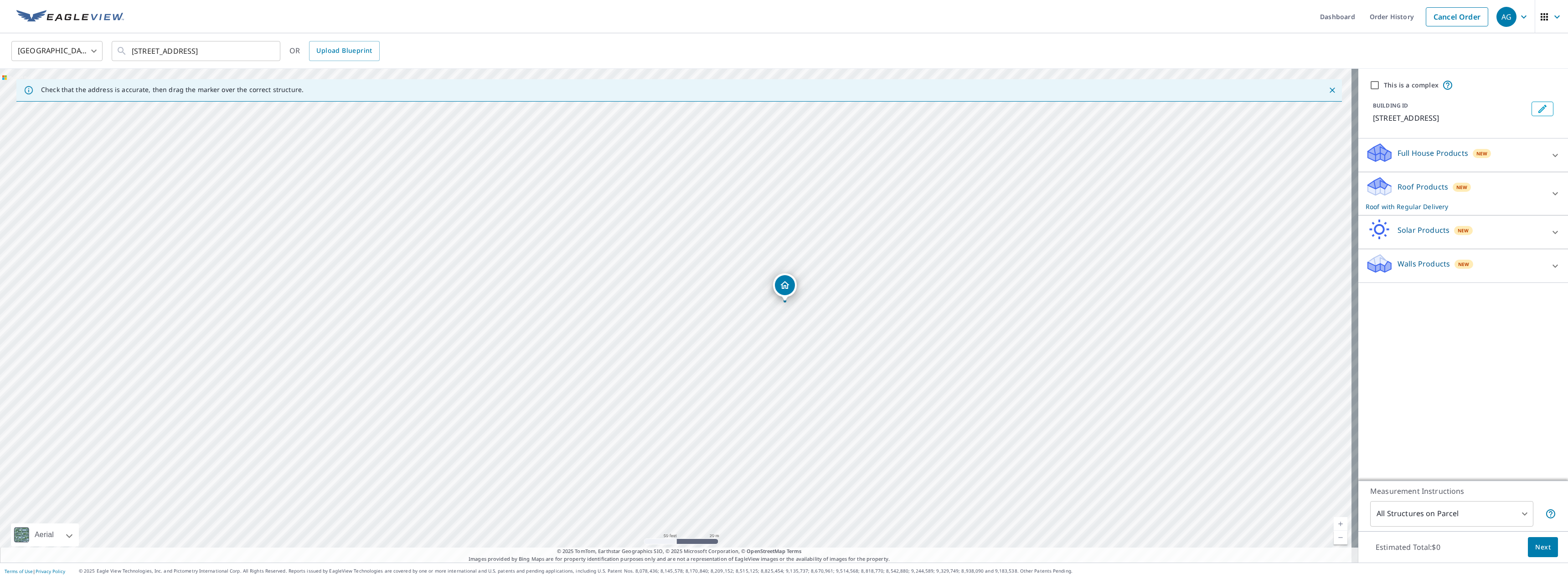
drag, startPoint x: 727, startPoint y: 317, endPoint x: 783, endPoint y: 288, distance: 63.1
click at [240, 58] on input "805 Turnpike St North Andover, MA 01845" at bounding box center [196, 51] width 130 height 26
click at [205, 50] on input "805 Turnpike St North Andover, MA 01845" at bounding box center [196, 51] width 130 height 26
drag, startPoint x: 216, startPoint y: 49, endPoint x: 396, endPoint y: 49, distance: 180.0
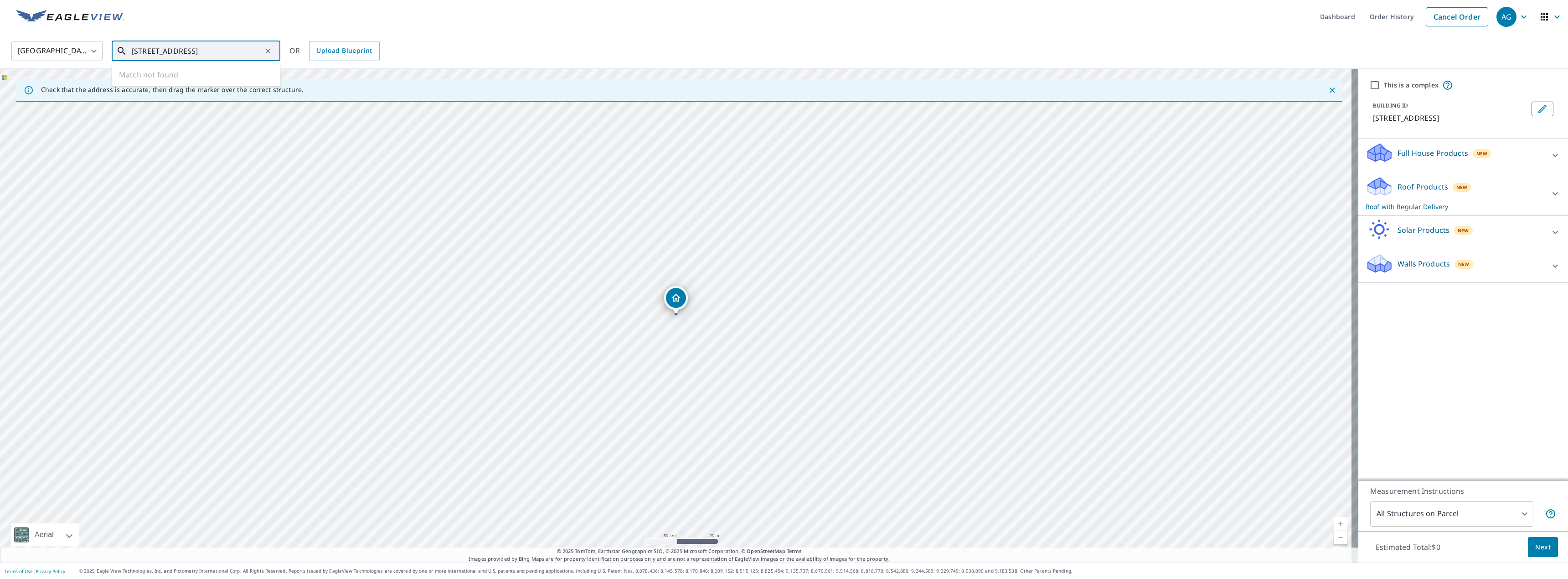
click at [396, 49] on div "United States US ​ 805 Turnpike St North Andover, MA 01845 ​ Match not found OR…" at bounding box center [780, 51] width 1552 height 21
type input "805 Turnpike St North Andover, MA 01845"
click at [1388, 195] on div "Roof Products New Roof with Regular Delivery" at bounding box center [1454, 194] width 179 height 36
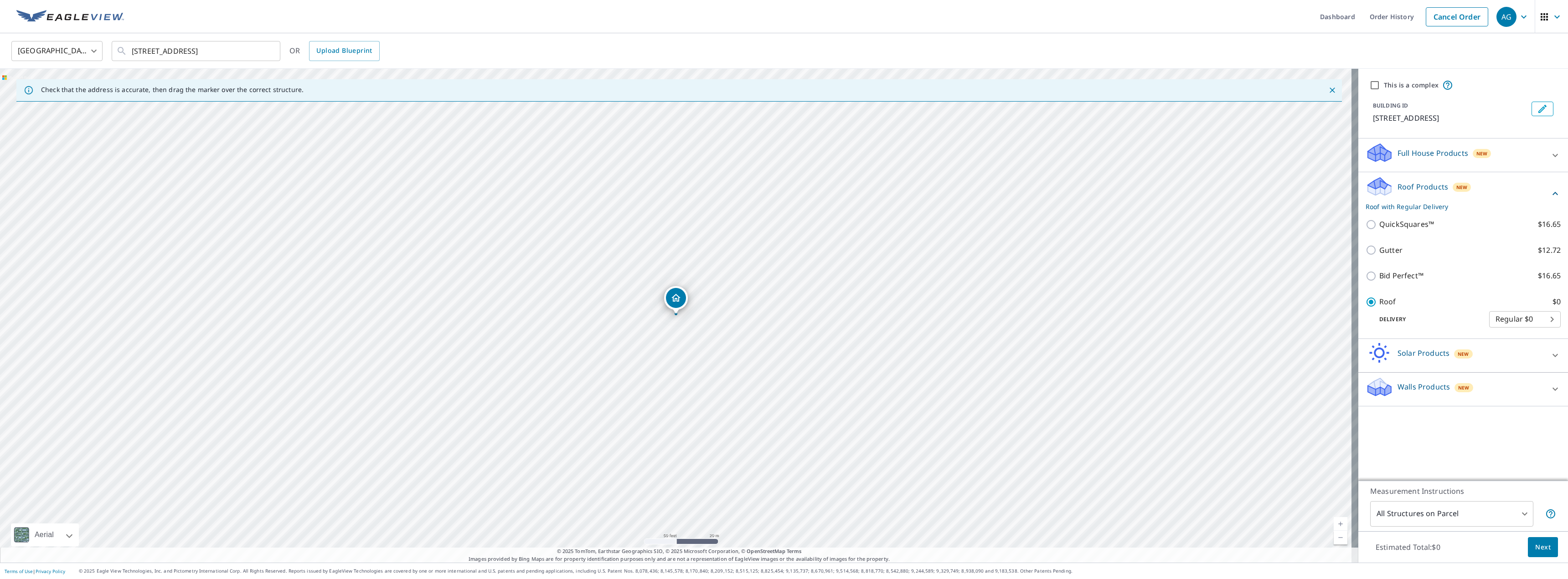
click at [1535, 544] on span "Next" at bounding box center [1542, 548] width 15 height 12
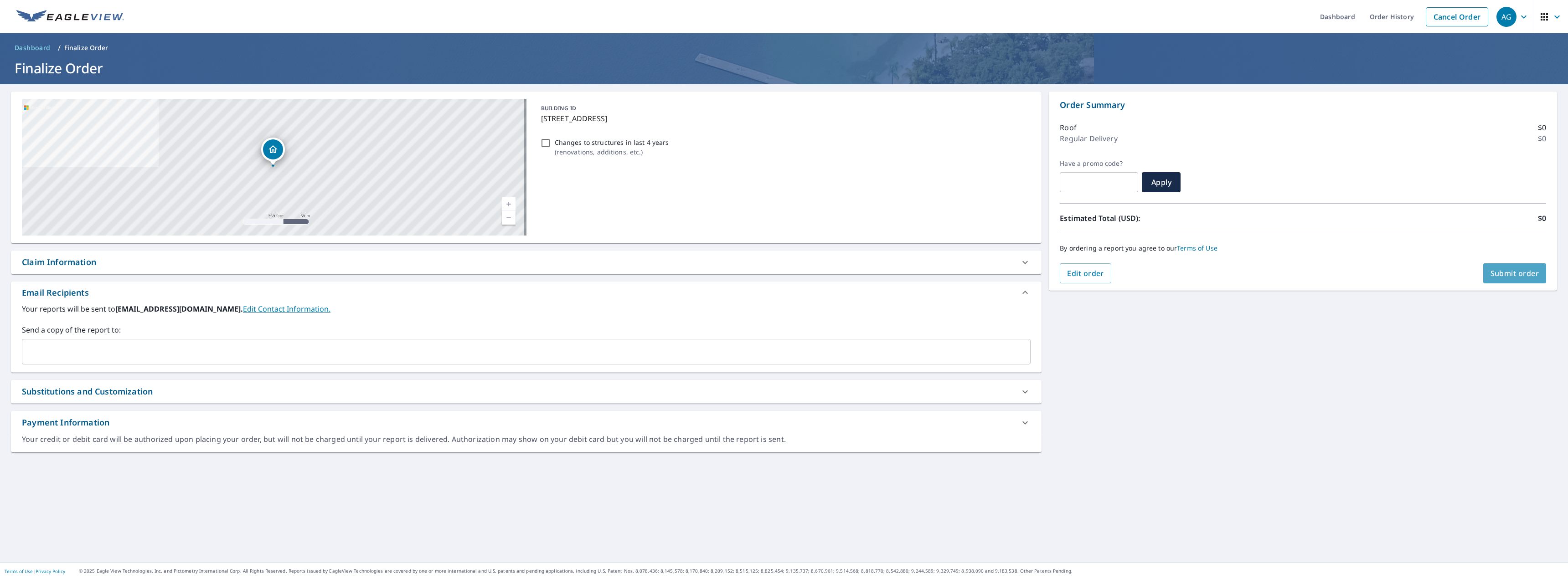
click at [1506, 270] on span "Submit order" at bounding box center [1515, 273] width 49 height 10
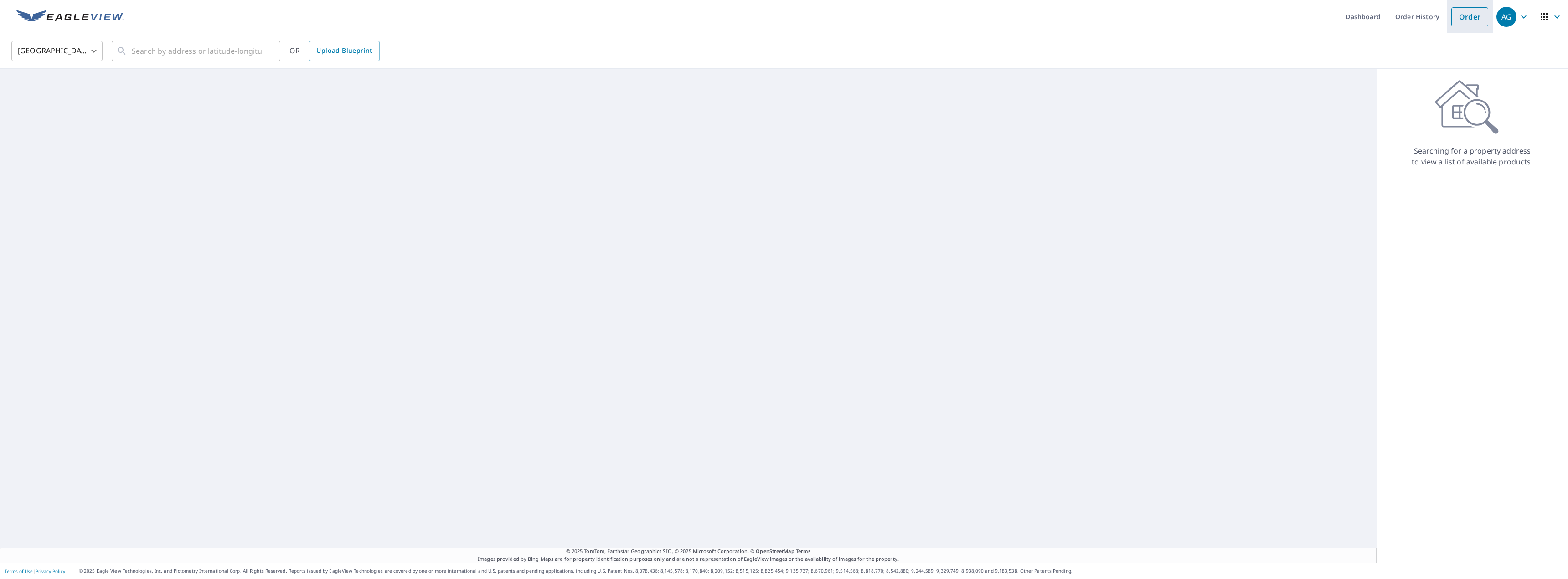
drag, startPoint x: 1452, startPoint y: 19, endPoint x: 1444, endPoint y: 21, distance: 8.2
click at [1452, 19] on link "Order" at bounding box center [1469, 17] width 37 height 19
click at [154, 51] on input "text" at bounding box center [196, 51] width 130 height 26
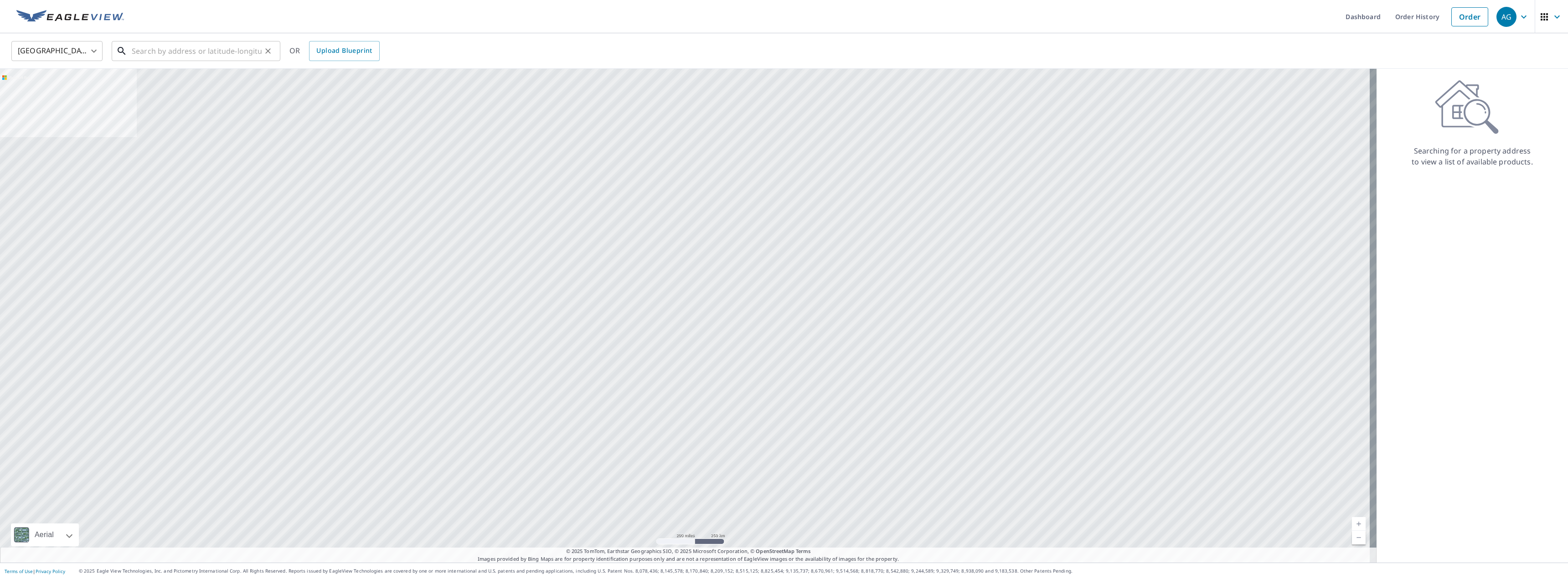
click at [210, 54] on input "text" at bounding box center [196, 51] width 130 height 26
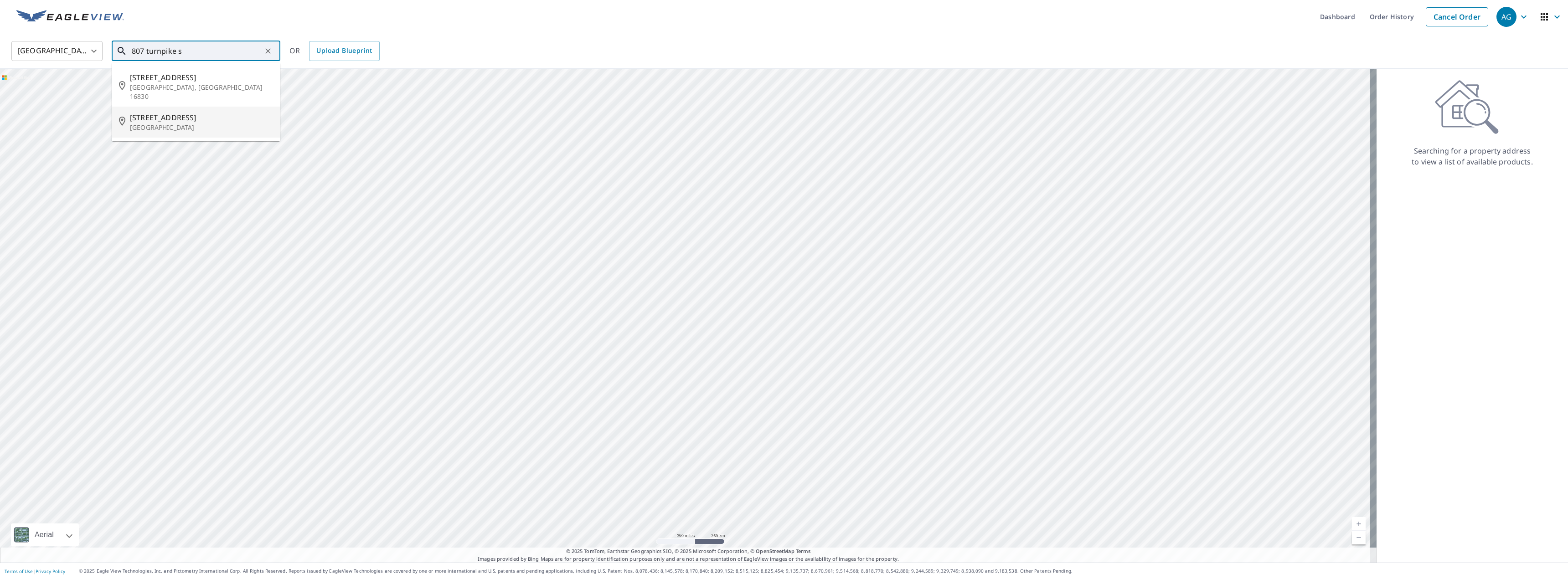
click at [189, 123] on p "[GEOGRAPHIC_DATA]" at bounding box center [202, 127] width 143 height 9
type input "[STREET_ADDRESS]"
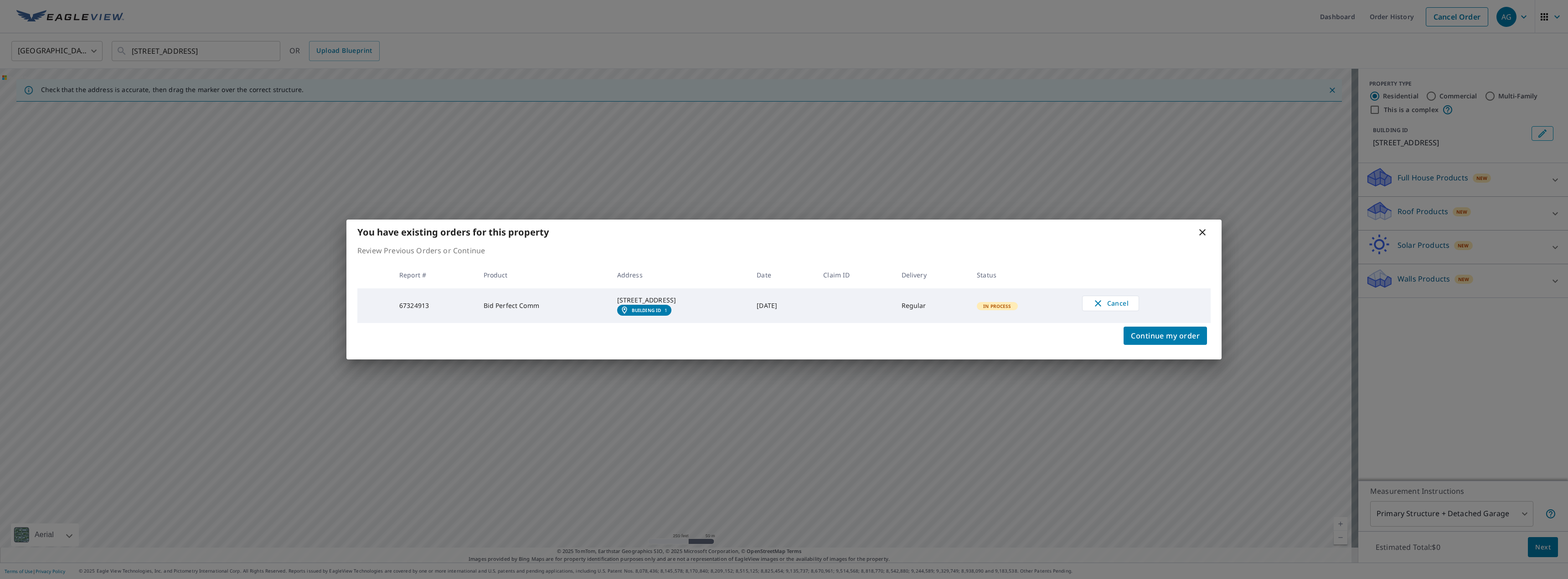
click at [1201, 230] on icon at bounding box center [1203, 232] width 6 height 6
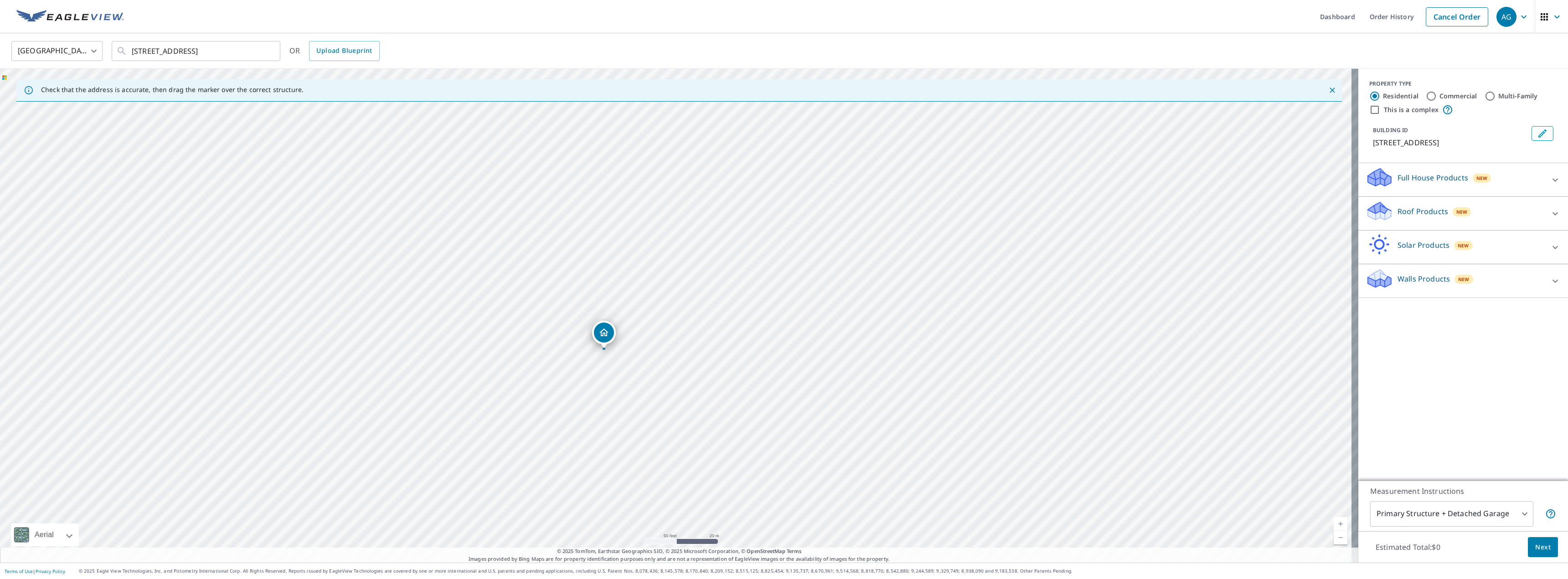
drag, startPoint x: 458, startPoint y: 223, endPoint x: 518, endPoint y: 310, distance: 105.7
click at [474, 321] on div "[STREET_ADDRESS]" at bounding box center [679, 316] width 1358 height 494
drag, startPoint x: 1308, startPoint y: 12, endPoint x: 1332, endPoint y: 15, distance: 24.2
click at [1313, 13] on link "Dashboard" at bounding box center [1338, 17] width 50 height 33
